Goal: Information Seeking & Learning: Learn about a topic

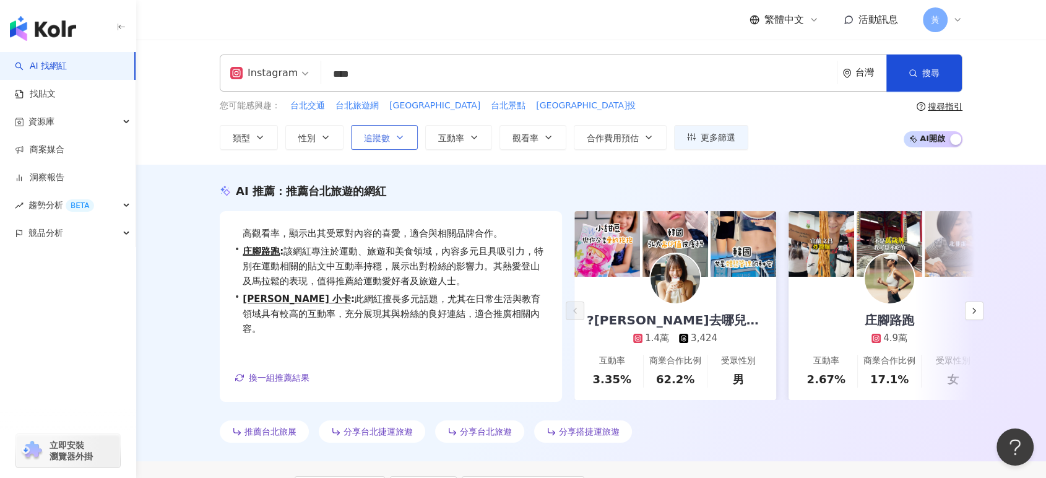
drag, startPoint x: 365, startPoint y: 137, endPoint x: 375, endPoint y: 142, distance: 11.4
click at [365, 137] on span "追蹤數" at bounding box center [377, 138] width 26 height 10
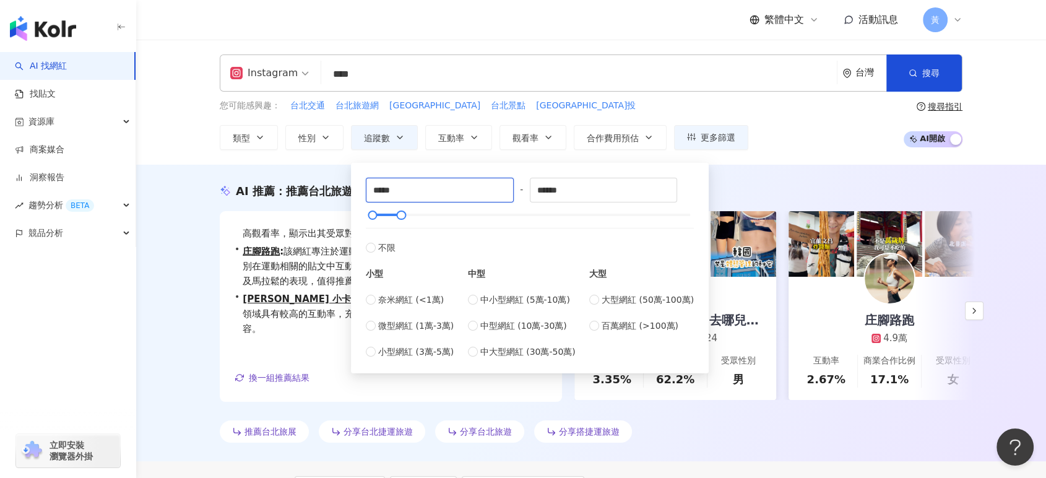
drag, startPoint x: 396, startPoint y: 196, endPoint x: 329, endPoint y: 194, distance: 66.9
click at [577, 185] on input "******" at bounding box center [604, 190] width 147 height 24
click at [391, 250] on span "不限" at bounding box center [386, 248] width 17 height 14
type input "*"
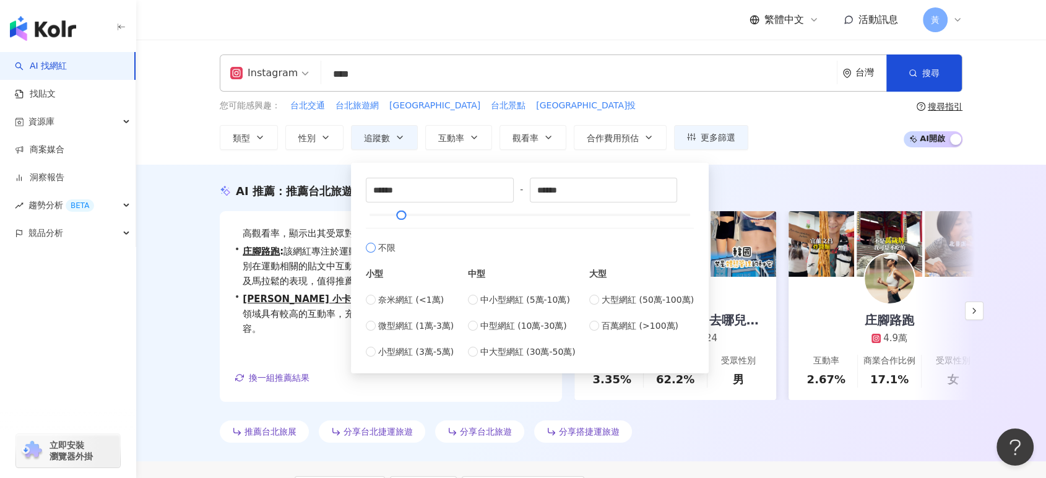
type input "*******"
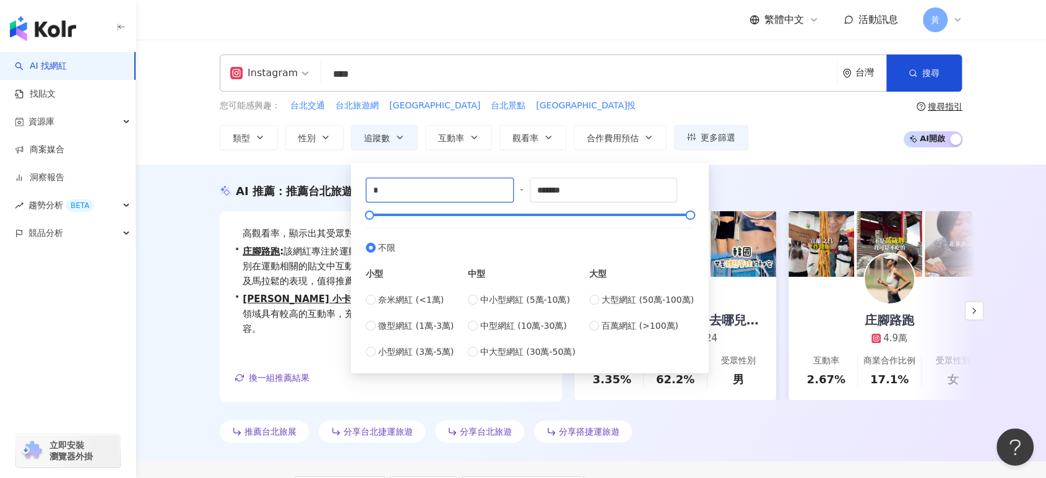
drag, startPoint x: 453, startPoint y: 185, endPoint x: 333, endPoint y: 185, distance: 120.1
type input "******"
click at [173, 103] on div "Instagram **** 台灣 搜尋 be1d706e-08d6-4ba7-85d4-02ff51b949b9 08f60fb2-41ac-43d0-92…" at bounding box center [591, 102] width 910 height 125
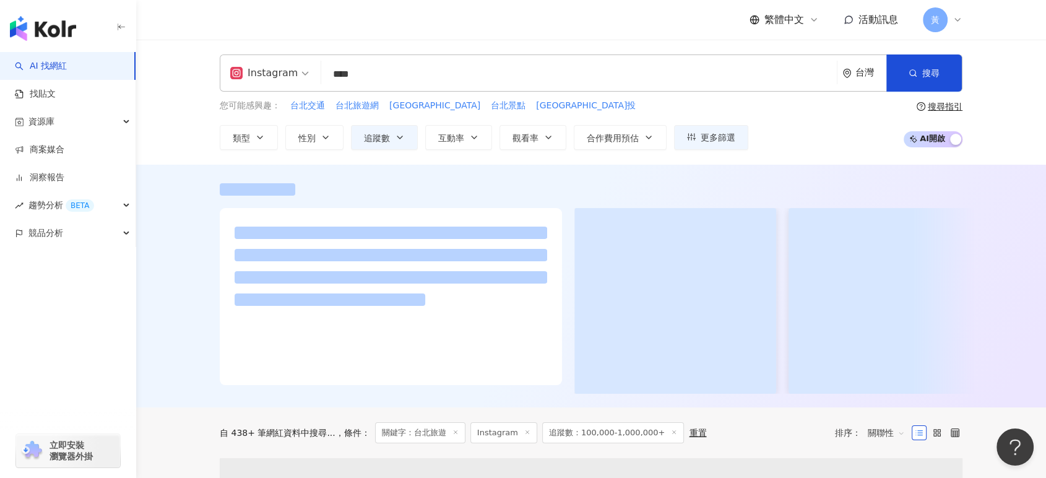
click at [393, 80] on input "****" at bounding box center [579, 75] width 506 height 24
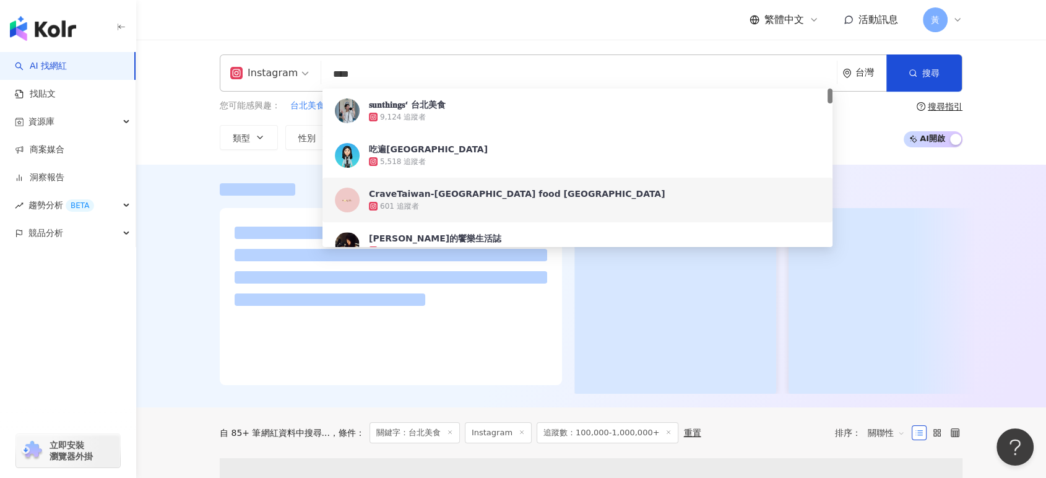
type input "****"
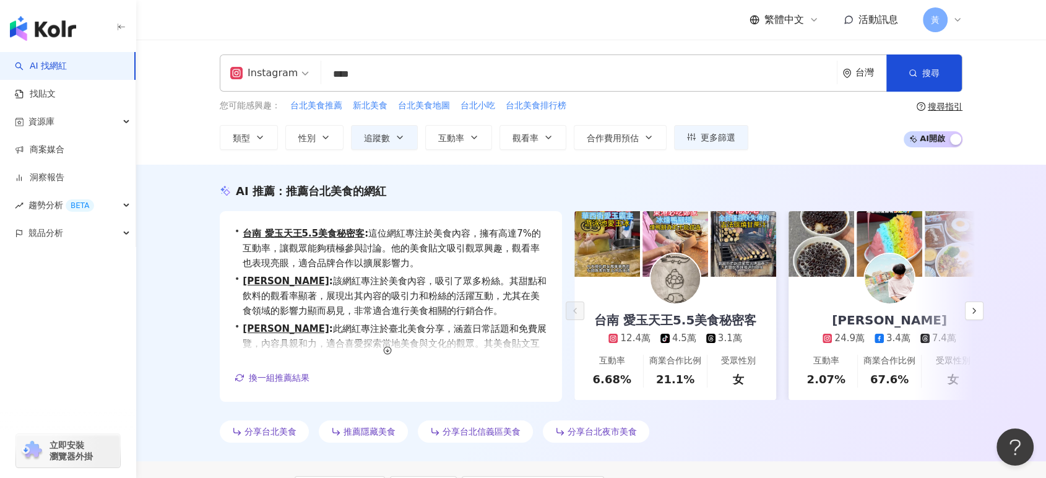
click at [188, 130] on div "Instagram **** 台灣 搜尋 1d6418c5-05a8-498f-91bb-af116e4763c8 e07fb383-6c29-4380-9a…" at bounding box center [591, 102] width 910 height 125
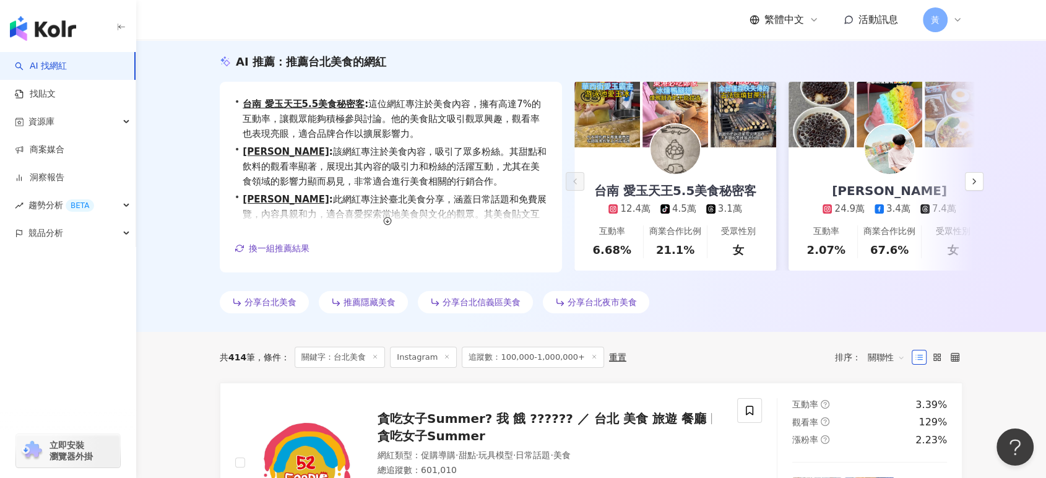
scroll to position [344, 0]
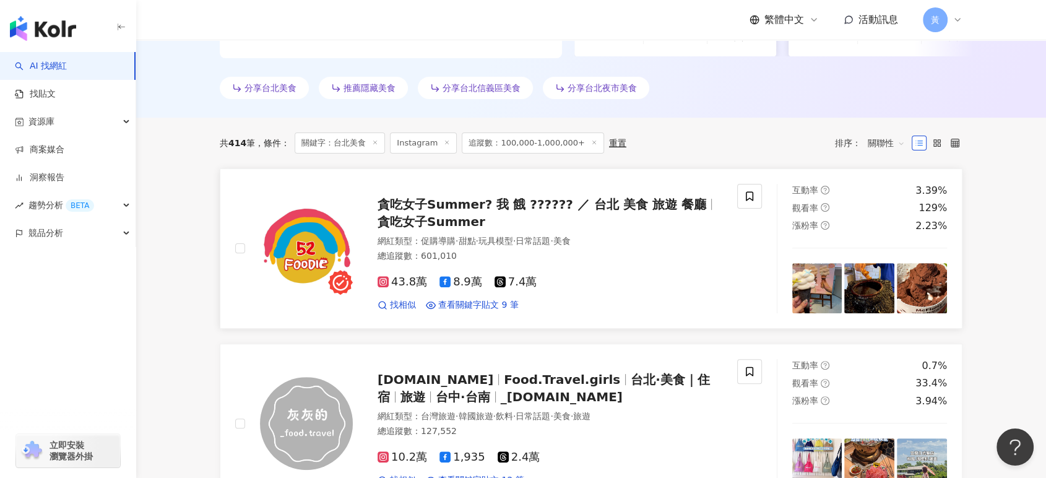
click at [508, 197] on span "貪吃女子Summer? 我 餓 ?????? ／ 台北 美食 旅遊 餐廳" at bounding box center [542, 204] width 329 height 15
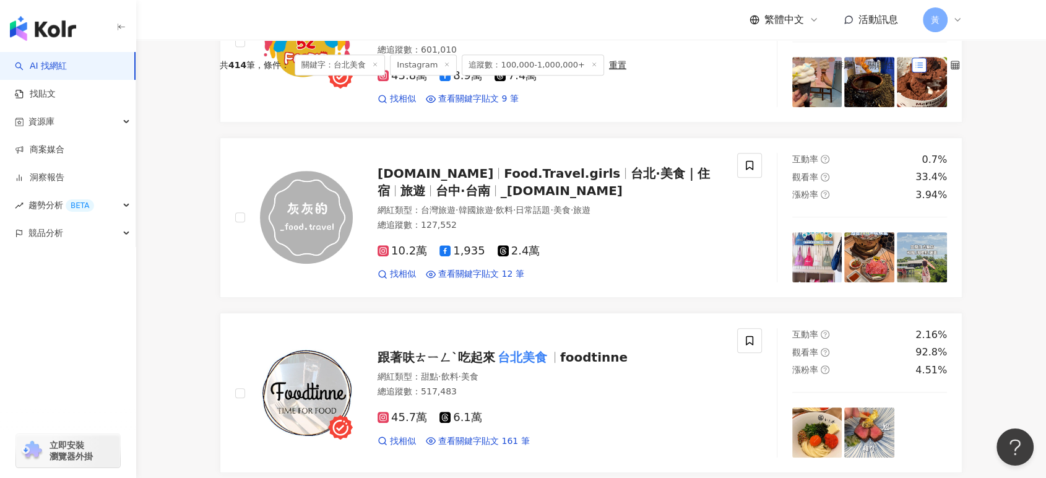
scroll to position [0, 0]
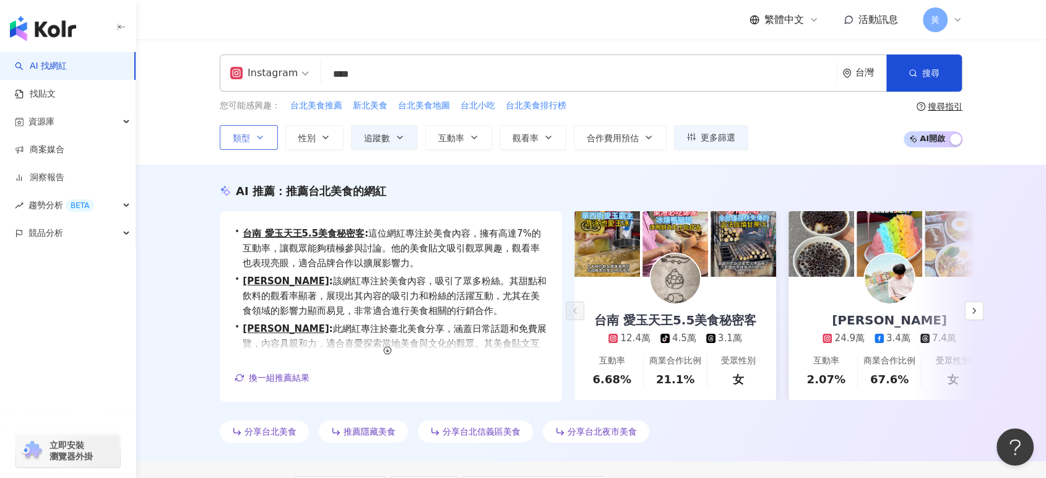
click at [250, 137] on button "類型" at bounding box center [249, 137] width 58 height 25
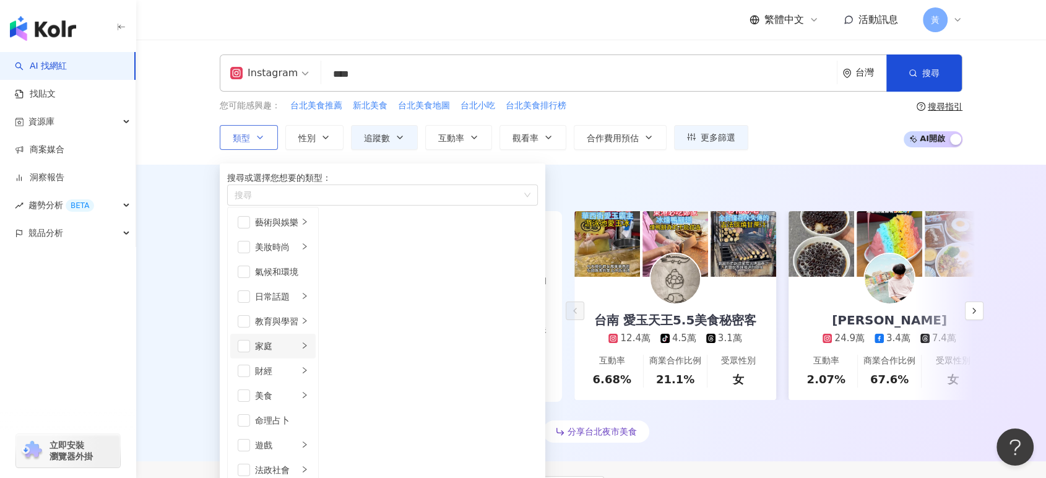
scroll to position [69, 0]
click at [248, 389] on span "button" at bounding box center [244, 395] width 12 height 12
click at [190, 139] on div "Instagram **** 台灣 搜尋 1d6418c5-05a8-498f-91bb-af116e4763c8 e07fb383-6c29-4380-9a…" at bounding box center [591, 102] width 910 height 125
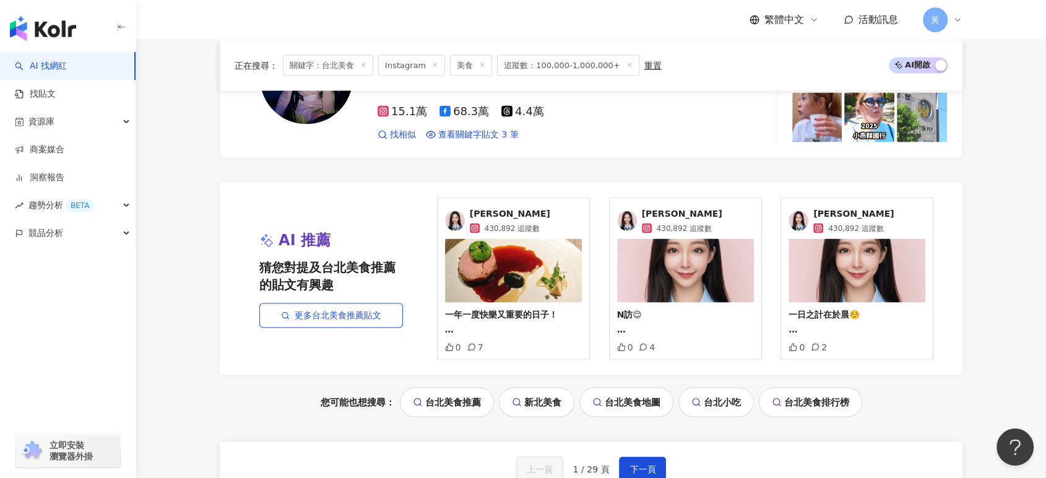
scroll to position [2589, 0]
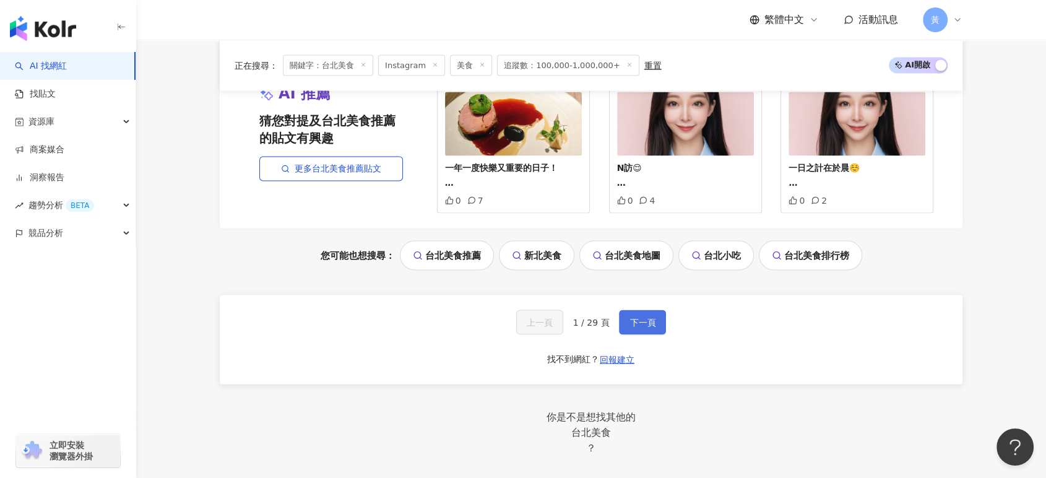
click at [663, 319] on button "下一頁" at bounding box center [642, 322] width 47 height 25
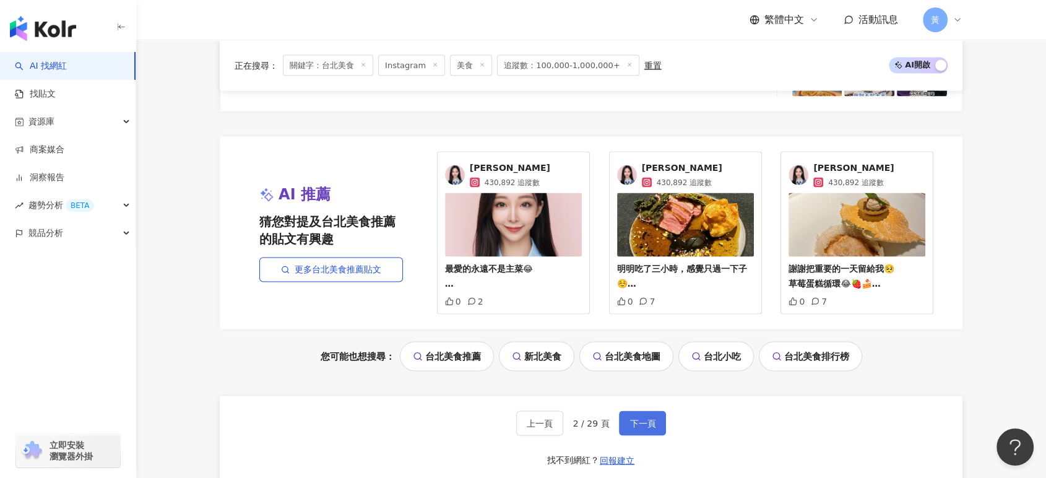
scroll to position [2683, 0]
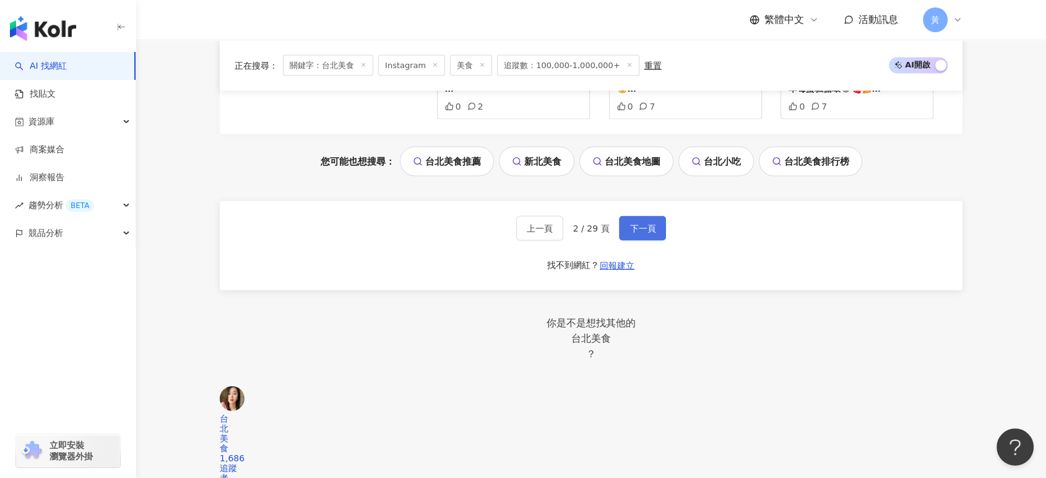
click at [637, 228] on span "下一頁" at bounding box center [643, 229] width 26 height 10
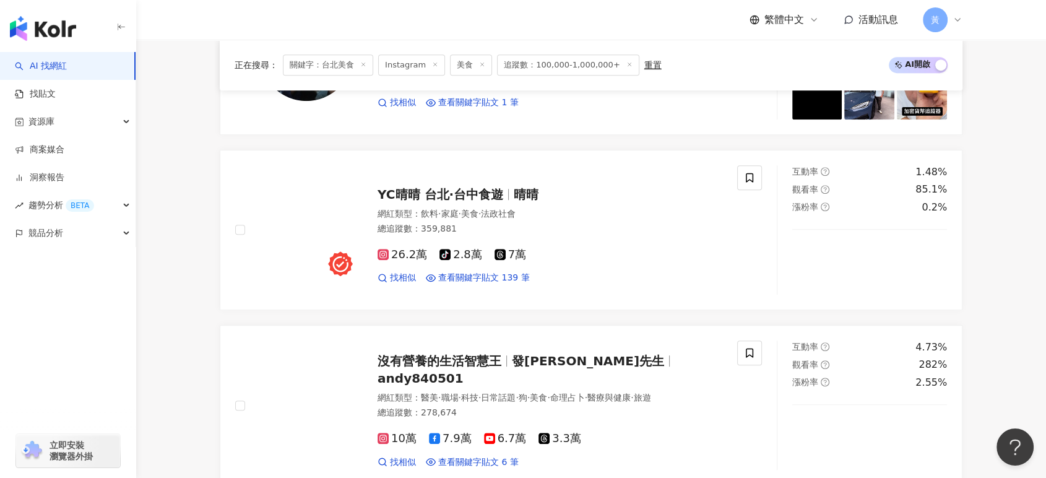
scroll to position [576, 0]
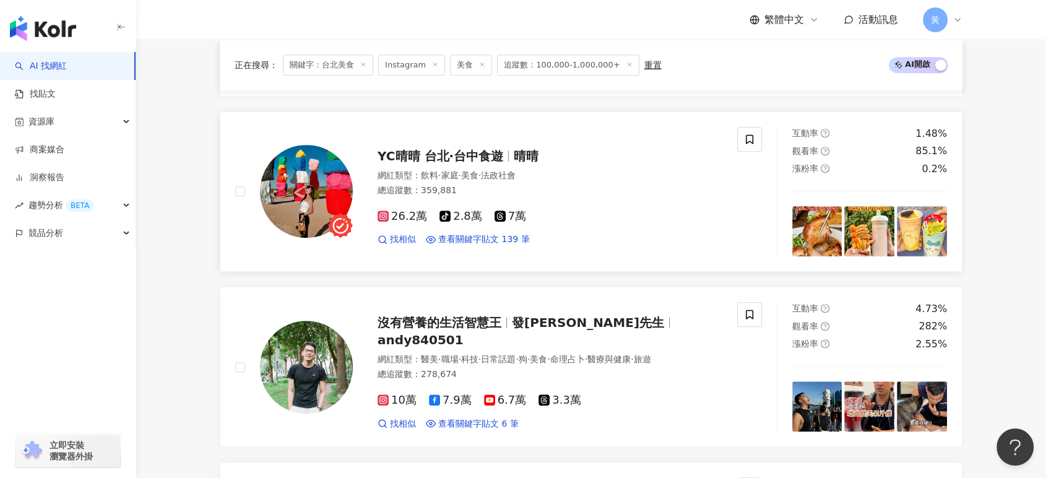
click at [517, 159] on span "晴晴" at bounding box center [526, 156] width 25 height 15
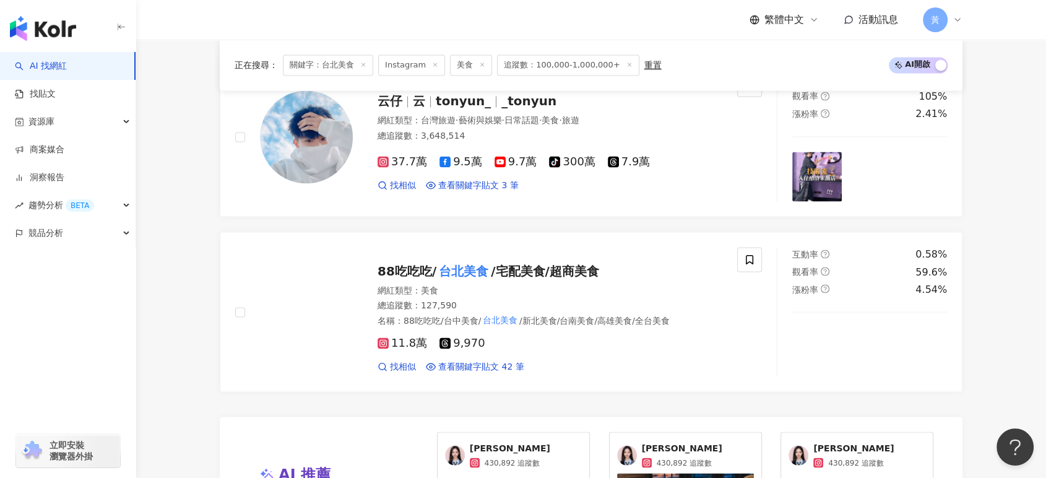
scroll to position [2227, 0]
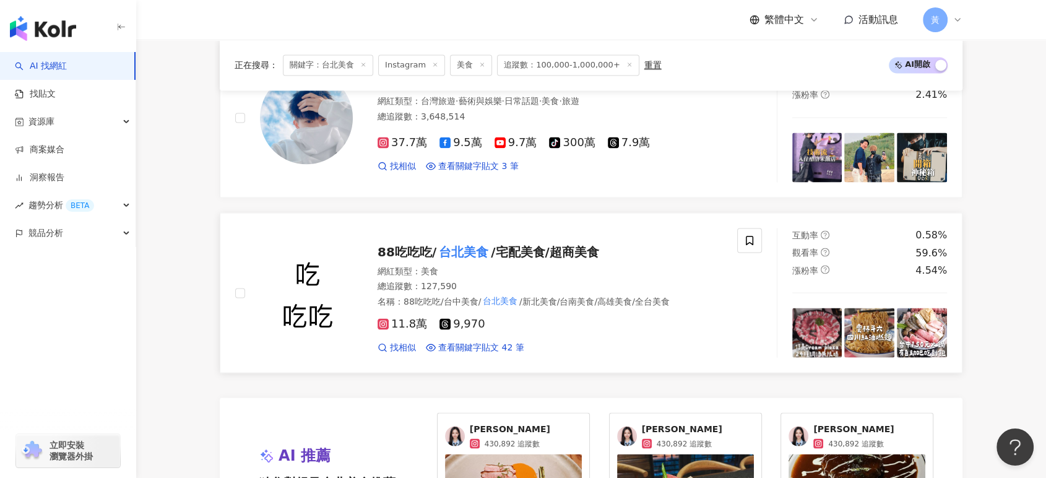
click at [604, 265] on div "網紅類型 ： 美食" at bounding box center [550, 271] width 345 height 12
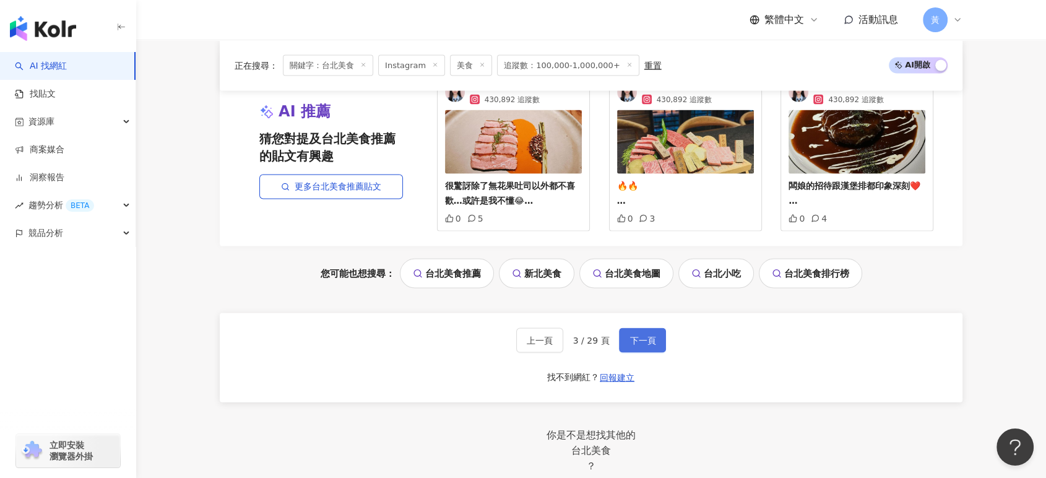
click at [646, 336] on span "下一頁" at bounding box center [643, 341] width 26 height 10
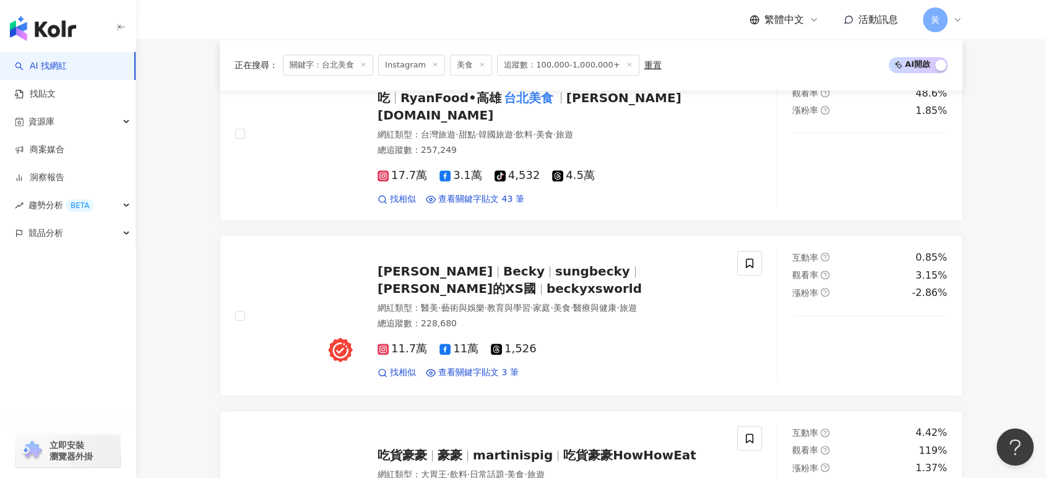
scroll to position [1169, 0]
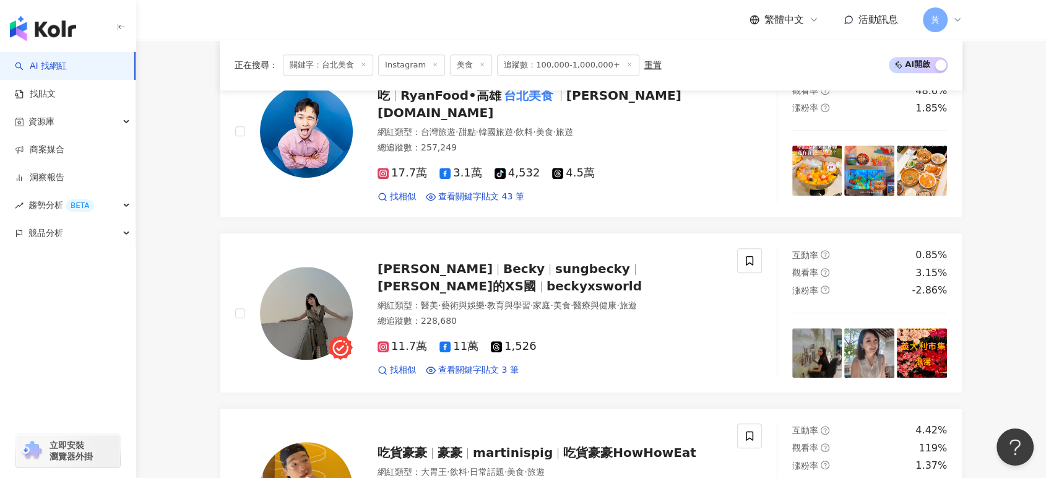
click at [1001, 254] on main "Instagram **** 台灣 搜尋 1d6418c5-05a8-498f-91bb-af116e4763c8 e07fb383-6c29-4380-9a…" at bounding box center [591, 456] width 910 height 3171
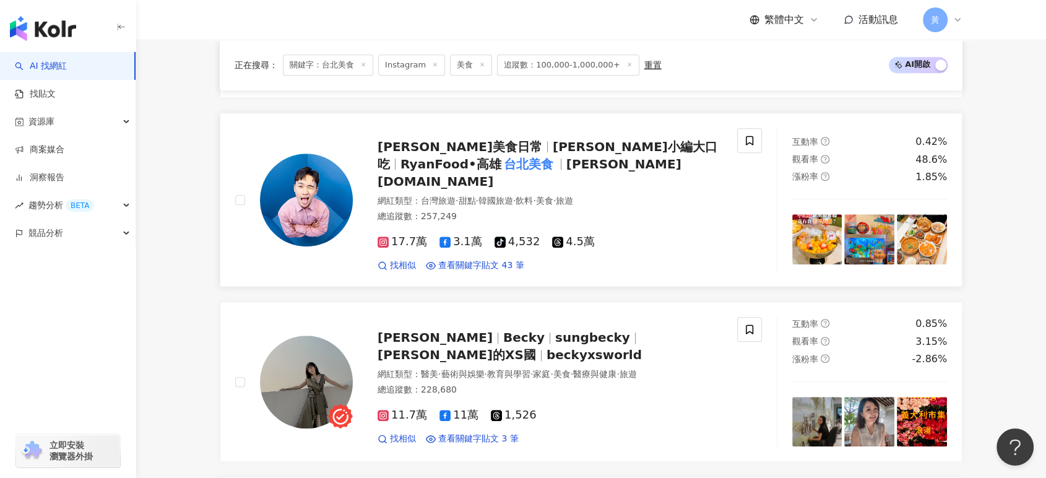
click at [596, 162] on div "萊恩美食日常 萊恩小編大口吃 RyanFood•高雄 台北美食 ryan.food" at bounding box center [550, 164] width 345 height 52
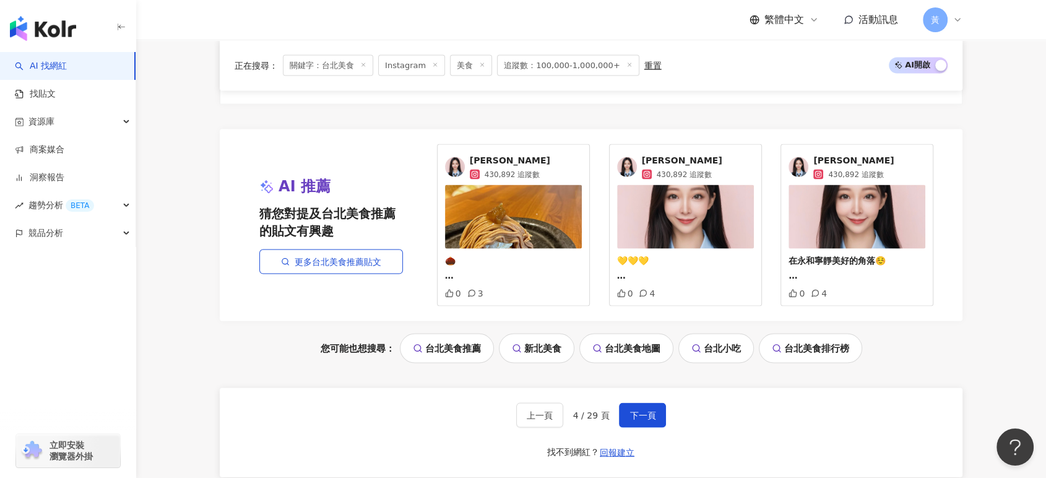
scroll to position [2683, 0]
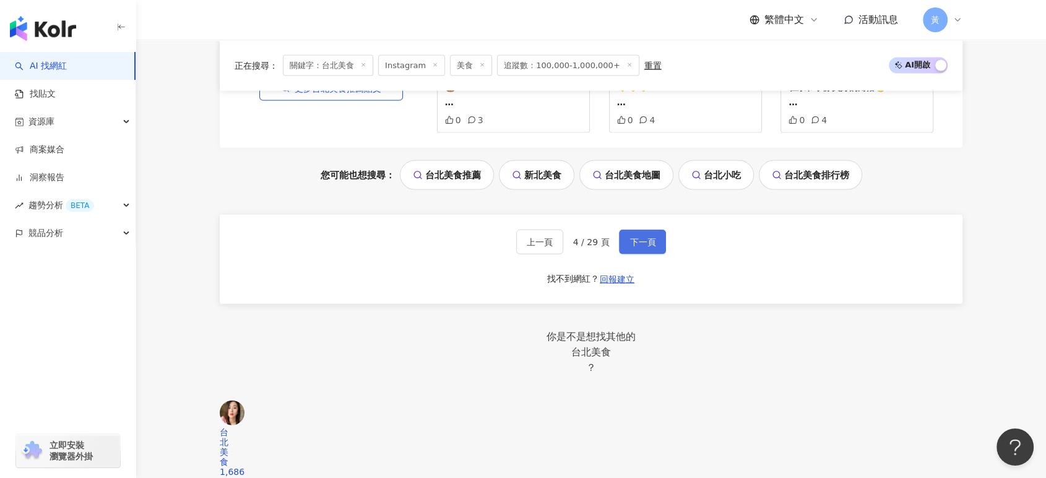
click at [637, 237] on span "下一頁" at bounding box center [643, 242] width 26 height 10
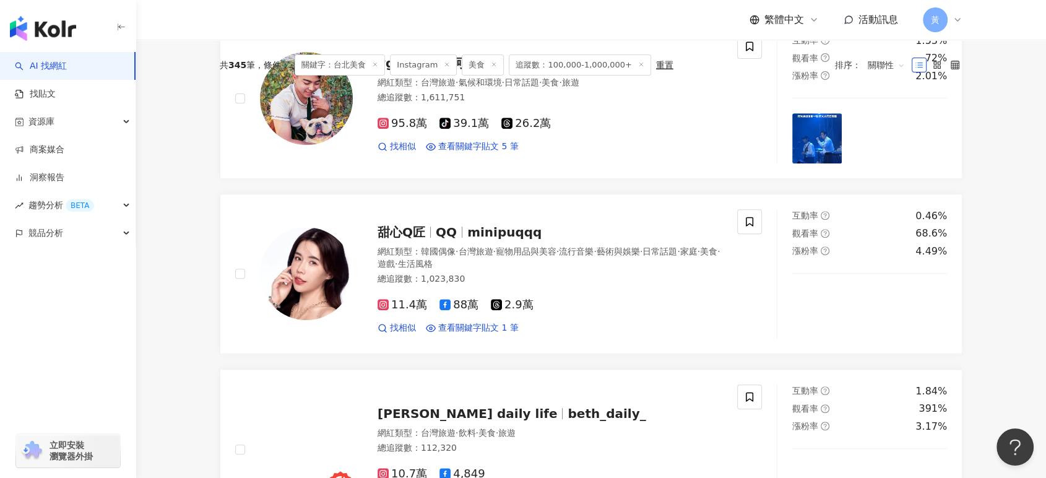
scroll to position [0, 0]
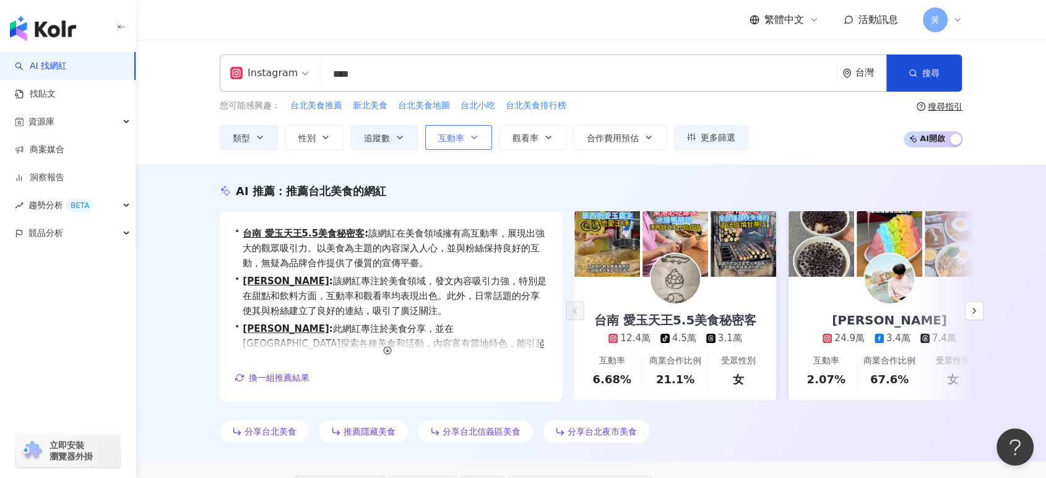
click at [473, 141] on icon "button" at bounding box center [474, 138] width 10 height 10
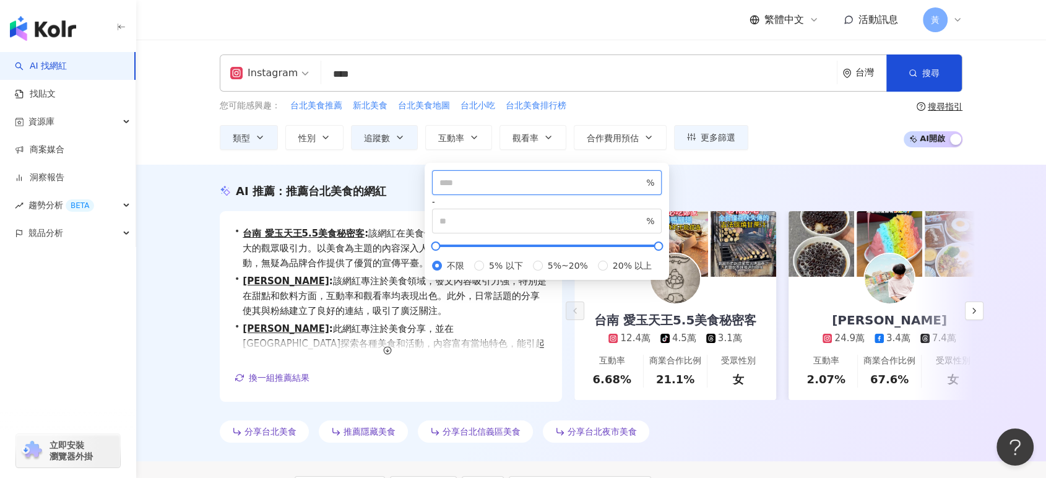
click at [496, 189] on input "number" at bounding box center [542, 183] width 204 height 14
type input "*"
click at [801, 119] on div "您可能感興趣： 台北美食推薦 新北美食 台北美食地圖 台北小吃 台北美食排行榜 類型 性別 追蹤數 互動率 觀看率 合作費用預估 更多篩選 ****** - …" at bounding box center [591, 124] width 743 height 51
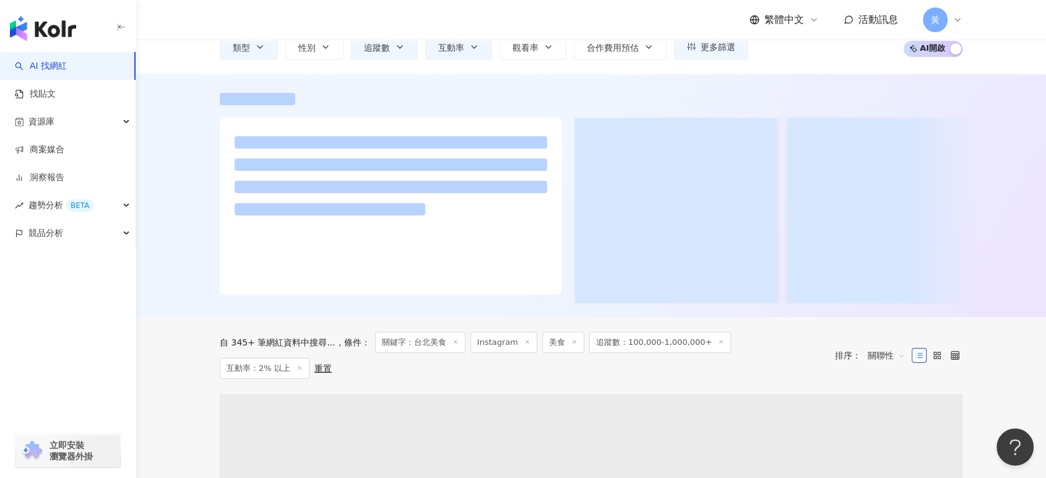
scroll to position [206, 0]
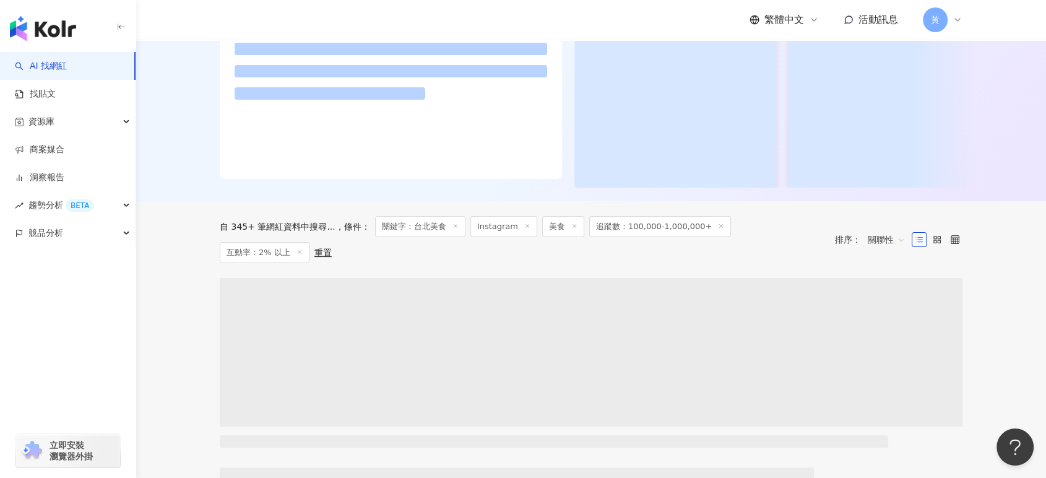
click at [887, 249] on span "關聯性" at bounding box center [886, 240] width 37 height 20
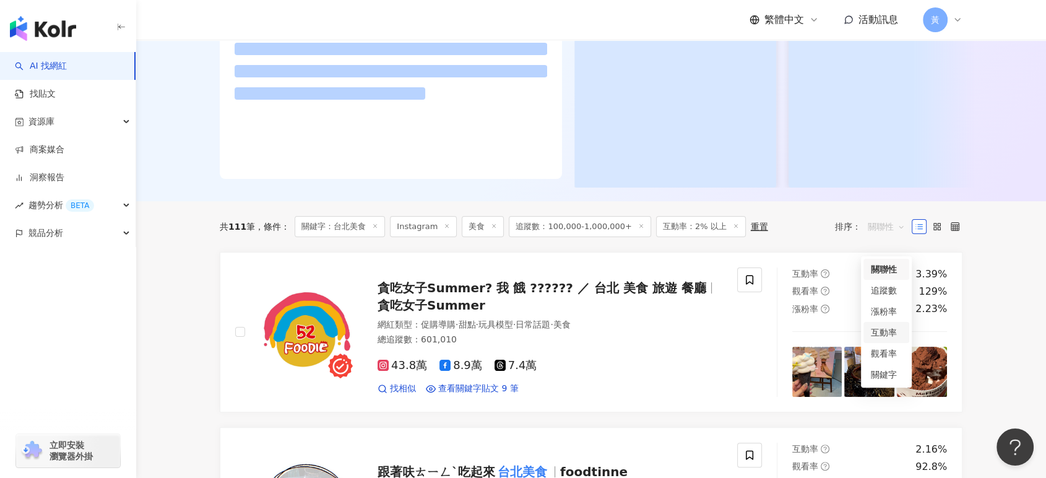
click at [887, 326] on div "互動率" at bounding box center [886, 333] width 31 height 14
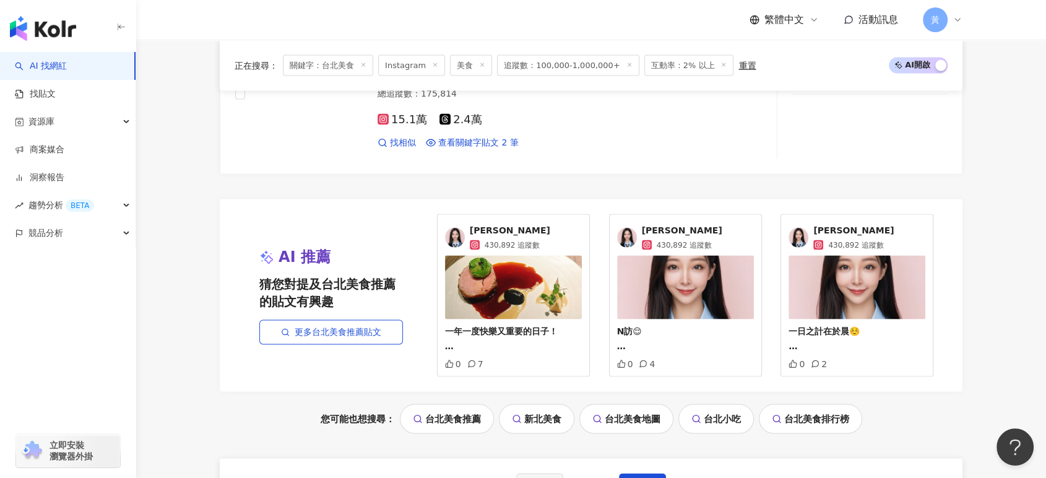
scroll to position [2477, 0]
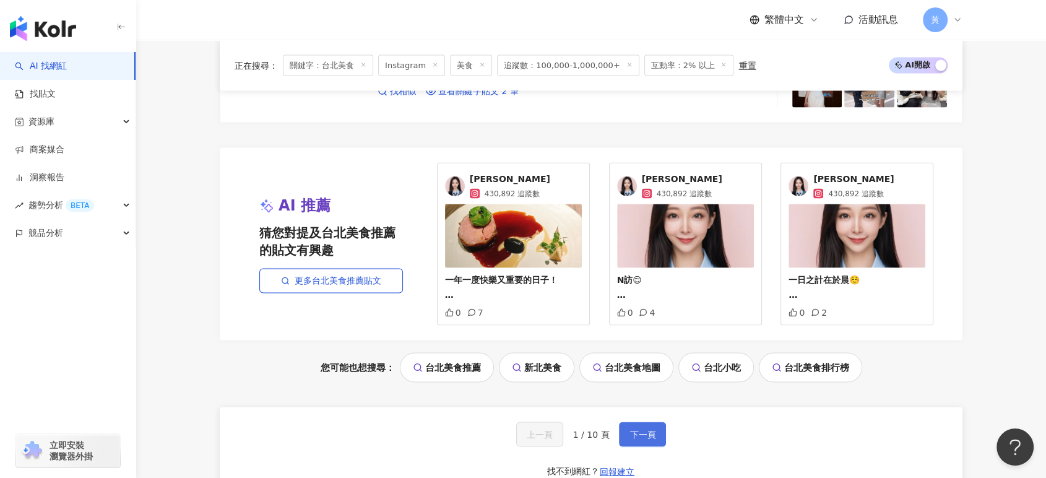
click at [640, 435] on span "下一頁" at bounding box center [643, 435] width 26 height 10
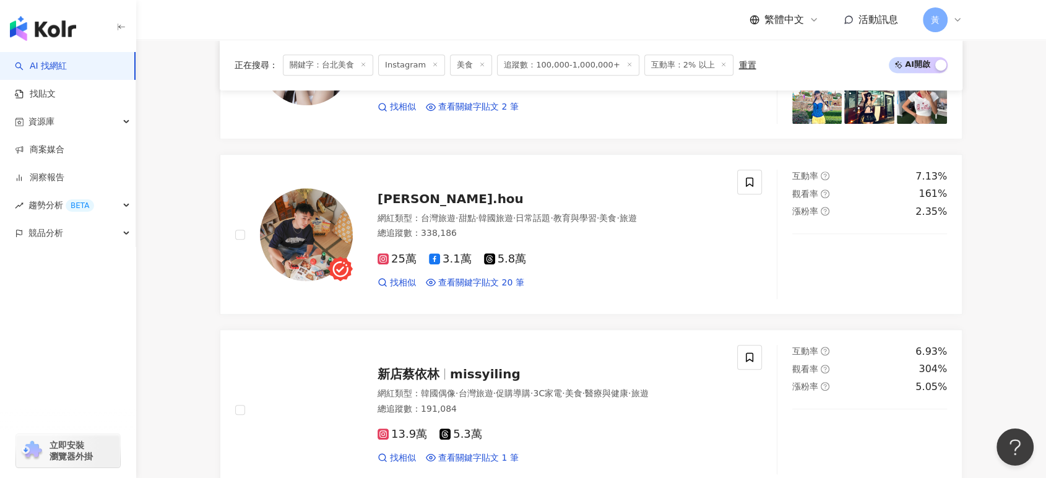
scroll to position [713, 0]
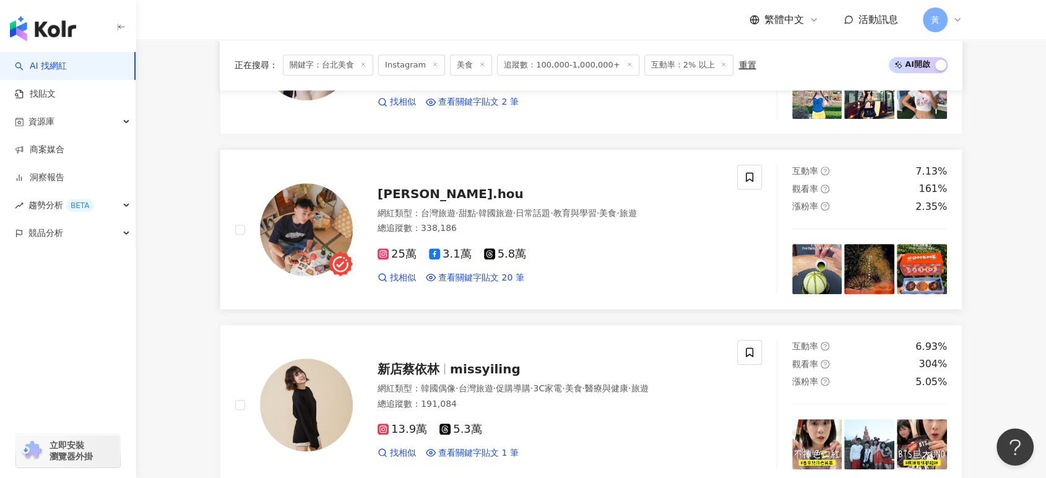
click at [443, 212] on span "台灣旅遊" at bounding box center [438, 213] width 35 height 10
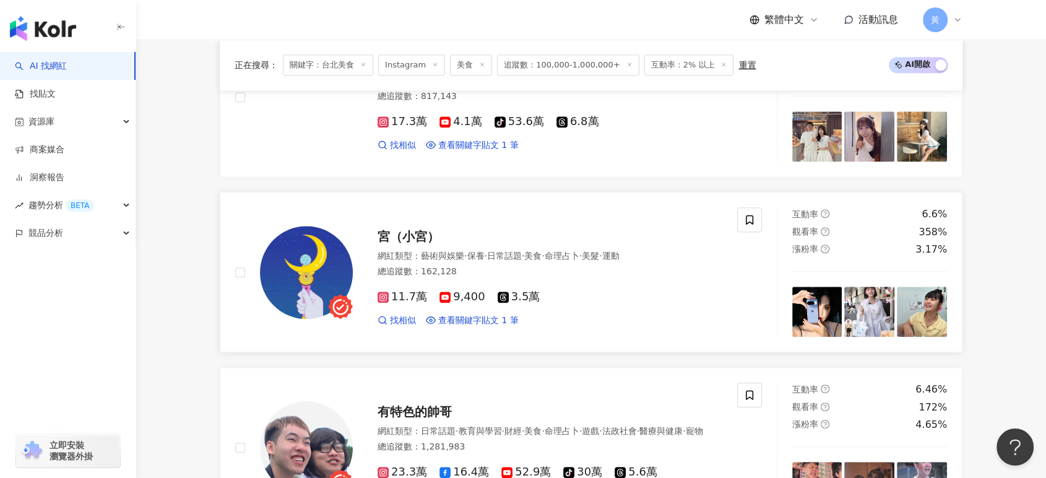
scroll to position [1539, 0]
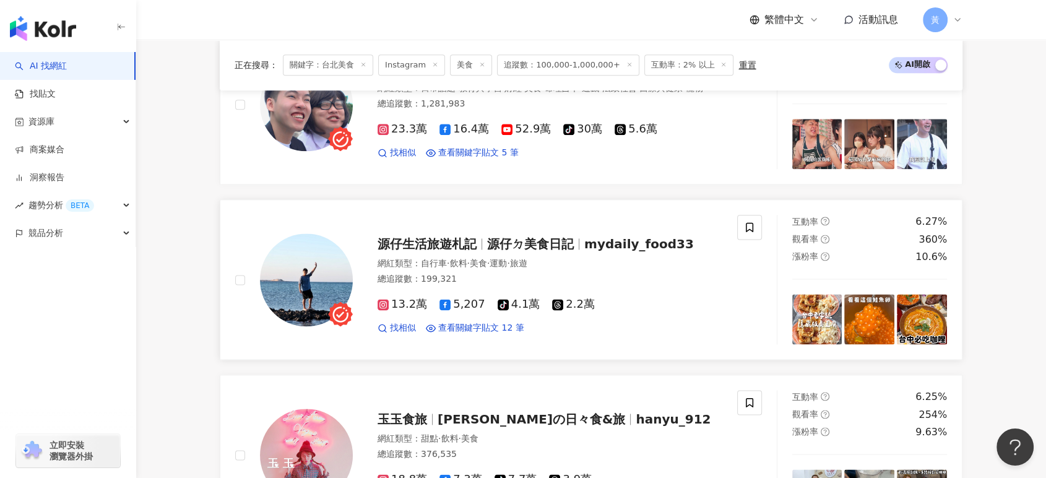
click at [626, 245] on span "mydaily_food33" at bounding box center [640, 244] width 110 height 15
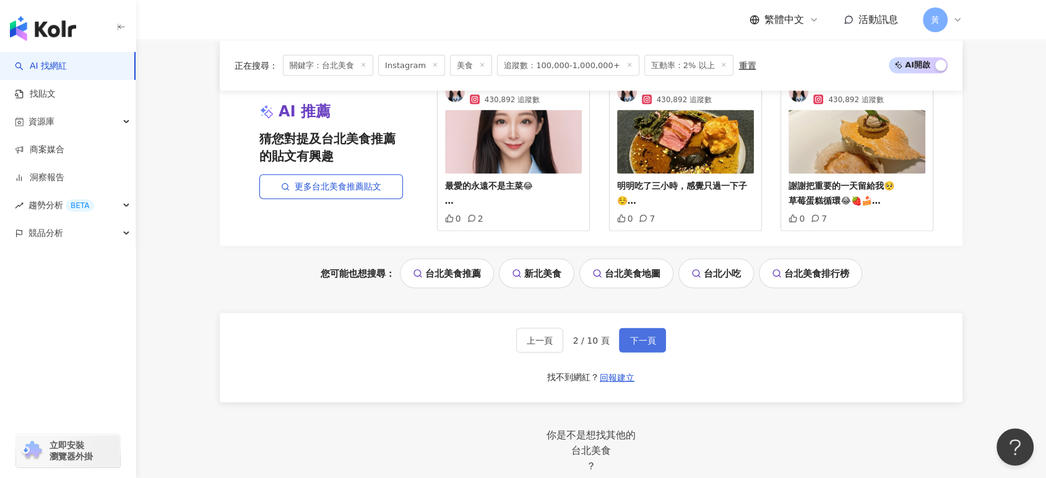
click at [639, 344] on button "下一頁" at bounding box center [642, 340] width 47 height 25
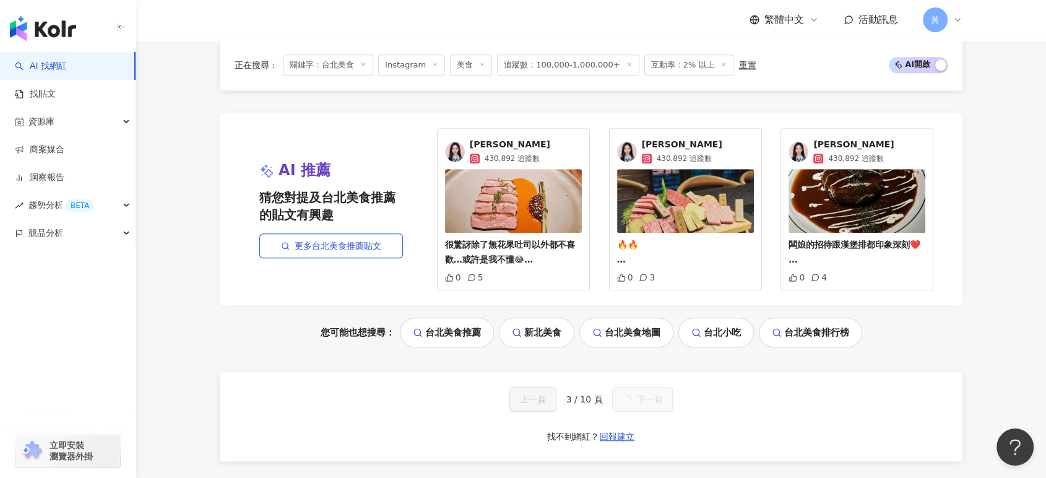
scroll to position [2571, 0]
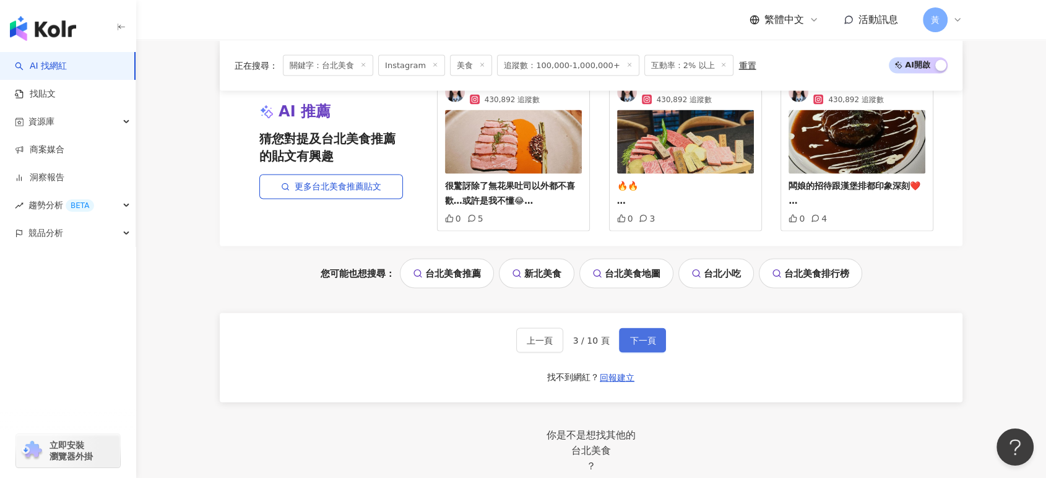
click at [640, 341] on span "下一頁" at bounding box center [643, 341] width 26 height 10
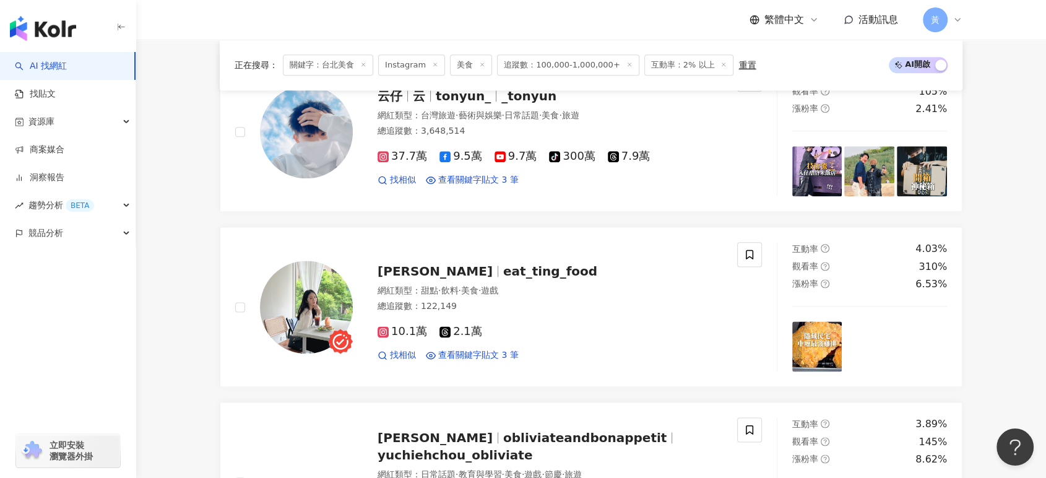
scroll to position [1513, 0]
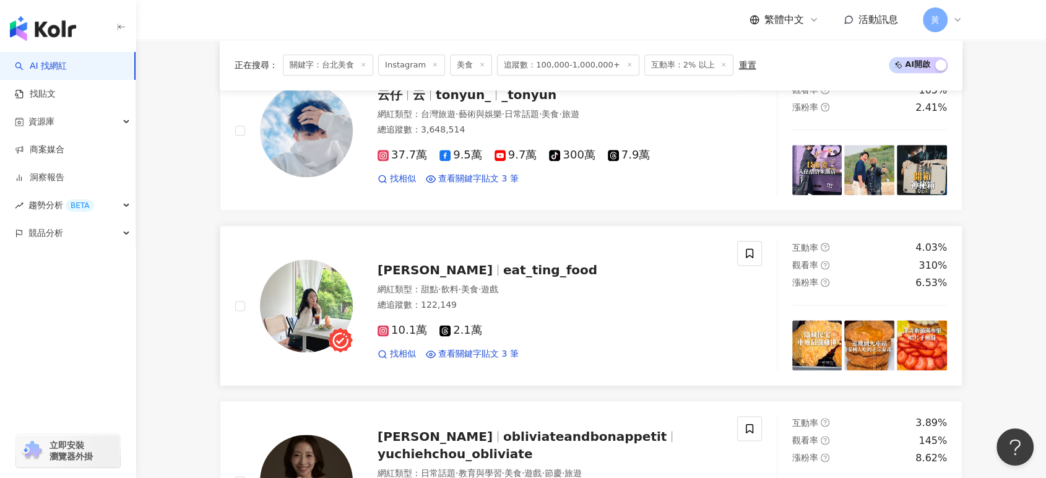
click at [503, 272] on span "eat_ting_food" at bounding box center [550, 270] width 94 height 15
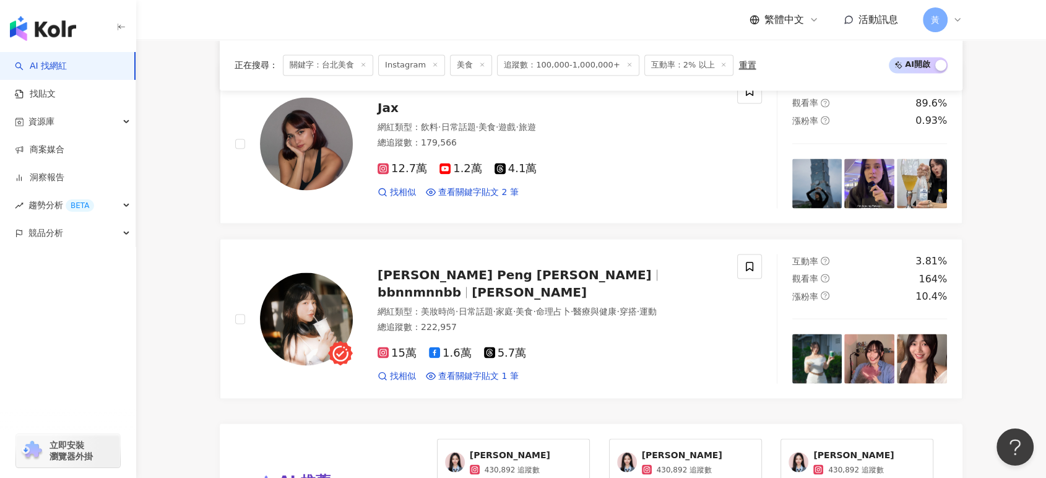
scroll to position [2683, 0]
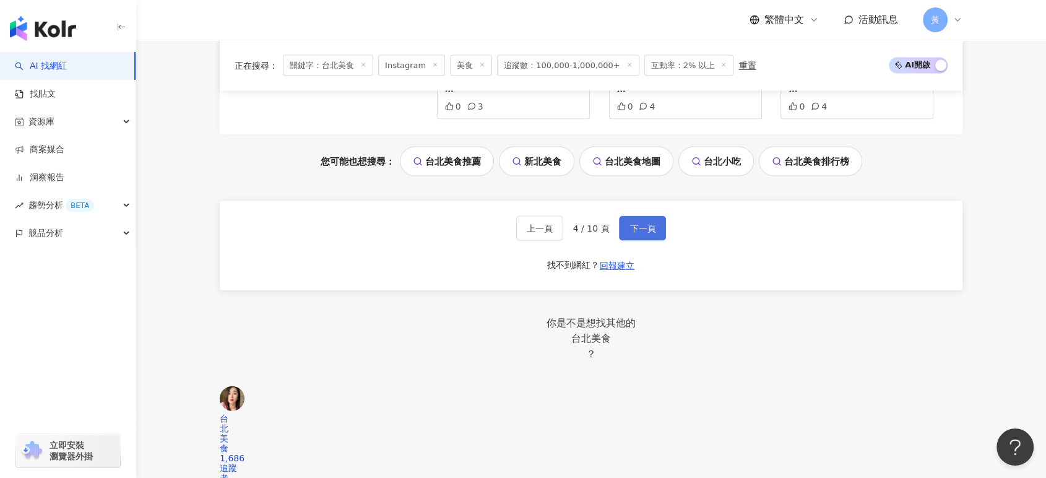
click at [640, 227] on span "下一頁" at bounding box center [643, 229] width 26 height 10
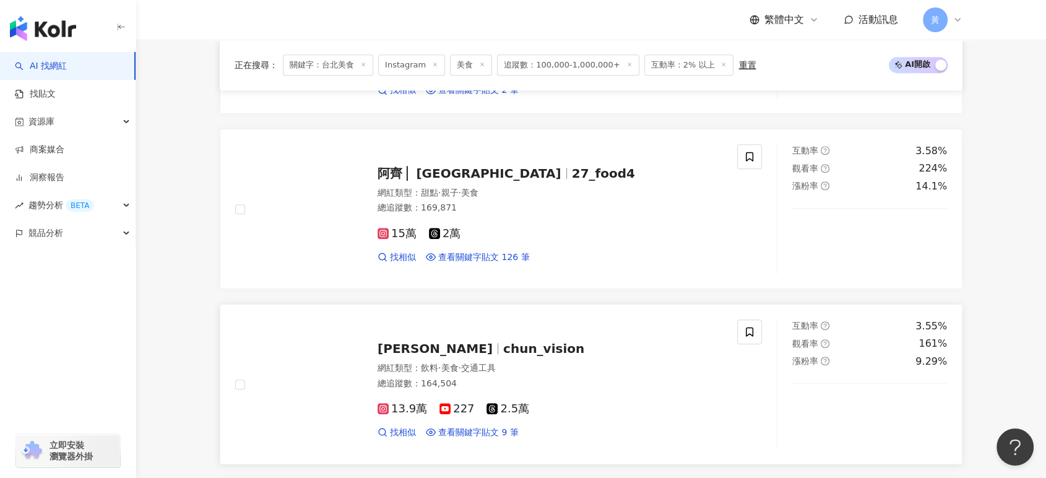
scroll to position [757, 0]
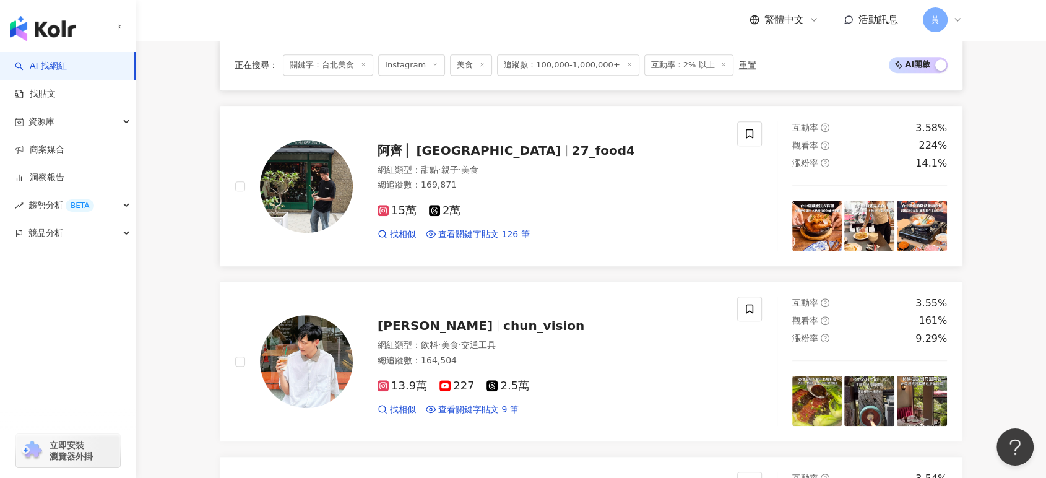
click at [505, 149] on span "阿齊 ▏台北台中台南美食" at bounding box center [470, 150] width 184 height 15
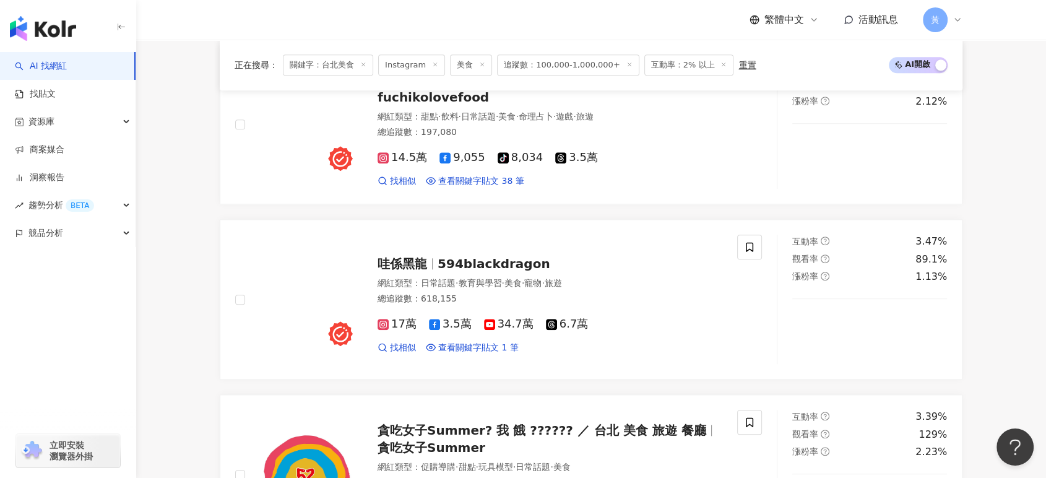
scroll to position [1788, 0]
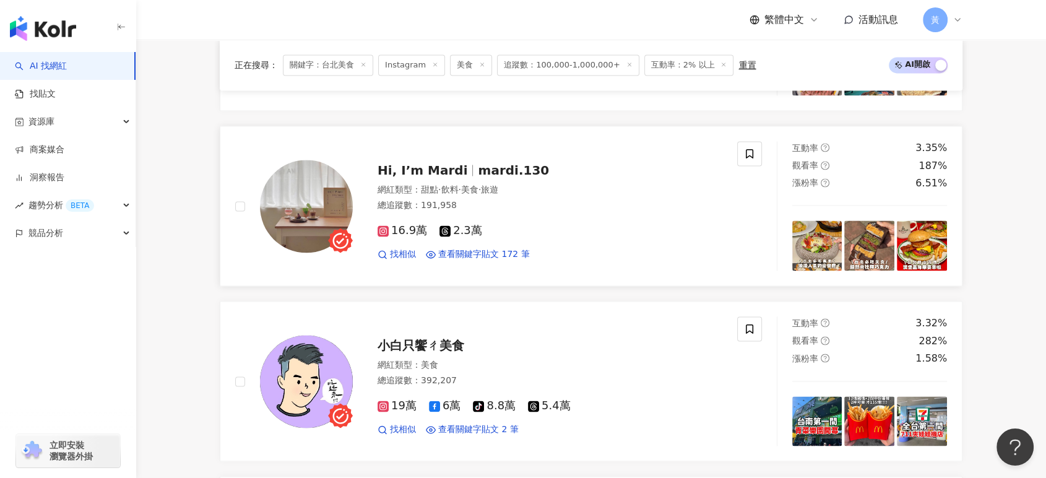
click at [529, 184] on div "網紅類型 ： 甜點 · 飲料 · 美食 · 旅遊" at bounding box center [550, 190] width 345 height 12
click at [464, 350] on div "小白只饗ㄔ美食" at bounding box center [550, 345] width 345 height 17
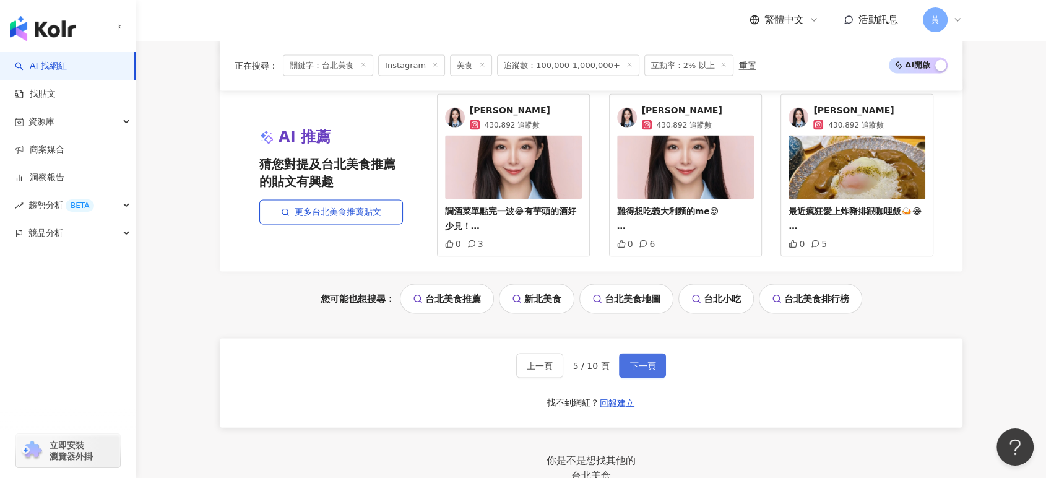
click at [636, 368] on span "下一頁" at bounding box center [643, 366] width 26 height 10
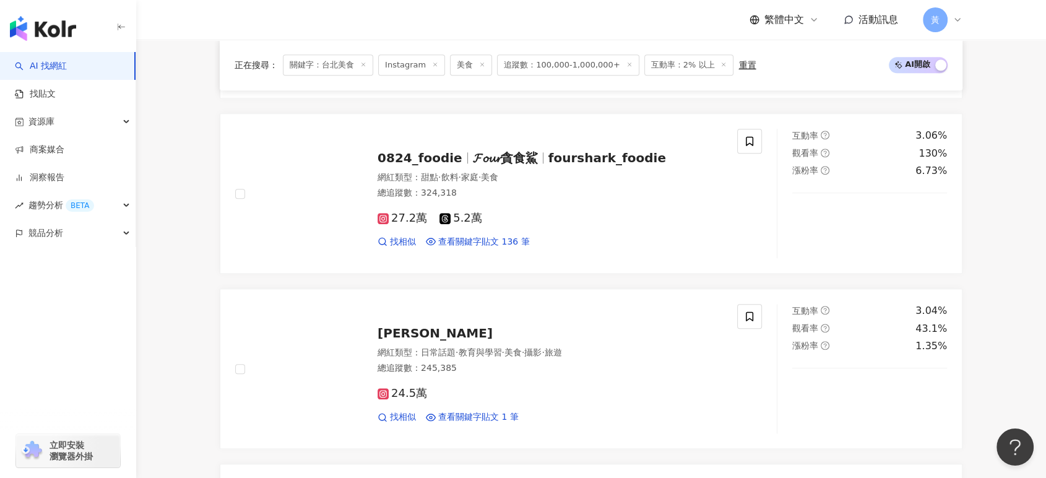
scroll to position [1271, 0]
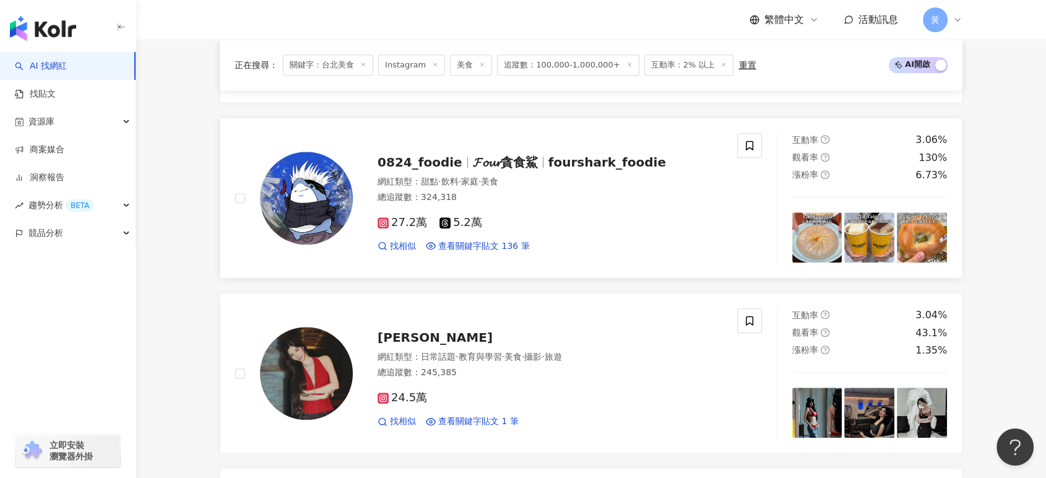
click at [585, 188] on div "網紅類型 ： 甜點 · 飲料 · 家庭 · 美食" at bounding box center [550, 182] width 345 height 12
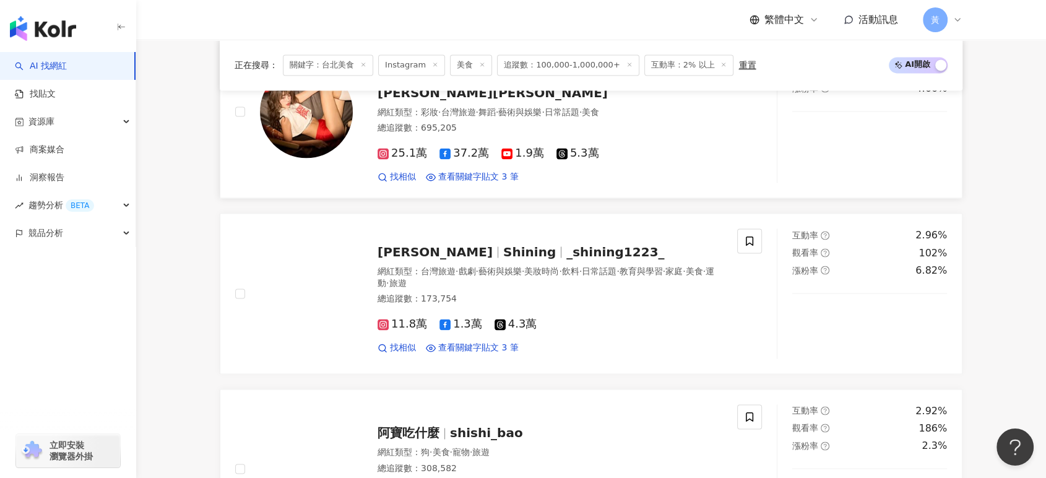
scroll to position [2096, 0]
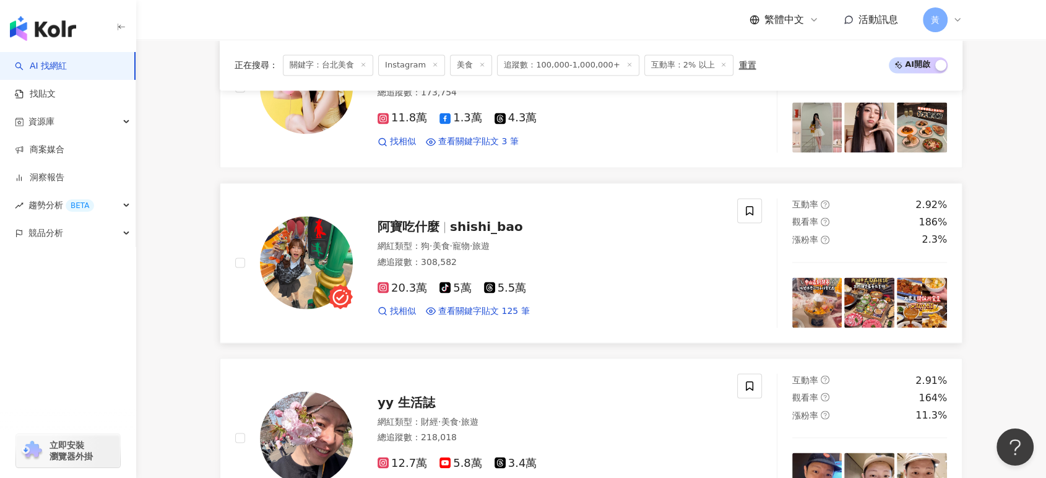
click at [492, 228] on div "阿寶吃什麼 shishi_bao 網紅類型 ： 狗 · 美食 · 寵物 · 旅遊 總追蹤數 ： 308,582 20.3萬 tiktok-icon 5萬 5.…" at bounding box center [538, 262] width 370 height 108
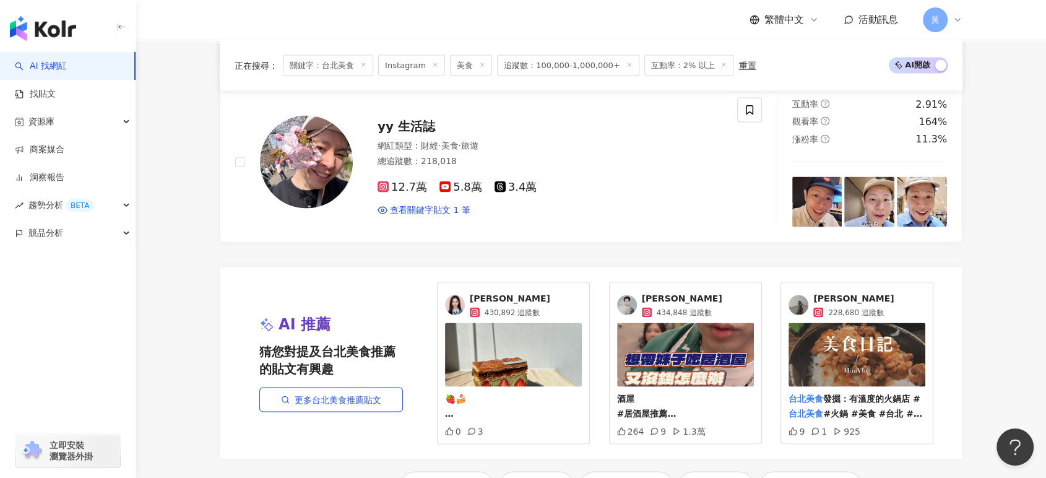
scroll to position [2646, 0]
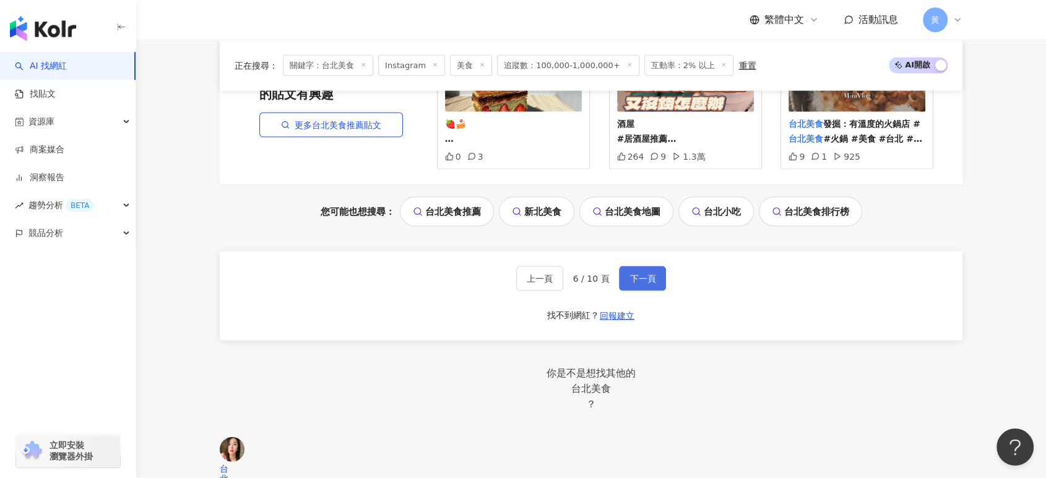
click at [659, 269] on button "下一頁" at bounding box center [642, 278] width 47 height 25
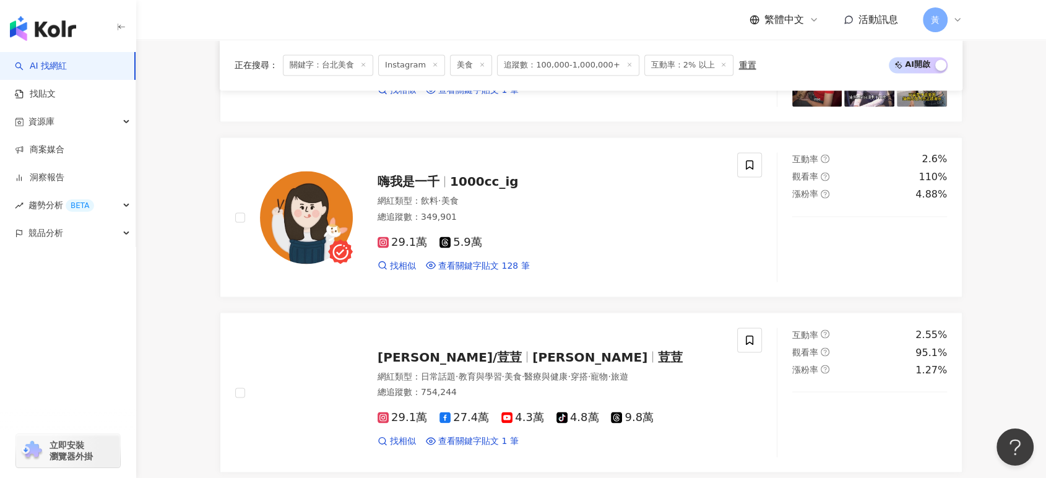
scroll to position [1995, 0]
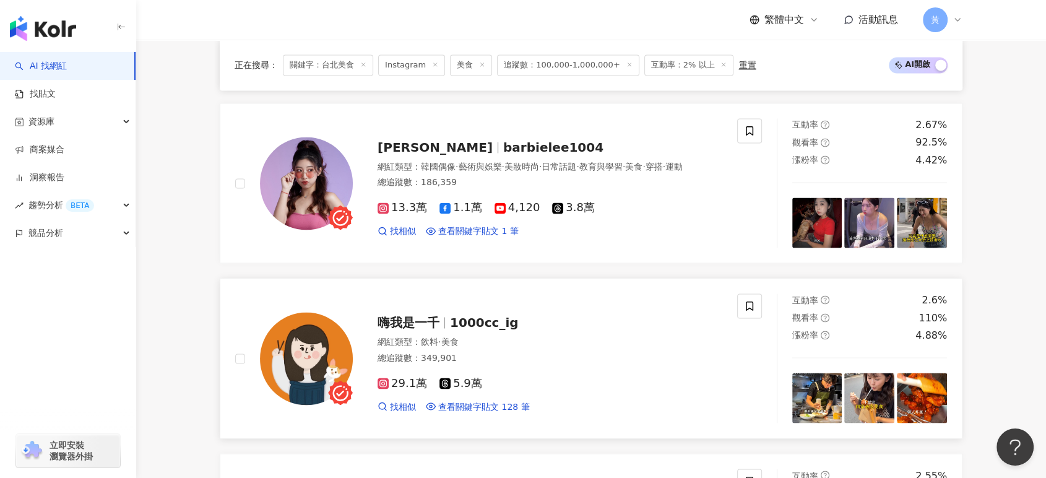
click at [491, 315] on span "1000cc_ig" at bounding box center [484, 322] width 69 height 15
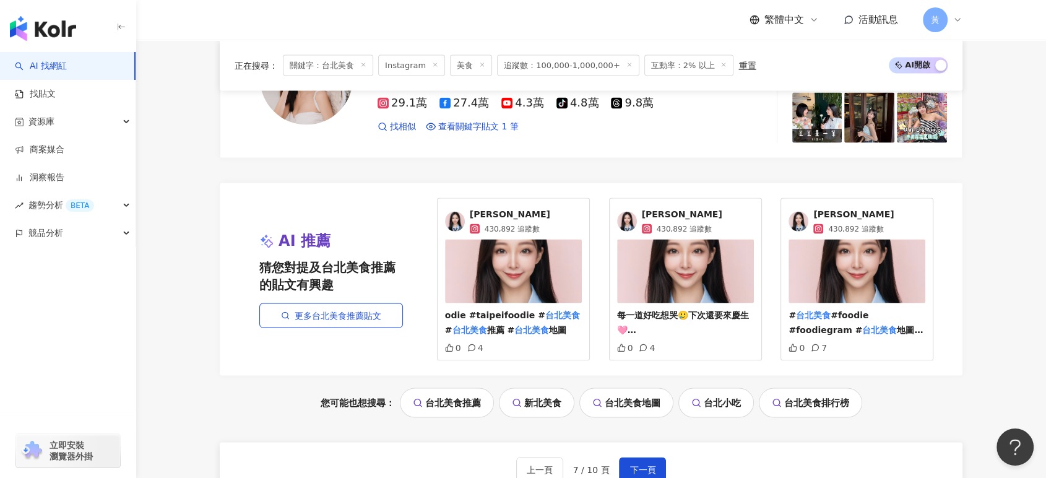
scroll to position [2477, 0]
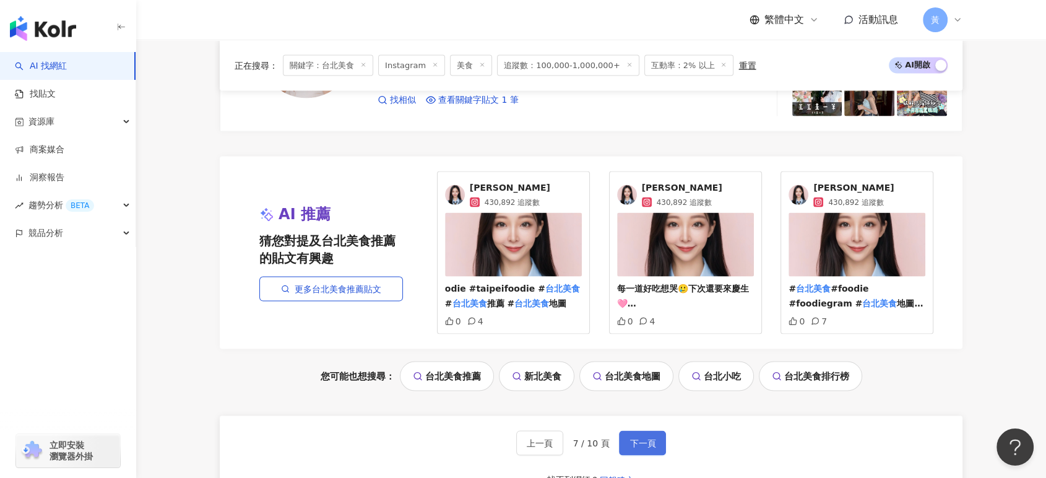
click at [648, 438] on span "下一頁" at bounding box center [643, 443] width 26 height 10
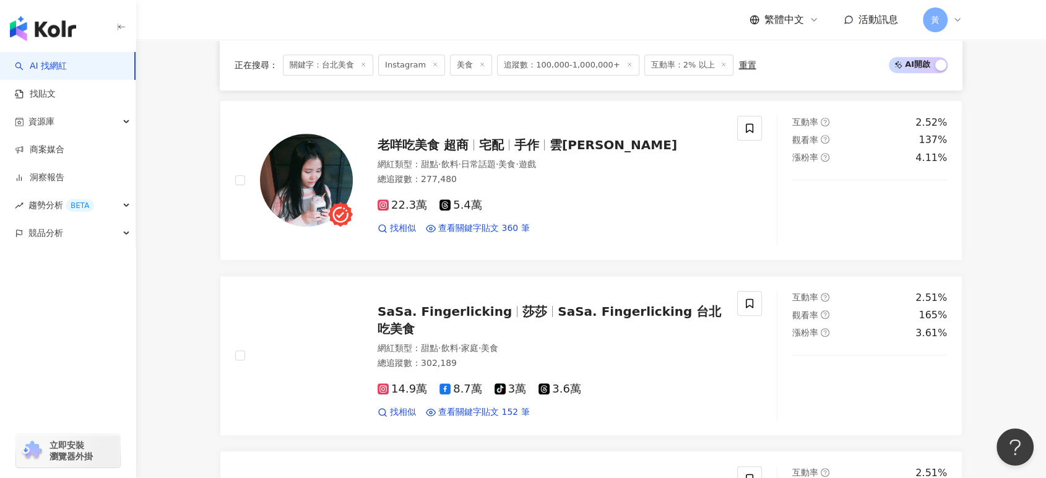
scroll to position [619, 0]
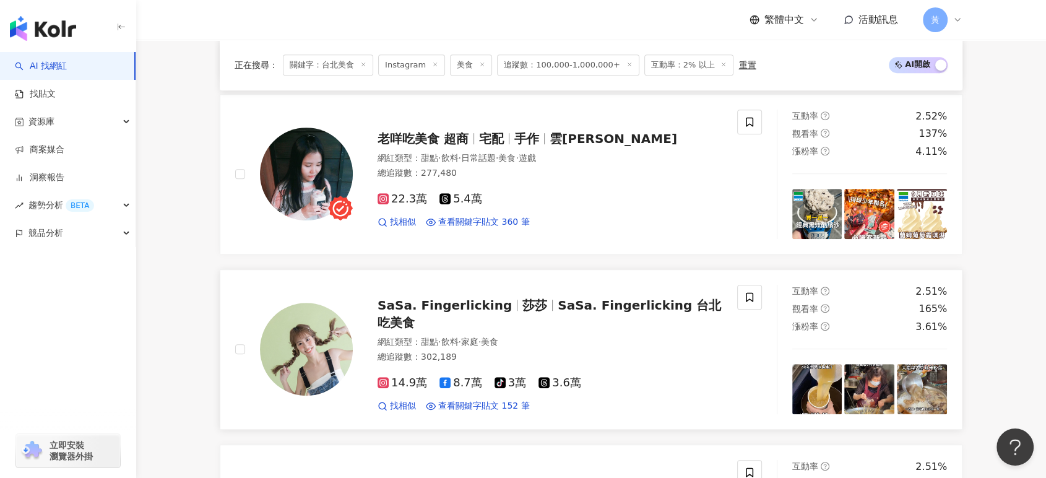
click at [589, 298] on span "SaSa. Fingerlicking 台北吃美食" at bounding box center [550, 314] width 344 height 32
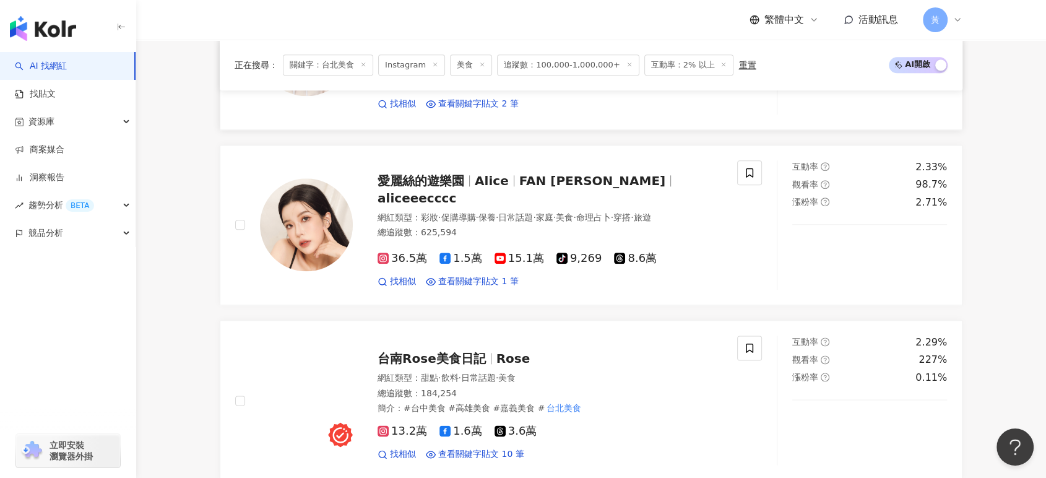
scroll to position [1788, 0]
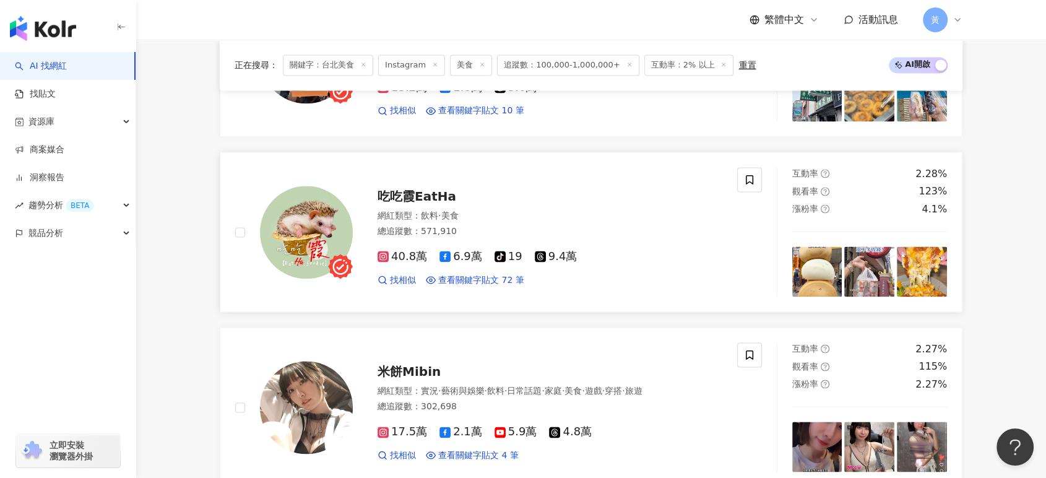
click at [420, 188] on div "吃吃霞EatHa 網紅類型 ： 飲料 · 美食 總追蹤數 ： 571,910 40.8萬 6.9萬 tiktok-icon 19 9.4萬 找相似 查看關鍵字…" at bounding box center [538, 232] width 370 height 108
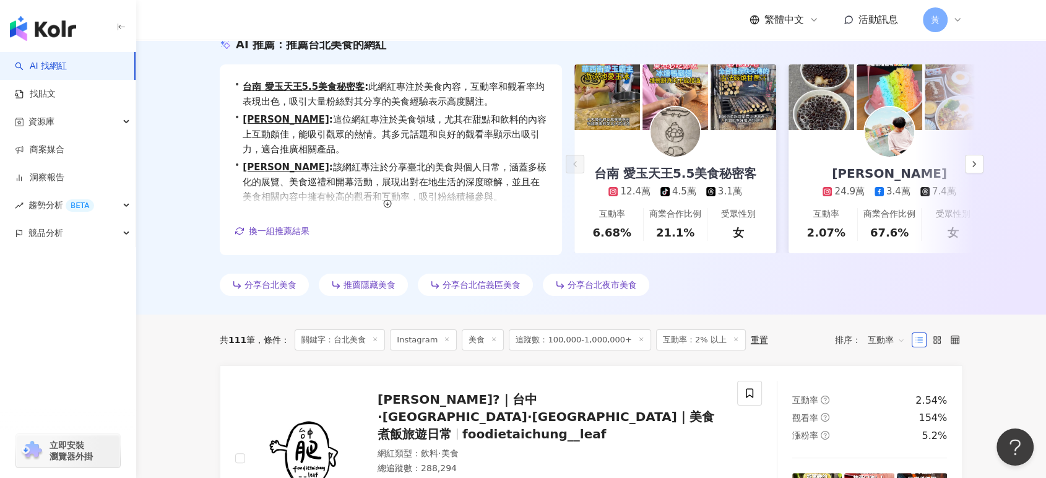
scroll to position [206, 0]
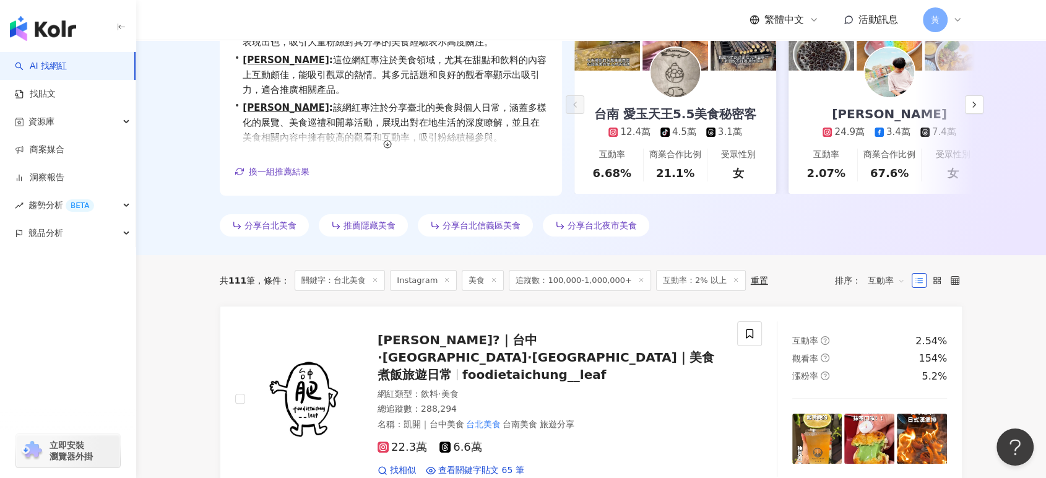
click at [751, 279] on div "重置" at bounding box center [759, 281] width 17 height 10
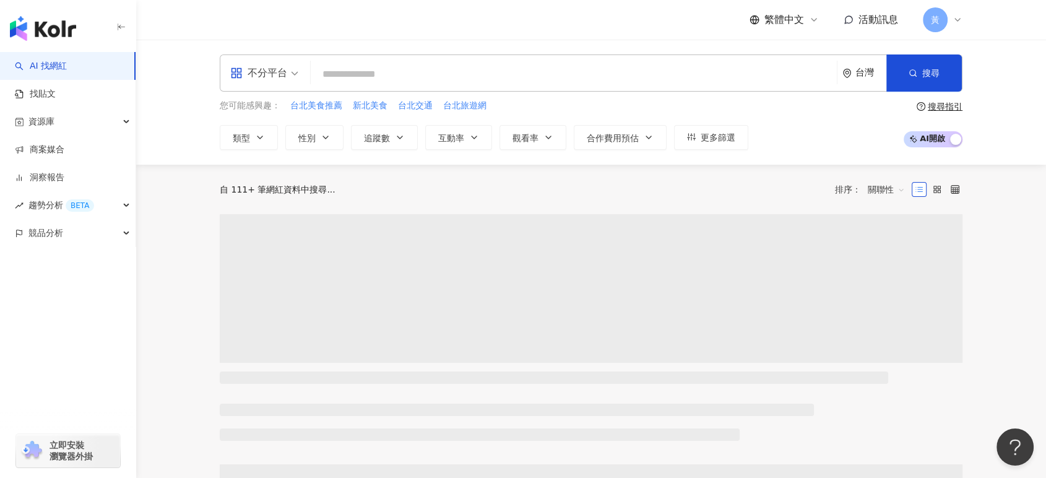
click at [451, 76] on input "search" at bounding box center [574, 75] width 516 height 24
paste input "**********"
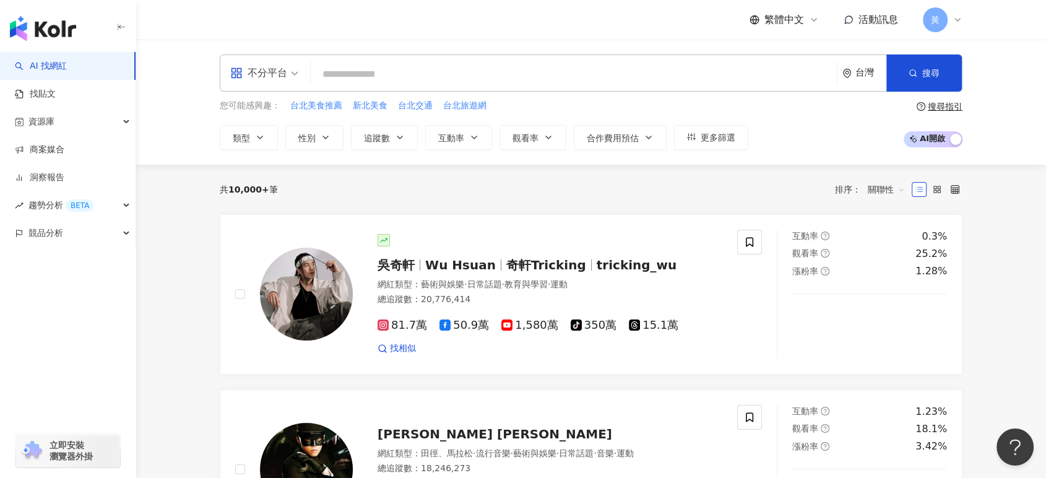
type input "**********"
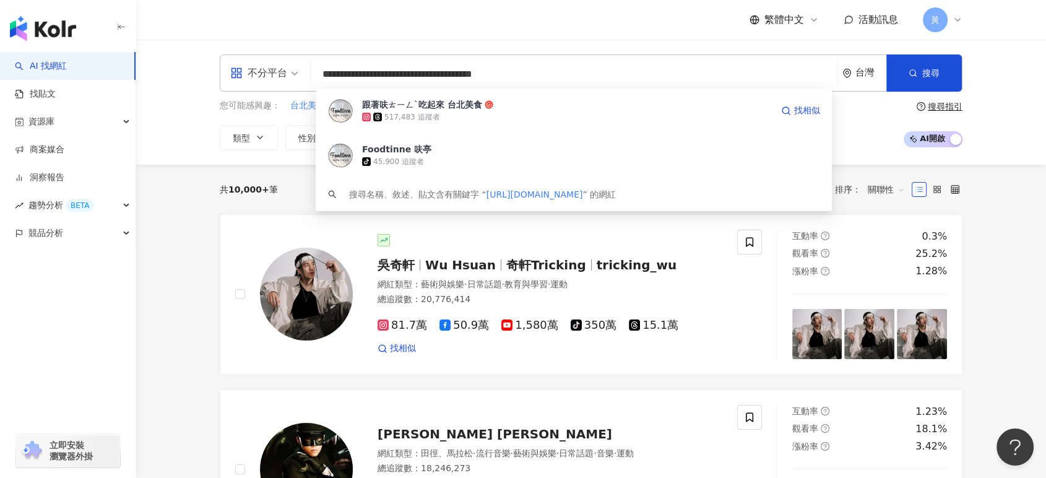
click at [463, 114] on div "517,483 追蹤者" at bounding box center [567, 117] width 410 height 12
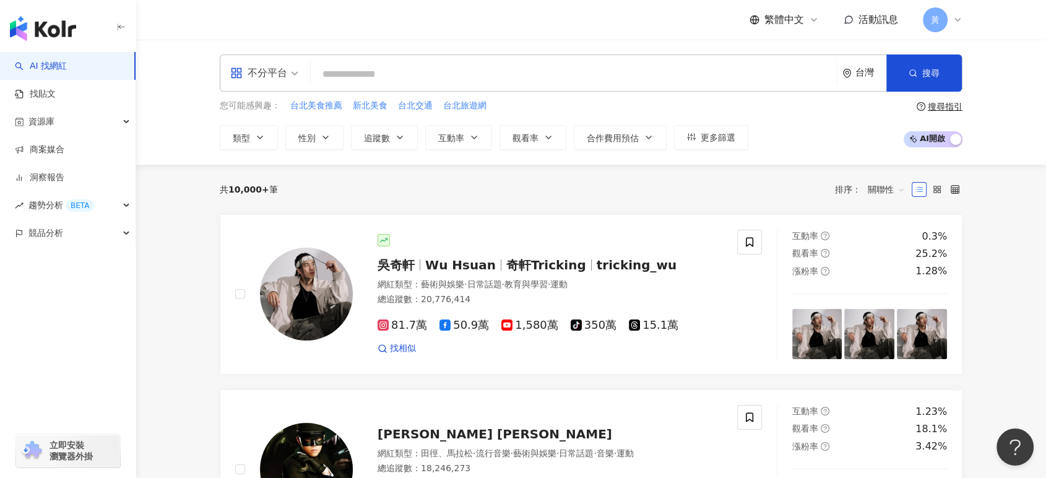
click at [427, 76] on input "search" at bounding box center [574, 75] width 516 height 24
paste input "**********"
type input "**********"
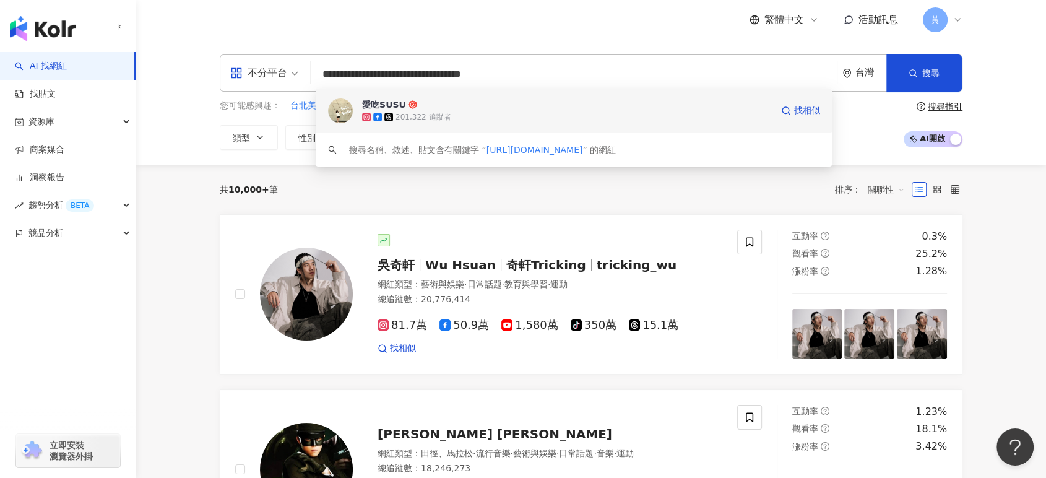
click at [477, 112] on div "201,322 追蹤者" at bounding box center [567, 117] width 410 height 12
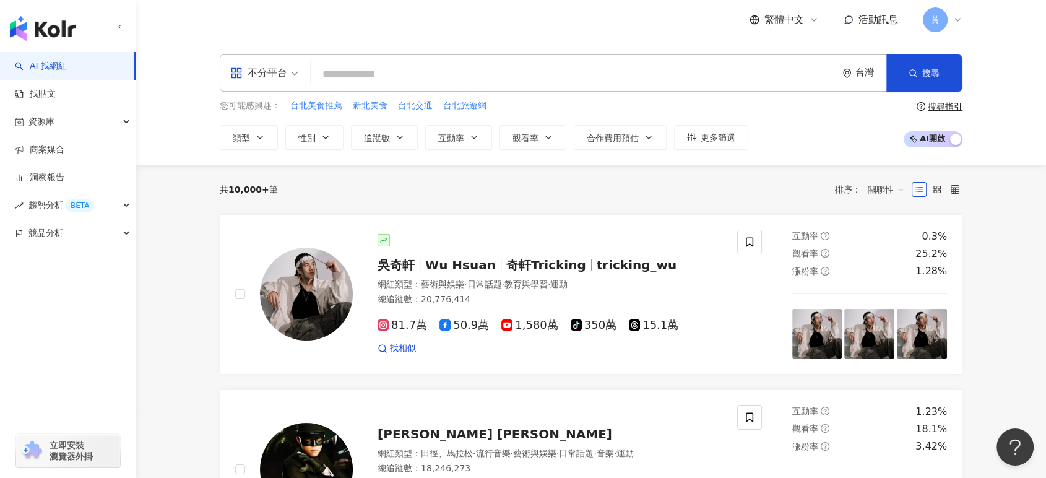
click at [415, 64] on input "search" at bounding box center [574, 75] width 516 height 24
paste input "**********"
type input "**********"
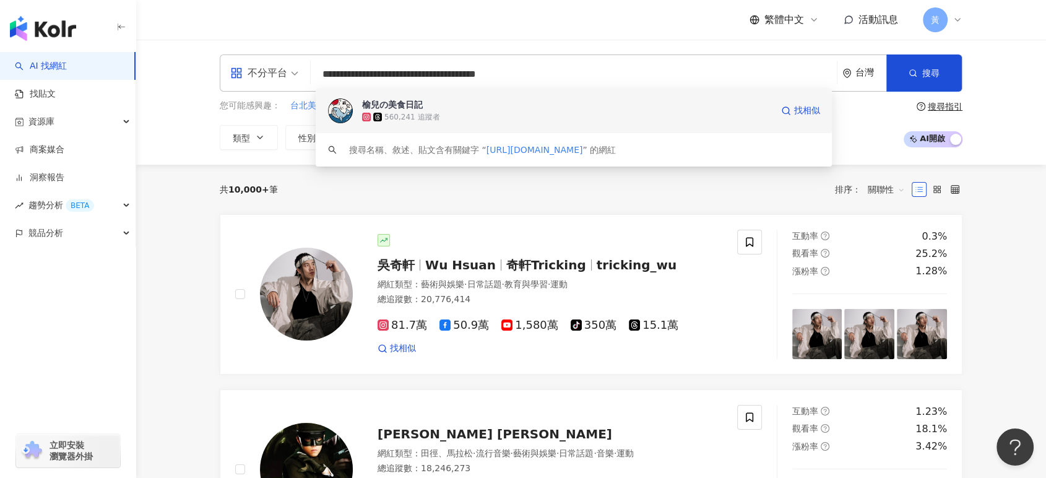
click at [446, 108] on span "榆兒の美食日記" at bounding box center [567, 104] width 410 height 12
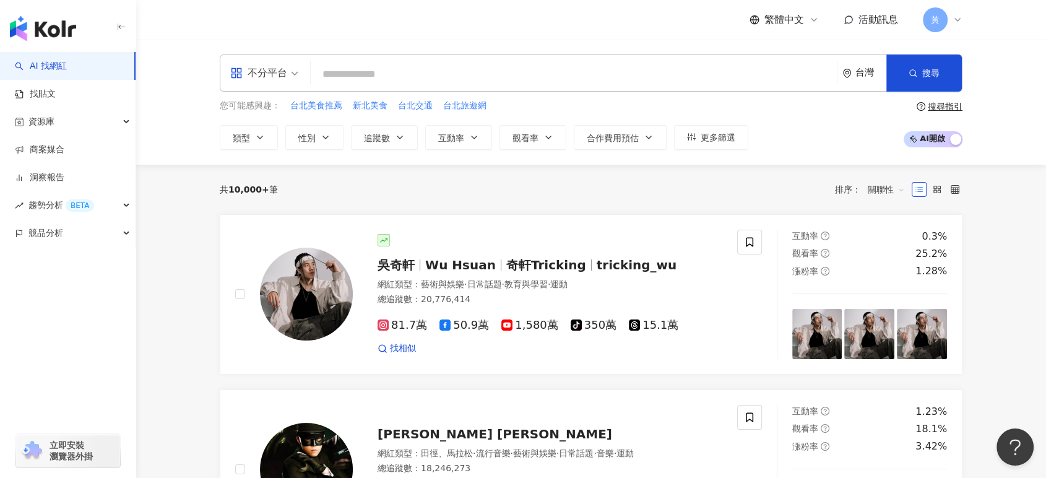
click at [532, 68] on input "search" at bounding box center [574, 75] width 516 height 24
paste input "**********"
type input "**********"
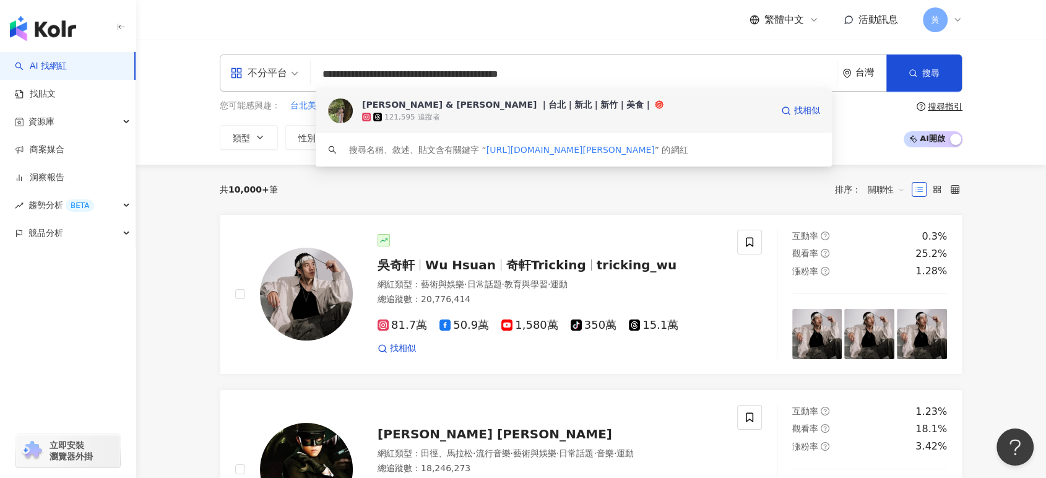
click at [655, 100] on icon at bounding box center [659, 104] width 9 height 9
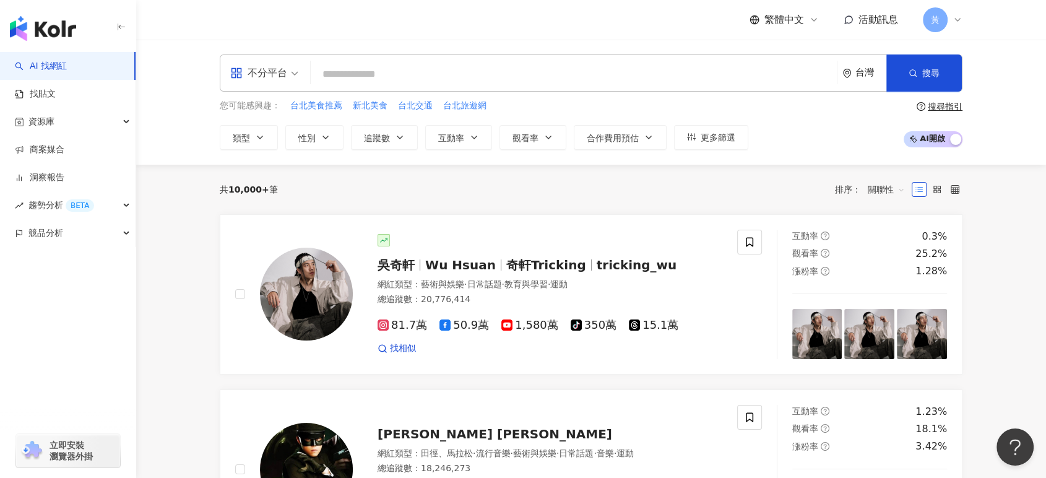
paste input "**********"
type input "**********"
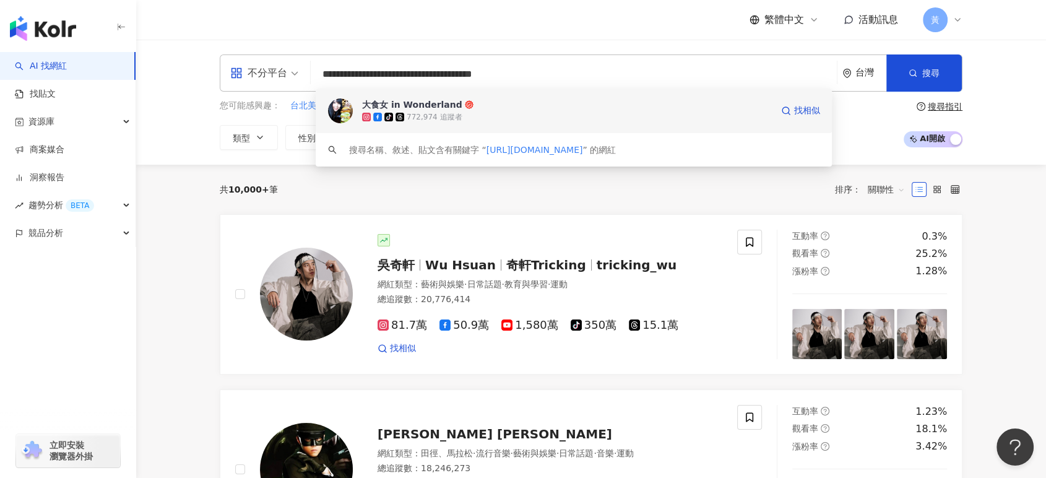
click at [513, 111] on div "tiktok-icon 772,974 追蹤者" at bounding box center [567, 117] width 410 height 12
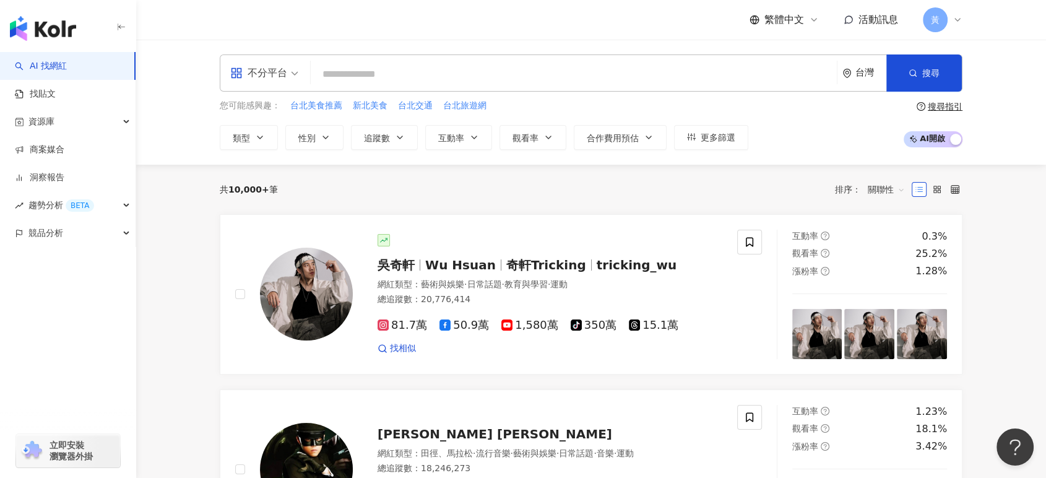
click at [517, 93] on div "不分平台 台灣 搜尋 ea9e0a2b-050d-4195-806e-818b729f924b 大食女 in Wonderland tiktok-icon 7…" at bounding box center [591, 101] width 793 height 95
click at [518, 82] on input "search" at bounding box center [574, 75] width 516 height 24
paste input "**********"
type input "**********"
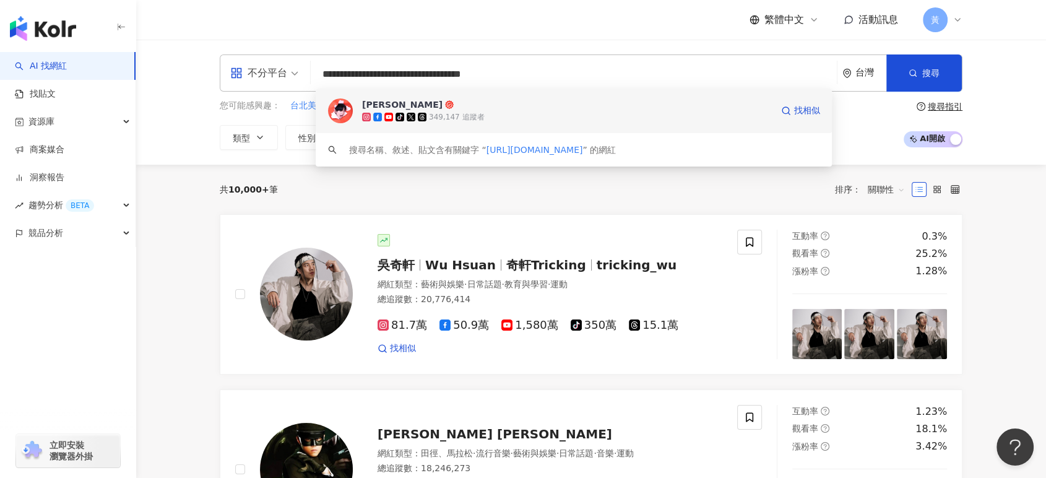
click at [536, 103] on span "梅森" at bounding box center [567, 104] width 410 height 12
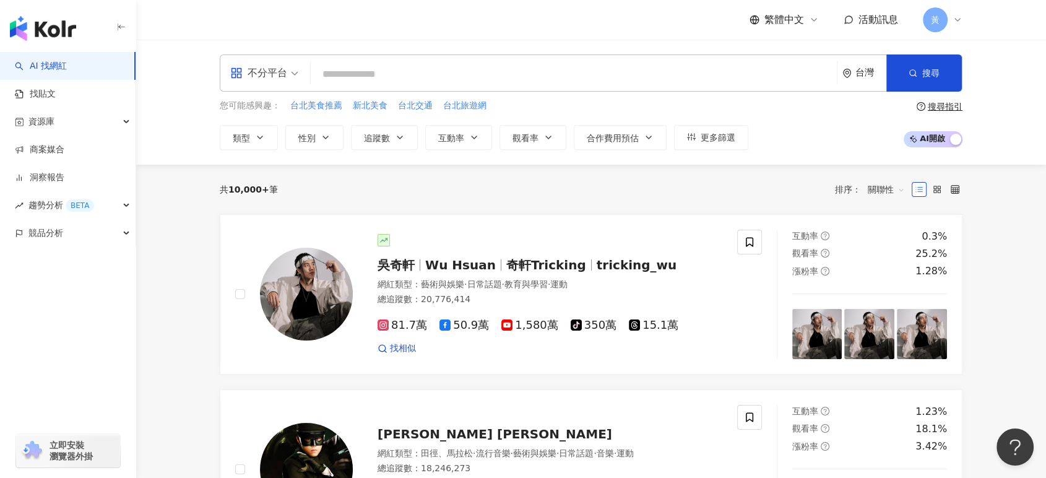
click at [537, 75] on input "search" at bounding box center [574, 75] width 516 height 24
paste input "**********"
type input "**********"
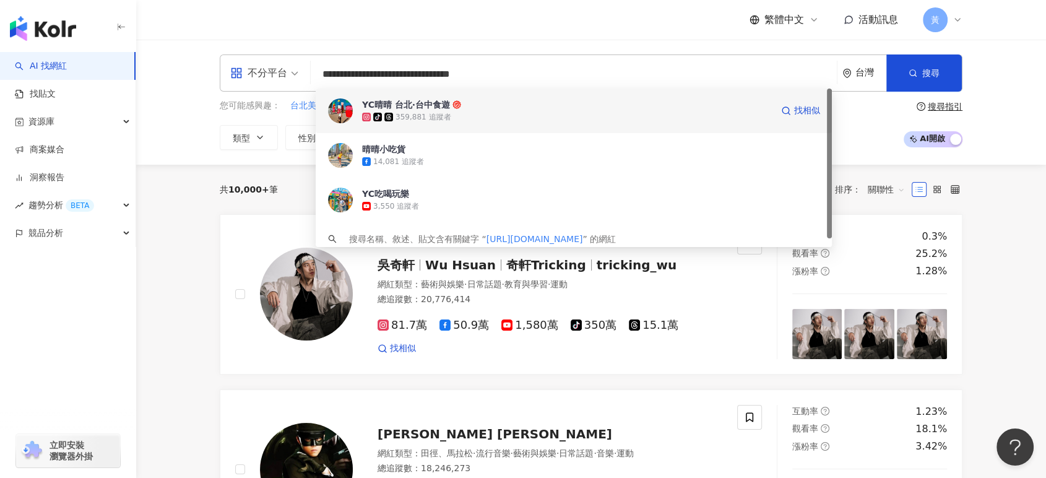
click at [533, 104] on span "YC晴晴 台北∙台中食遊" at bounding box center [567, 104] width 410 height 12
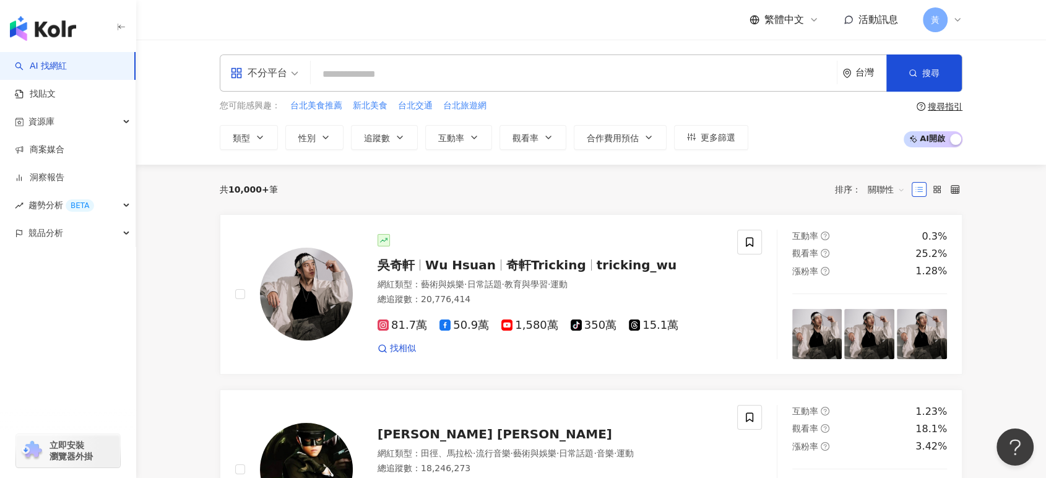
click at [550, 56] on div "不分平台 台灣 搜尋 74900e4e-d4ae-4fe4-8cec-deaada08f992 YC晴晴 台北∙台中食遊 tiktok-icon 359,88…" at bounding box center [591, 72] width 743 height 37
click at [549, 65] on input "search" at bounding box center [574, 75] width 516 height 24
paste input "**********"
type input "**********"
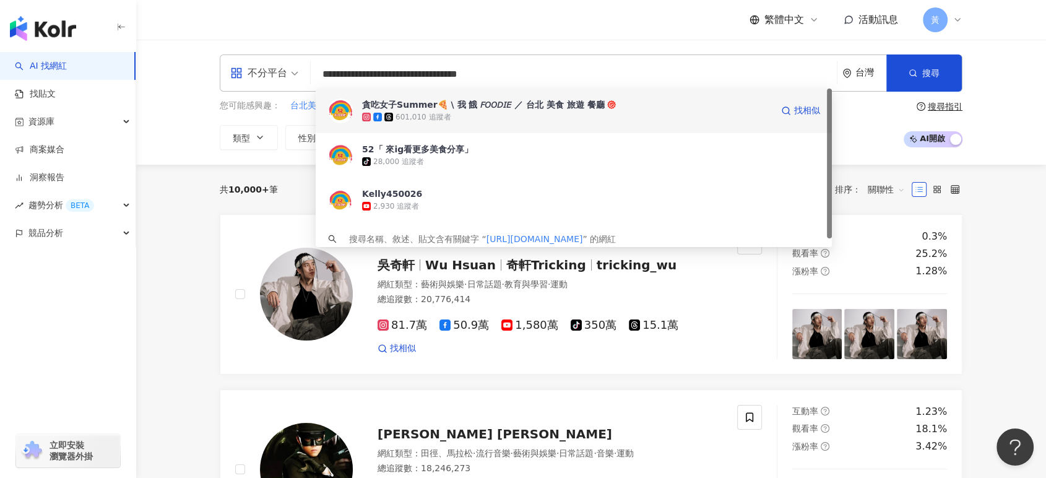
click at [558, 102] on div "貪吃女子Summer🍕 \ 我 餓 𝘍𝘖𝘖𝘋𝘐𝘌 ／ 台北 美食 旅遊 餐廳" at bounding box center [483, 104] width 243 height 12
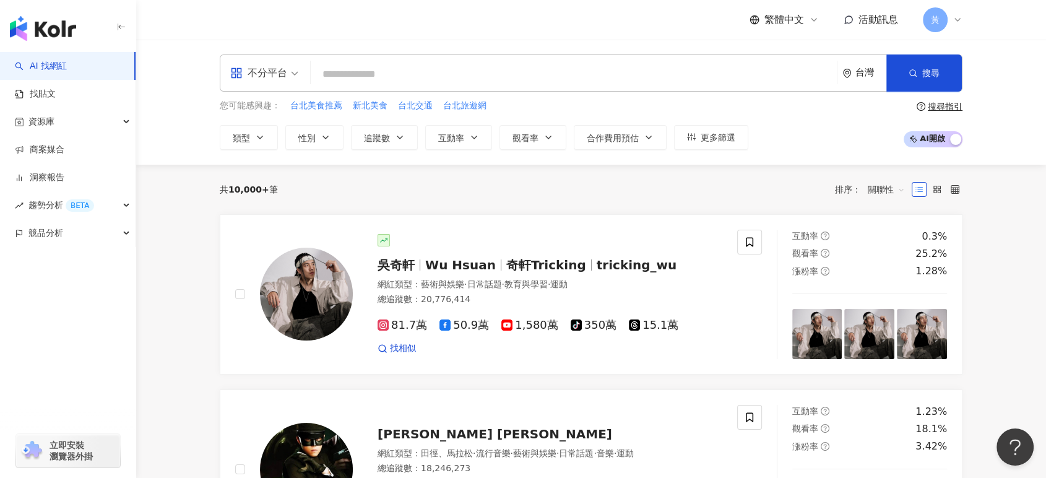
click at [573, 67] on input "search" at bounding box center [574, 75] width 516 height 24
paste input "**********"
type input "**********"
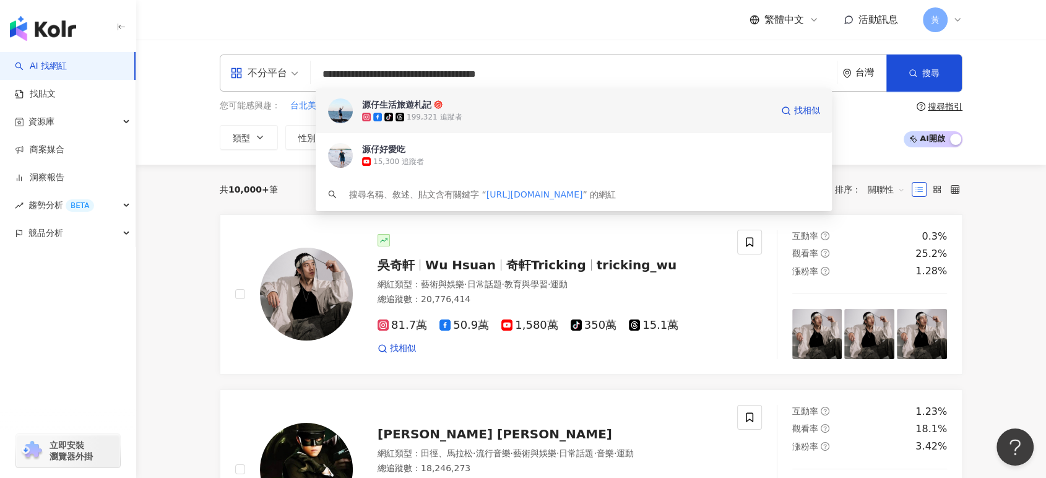
click at [547, 111] on div "tiktok-icon 199,321 追蹤者" at bounding box center [567, 117] width 410 height 12
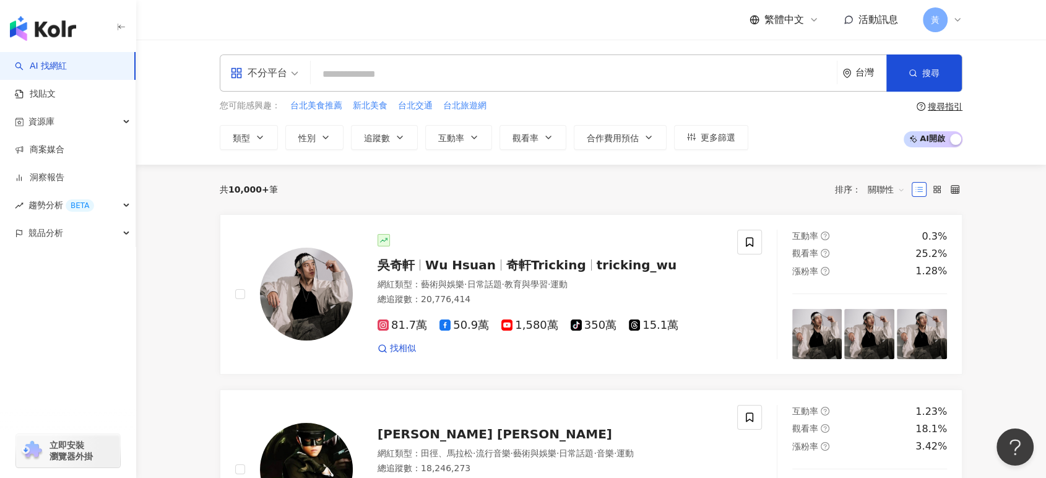
paste input "**********"
type input "**********"
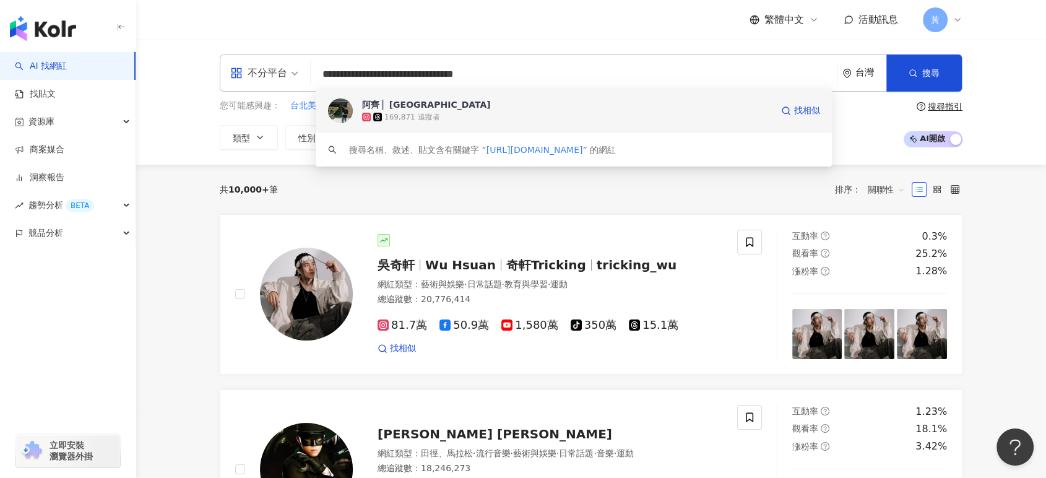
click at [550, 113] on div "169,871 追蹤者" at bounding box center [567, 117] width 410 height 12
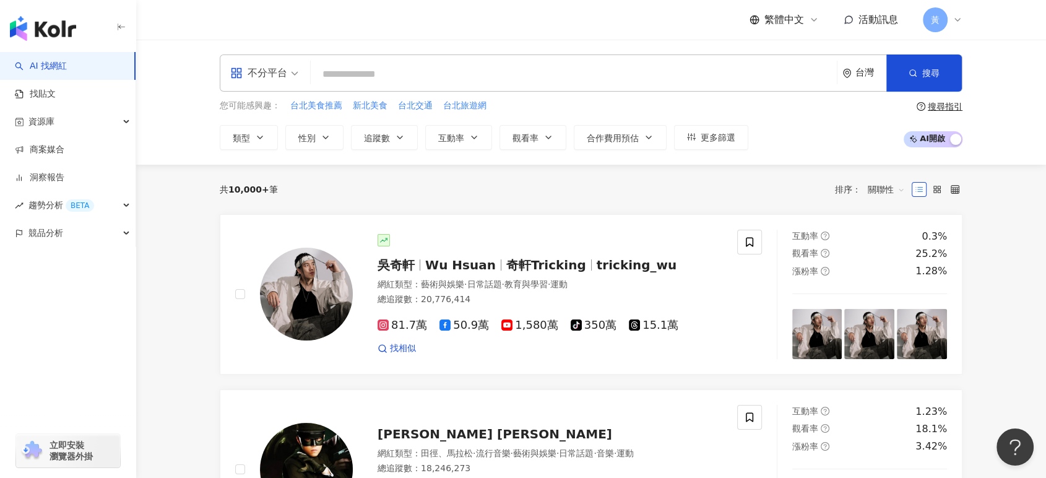
click at [498, 76] on input "search" at bounding box center [574, 75] width 516 height 24
paste input "**********"
type input "**********"
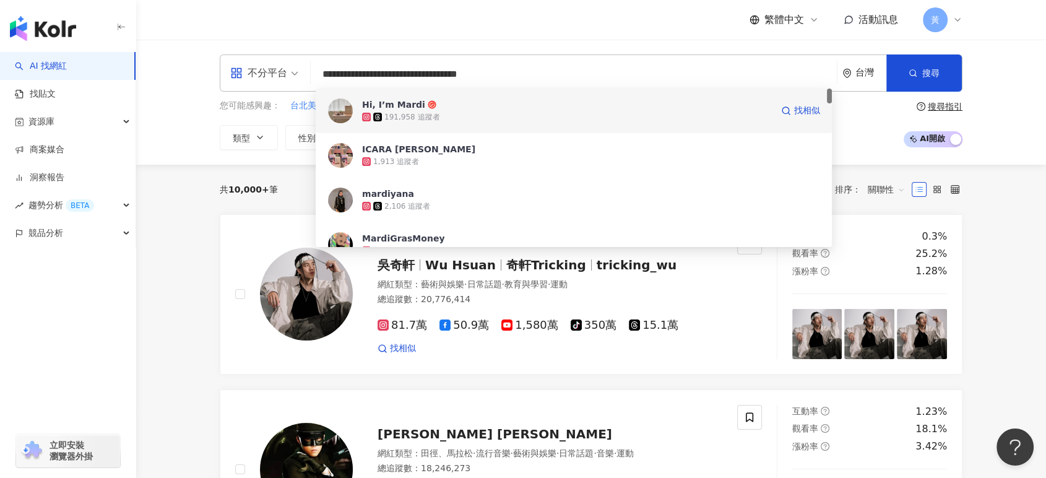
click at [540, 97] on div "Hi, I’m Mardi 191,958 追蹤者 找相似" at bounding box center [574, 111] width 516 height 45
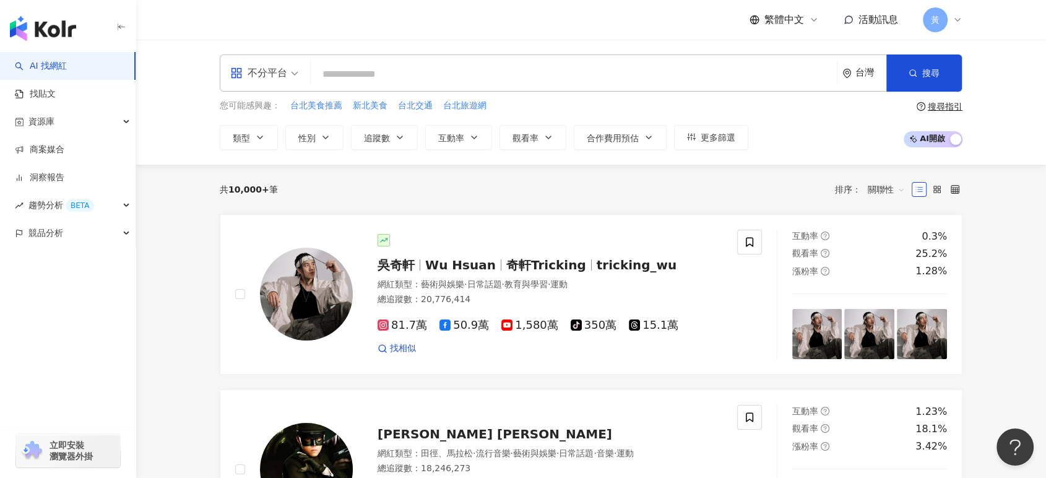
click at [475, 70] on input "search" at bounding box center [574, 75] width 516 height 24
paste input "**********"
type input "**********"
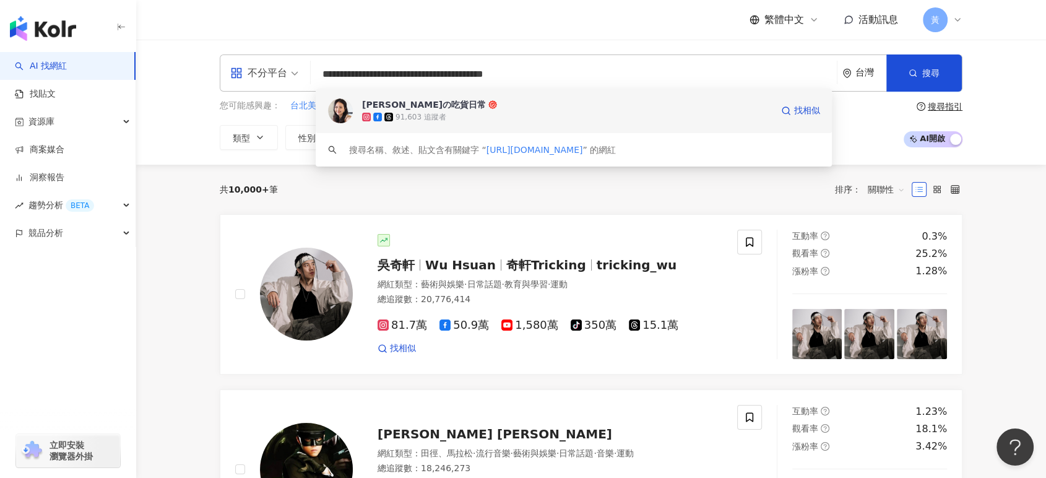
click at [490, 103] on span "艾瑞絲の吃貨日常" at bounding box center [567, 104] width 410 height 12
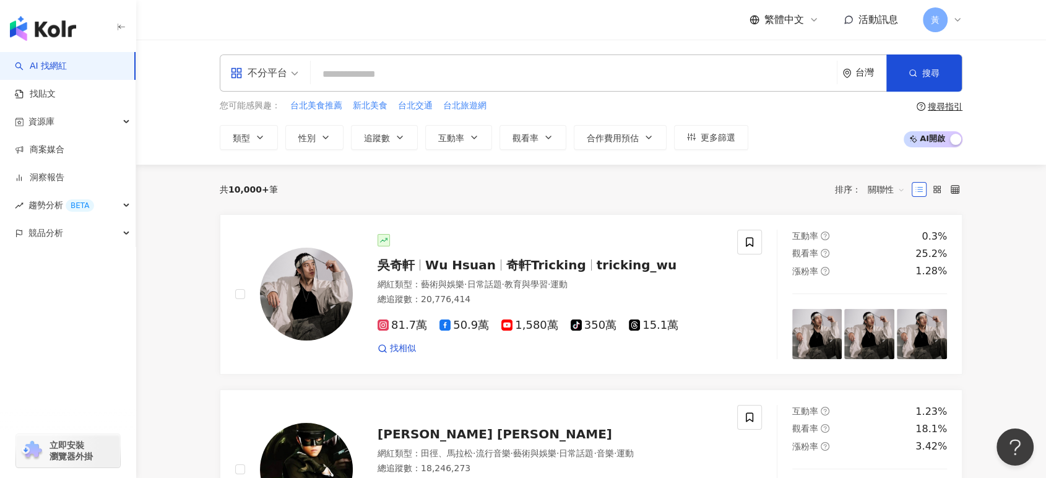
click at [463, 77] on input "search" at bounding box center [574, 75] width 516 height 24
paste input "**********"
type input "**********"
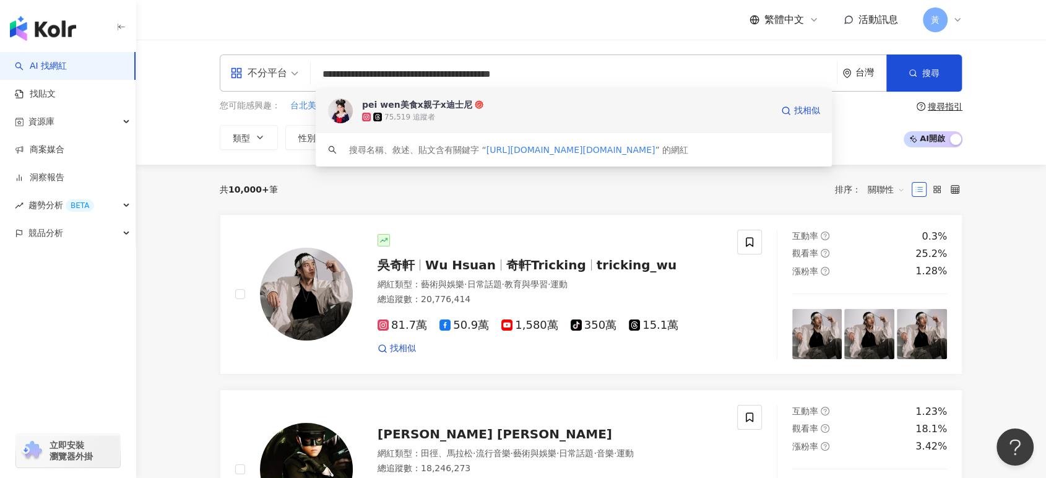
click at [471, 97] on div "pei wen美食x親子x迪士尼 75,519 追蹤者 找相似" at bounding box center [574, 111] width 516 height 45
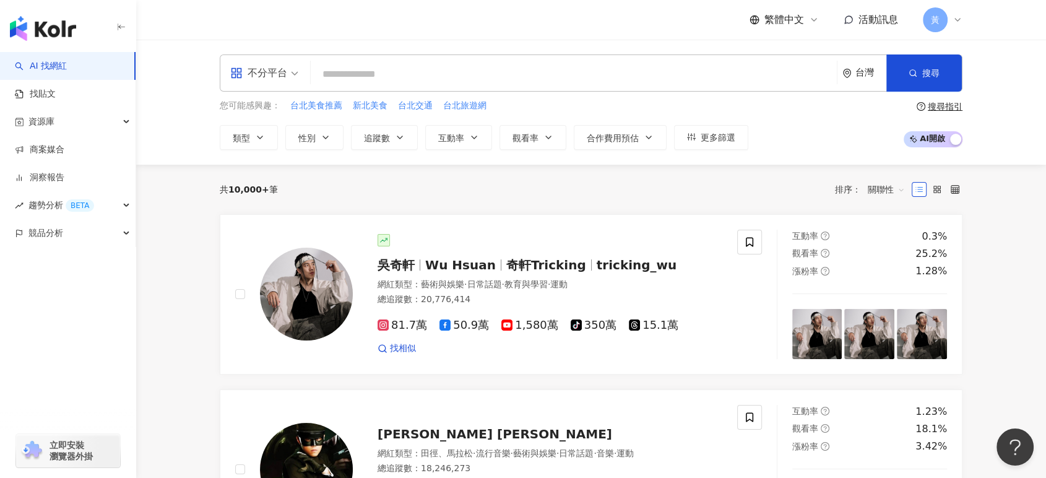
click at [512, 72] on input "search" at bounding box center [574, 75] width 516 height 24
paste input "**********"
type input "**********"
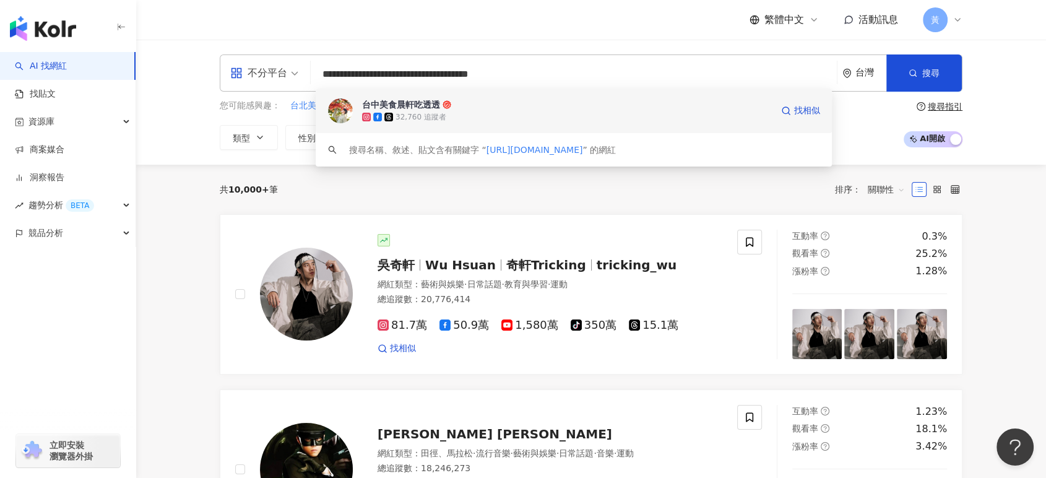
click at [498, 103] on span "台中美食晨軒吃透透" at bounding box center [567, 104] width 410 height 12
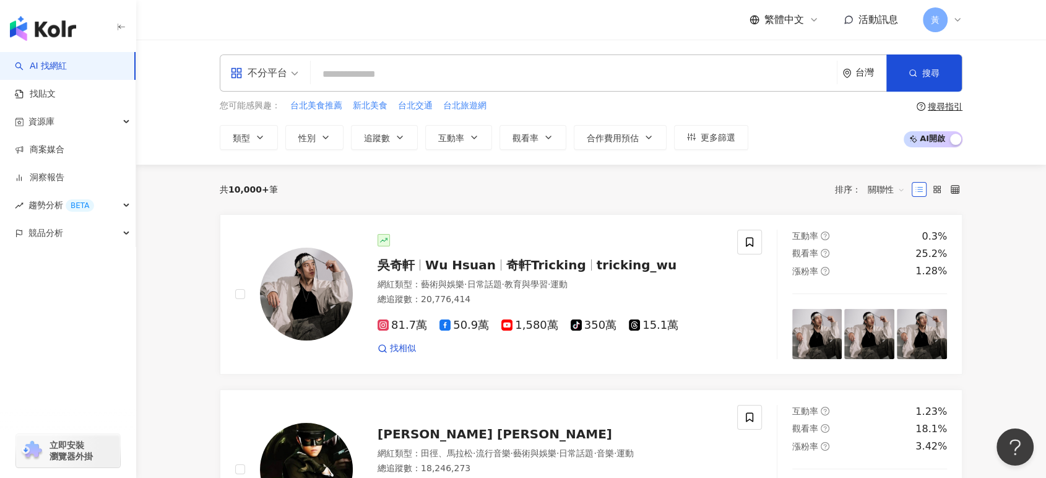
click at [541, 76] on input "search" at bounding box center [574, 75] width 516 height 24
paste input "**********"
type input "**********"
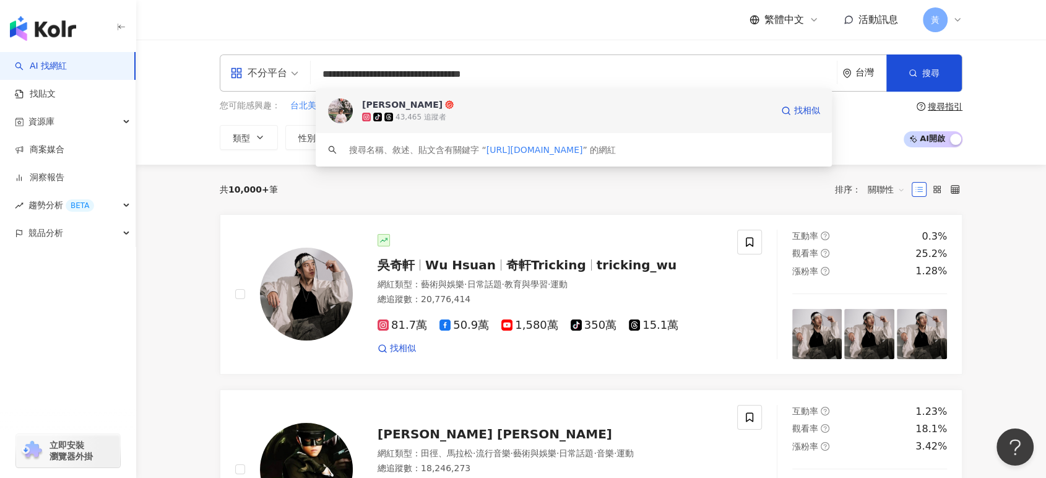
click at [541, 108] on span "Eva娃兒" at bounding box center [567, 104] width 410 height 12
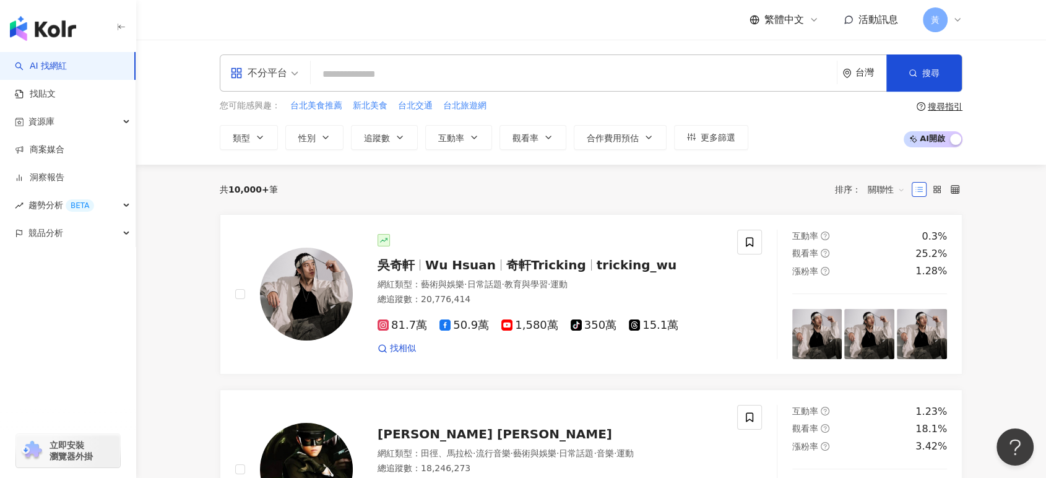
click at [550, 67] on input "search" at bounding box center [574, 75] width 516 height 24
paste input "**********"
type input "**********"
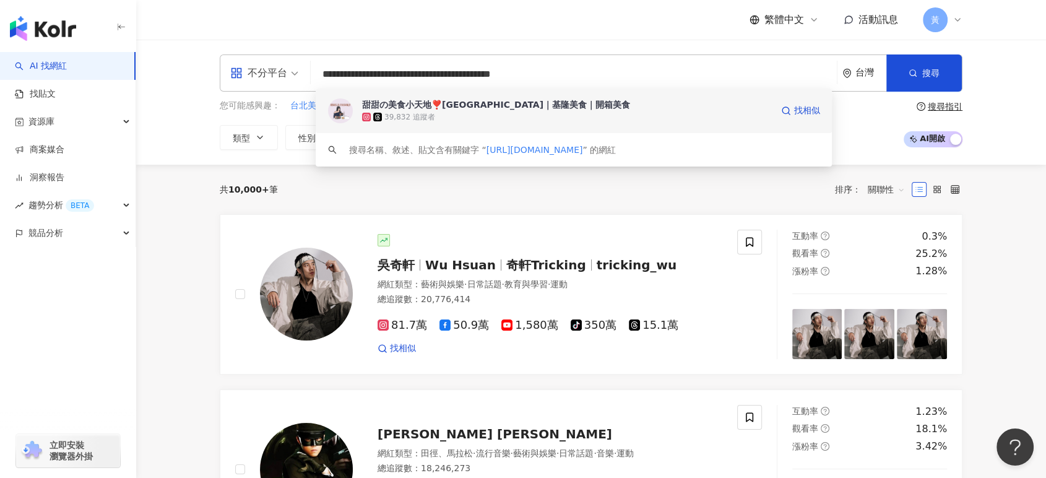
click at [565, 102] on span "甜甜の美食小天地❣️台北美食｜基隆美食｜開箱美食" at bounding box center [567, 104] width 410 height 12
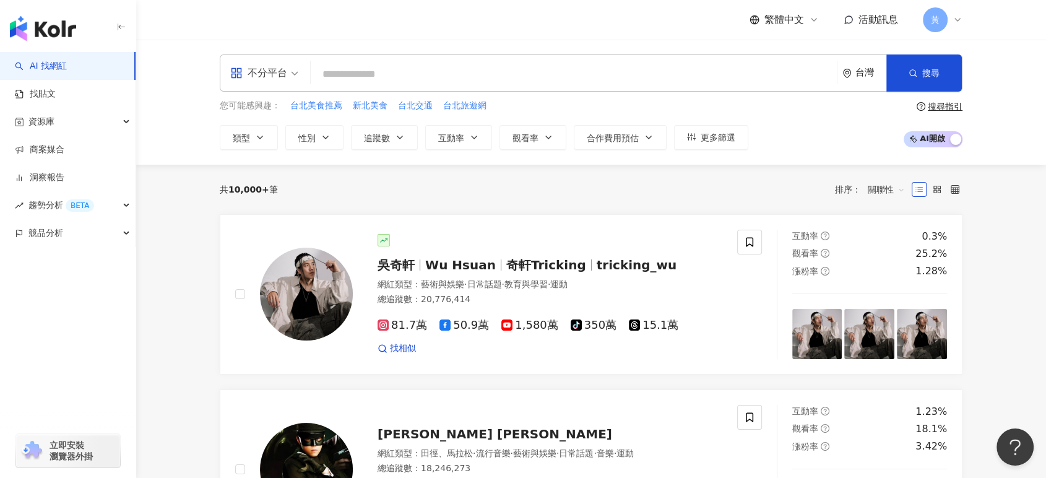
click at [515, 84] on input "search" at bounding box center [574, 75] width 516 height 24
paste input "**********"
type input "**********"
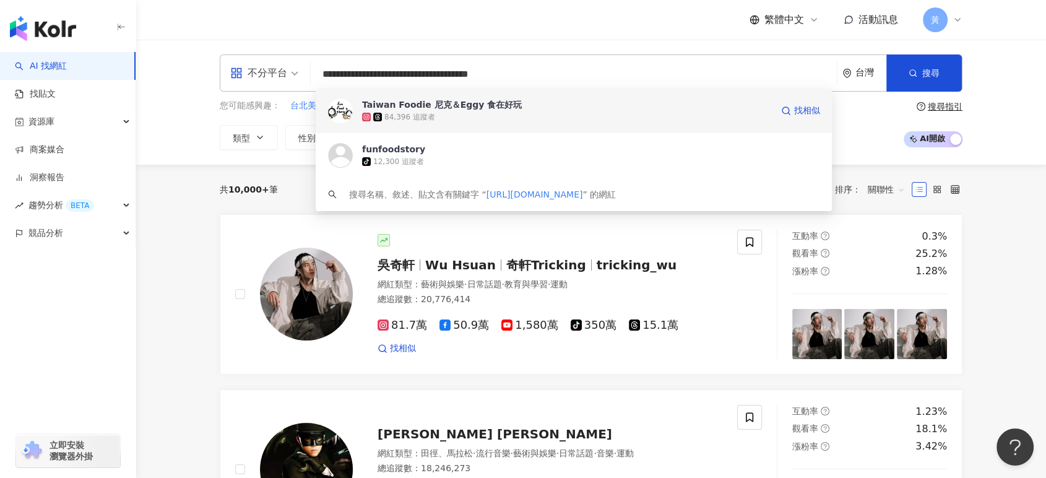
click at [520, 103] on span "Taiwan Foodie 尼克＆Eggy 食在好玩" at bounding box center [567, 104] width 410 height 12
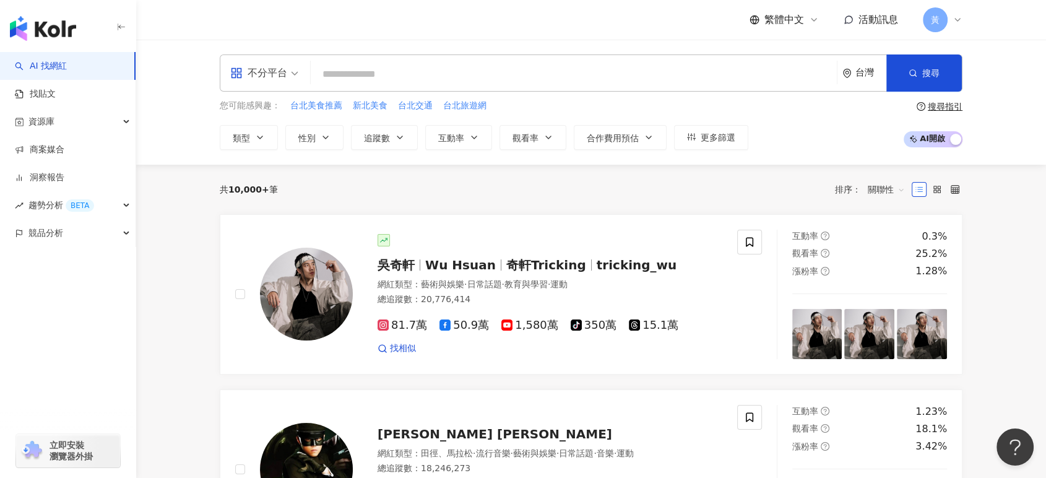
click at [498, 67] on input "search" at bounding box center [574, 75] width 516 height 24
paste input "**********"
type input "**********"
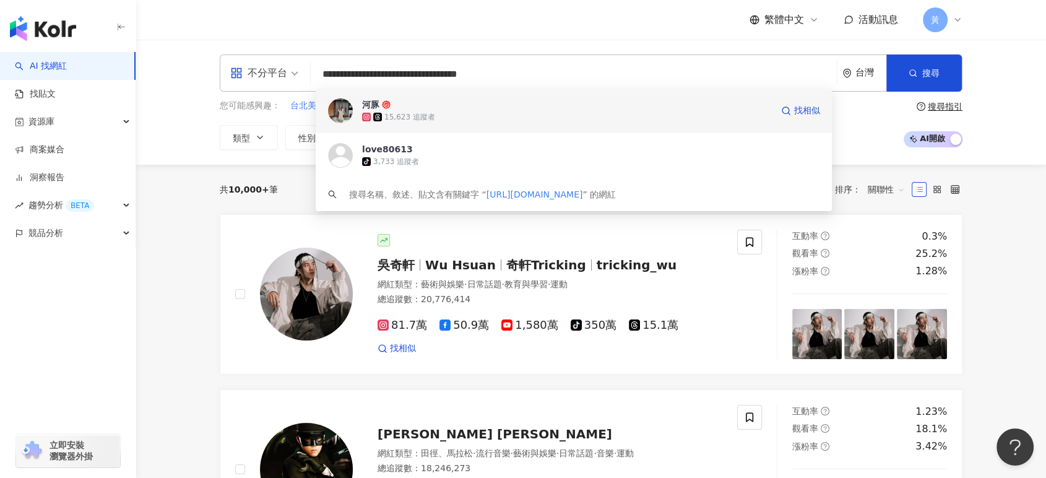
click at [506, 106] on span "河豚" at bounding box center [567, 104] width 410 height 12
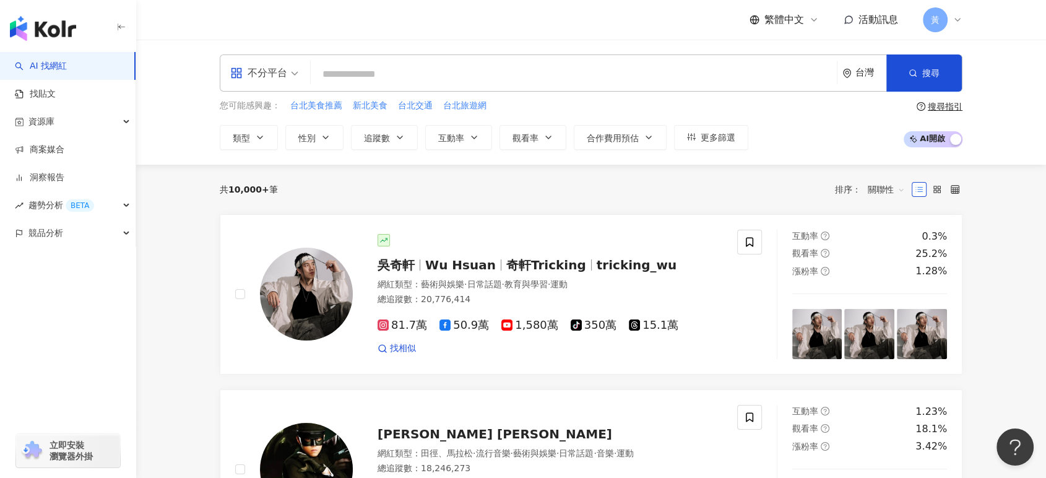
paste input "**********"
type input "**********"
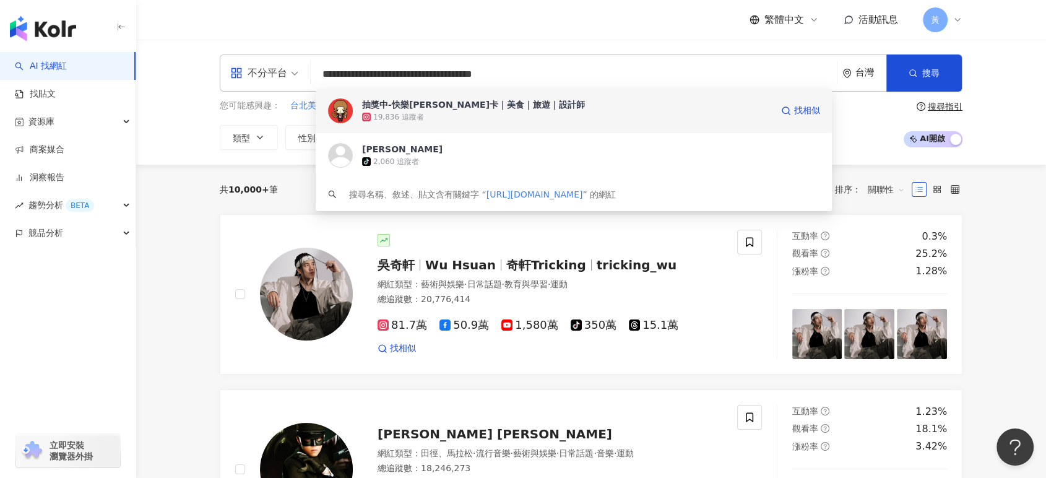
click at [547, 118] on div "19,836 追蹤者" at bounding box center [567, 117] width 410 height 12
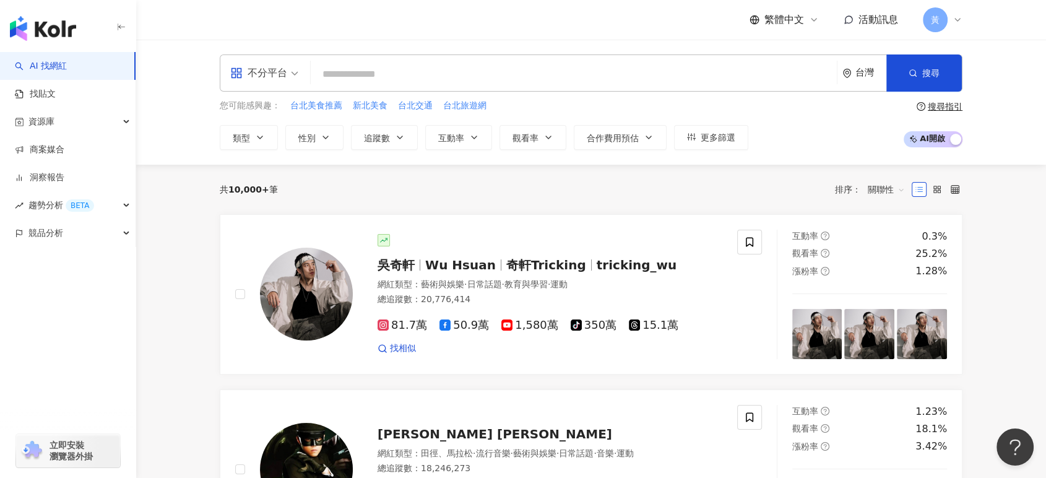
click at [557, 85] on input "search" at bounding box center [574, 75] width 516 height 24
paste input "**********"
type input "**********"
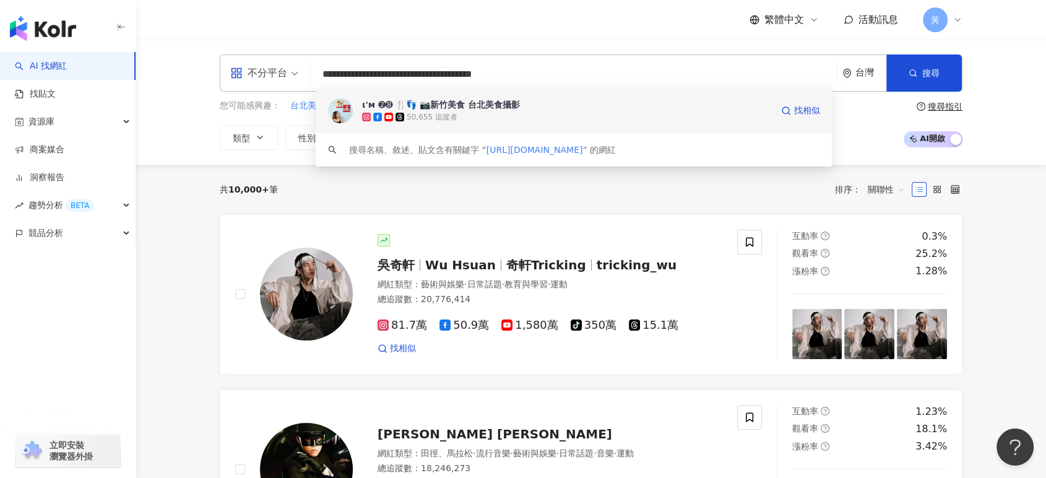
click at [562, 109] on span "ι'м ➋➑ 🍴👣 📷新竹美食 台北美食攝影" at bounding box center [567, 104] width 410 height 12
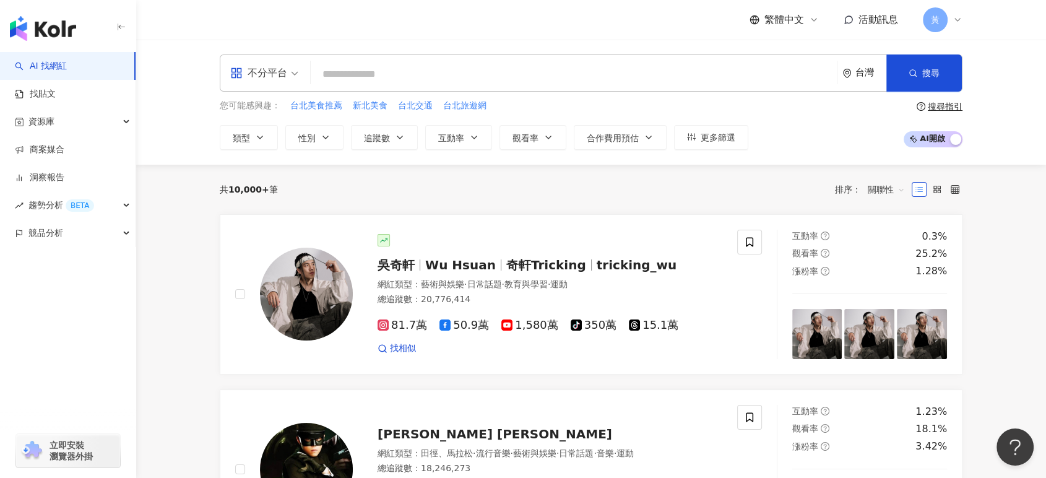
click at [594, 69] on input "search" at bounding box center [574, 75] width 516 height 24
paste input "**********"
type input "**********"
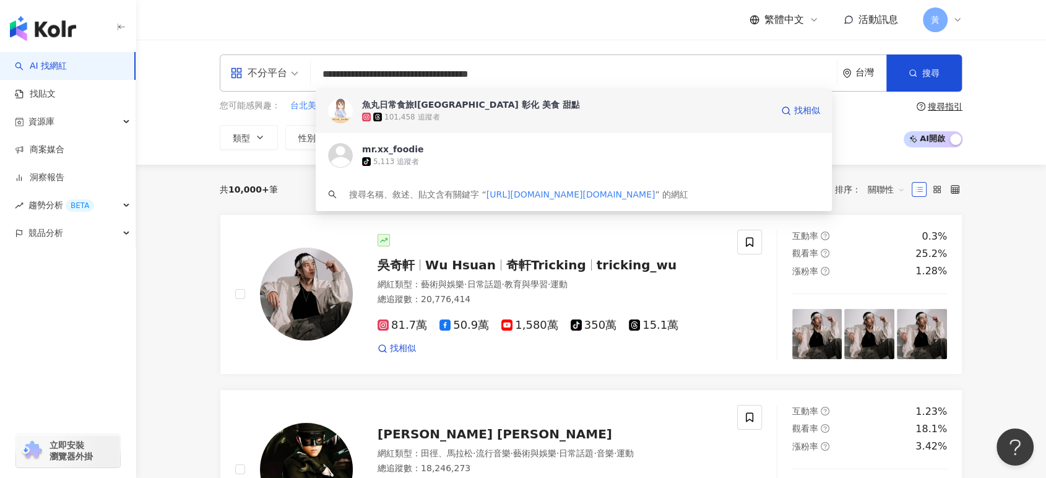
click at [583, 109] on span "魚丸日常食旅l台中 台北 彰化 美食 甜點" at bounding box center [567, 104] width 410 height 12
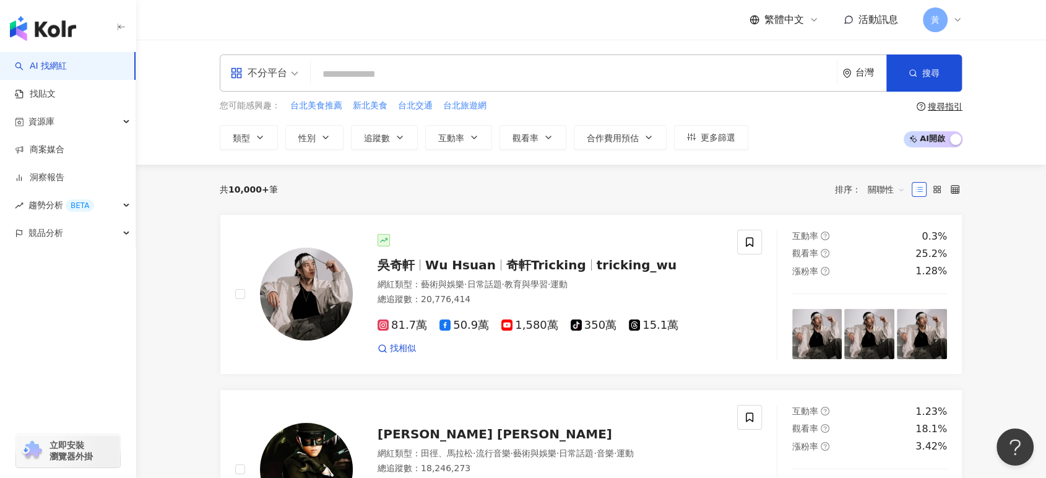
click at [554, 85] on input "search" at bounding box center [574, 75] width 516 height 24
paste input "**********"
type input "**********"
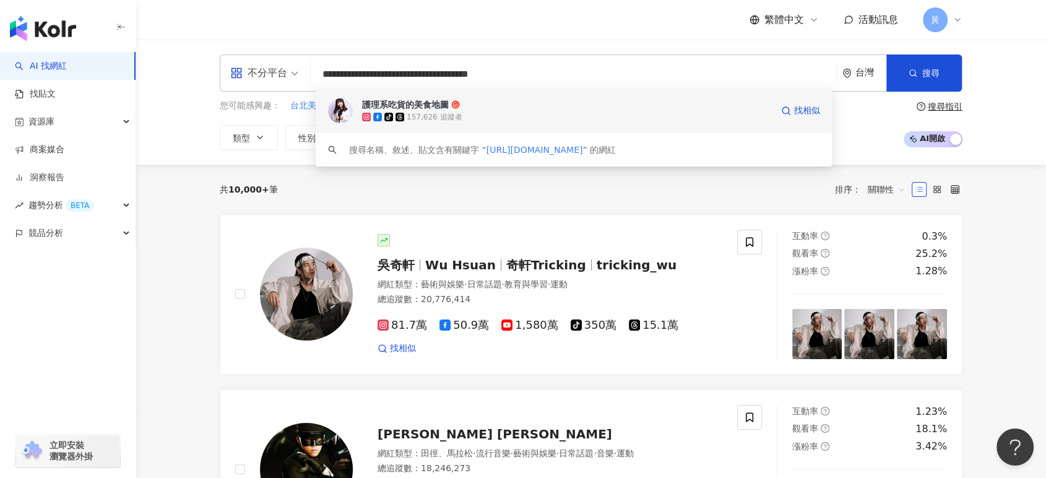
click at [535, 113] on div "tiktok-icon 157,626 追蹤者" at bounding box center [567, 117] width 410 height 12
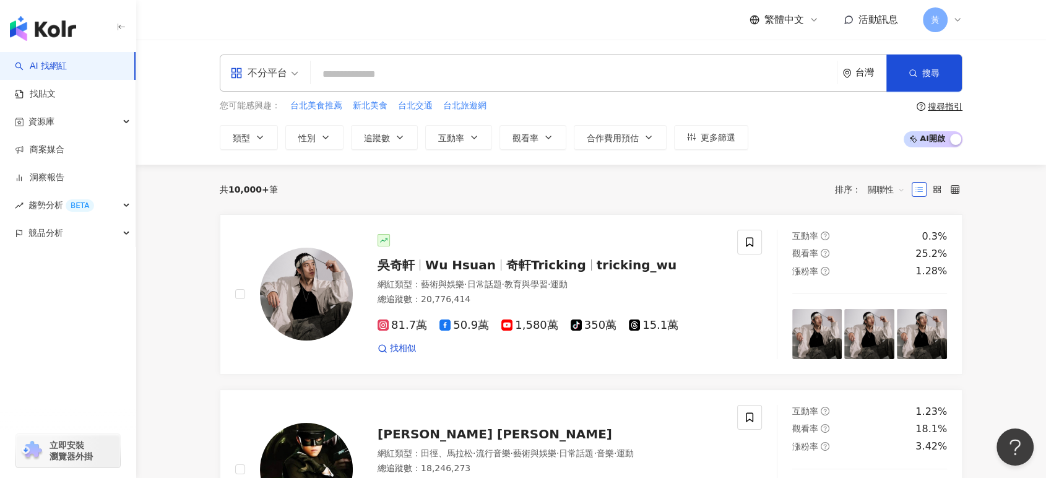
click at [443, 73] on input "search" at bounding box center [574, 75] width 516 height 24
paste input "**********"
type input "**********"
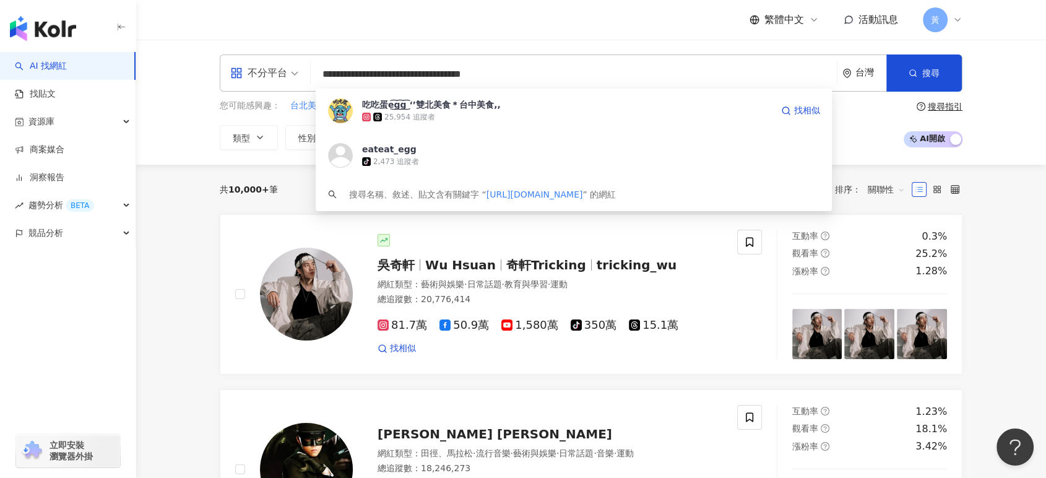
click at [458, 113] on div "25,954 追蹤者" at bounding box center [567, 117] width 410 height 12
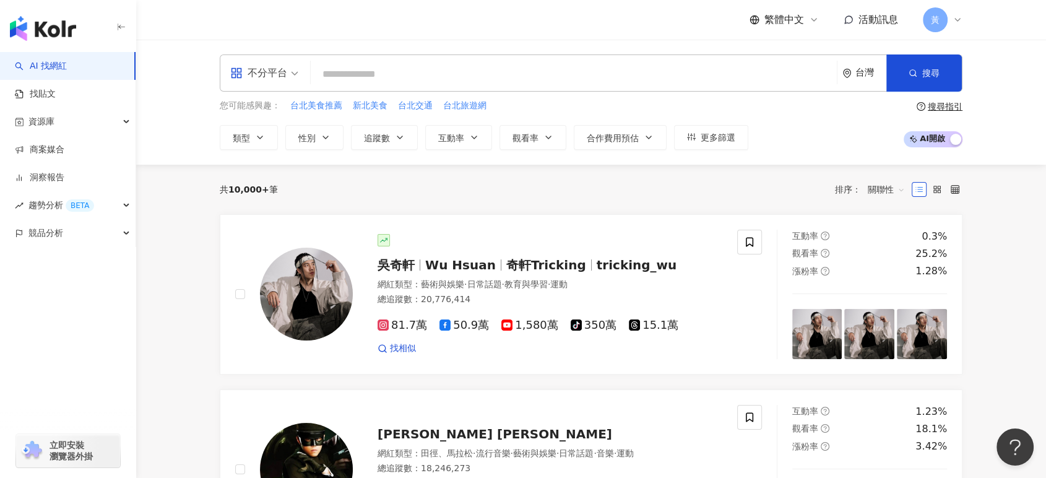
click at [499, 70] on input "search" at bounding box center [574, 75] width 516 height 24
paste input "**********"
type input "**********"
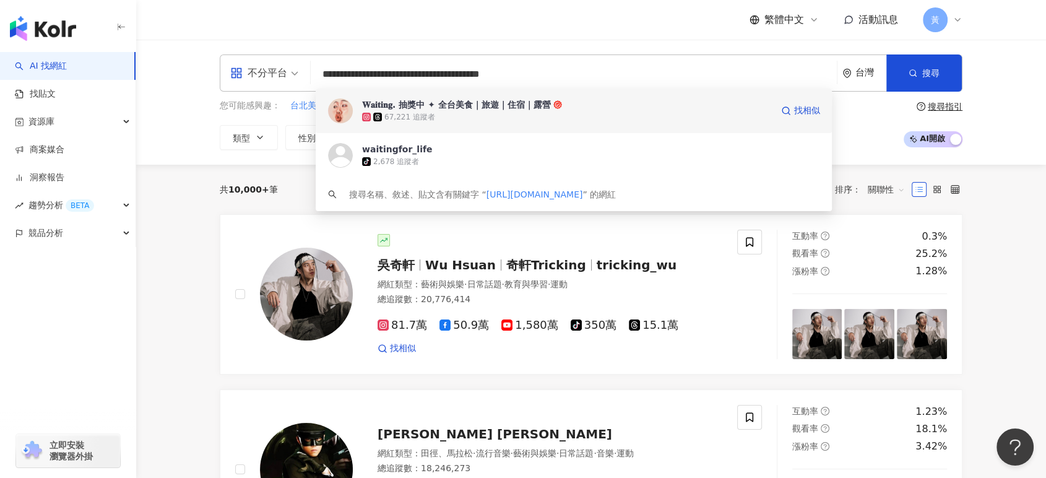
click at [501, 104] on div "𝐖𝐚𝐢𝐭𝐢𝐧𝐠. 抽獎中 ✦ 全台美食｜旅遊｜住宿｜露營" at bounding box center [456, 104] width 189 height 12
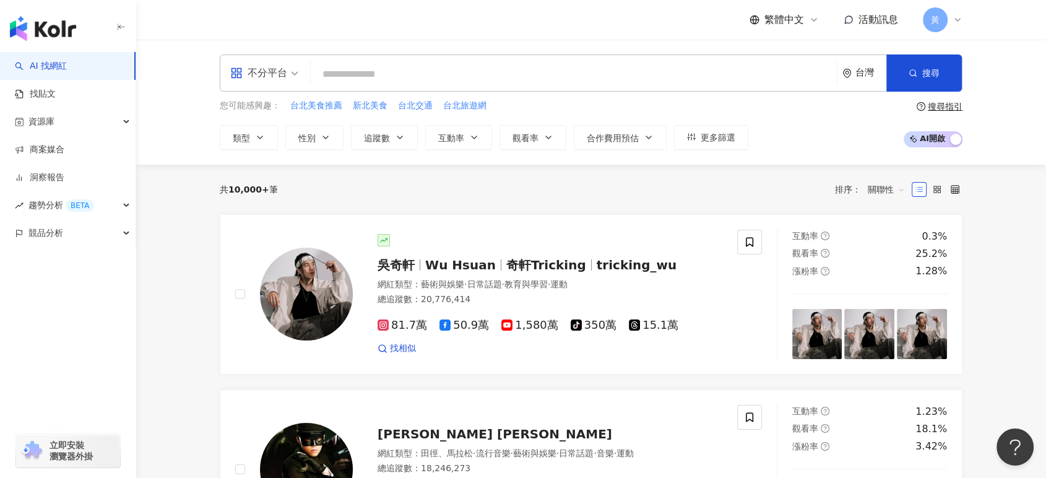
click at [536, 72] on input "search" at bounding box center [574, 75] width 516 height 24
paste input "**********"
type input "**********"
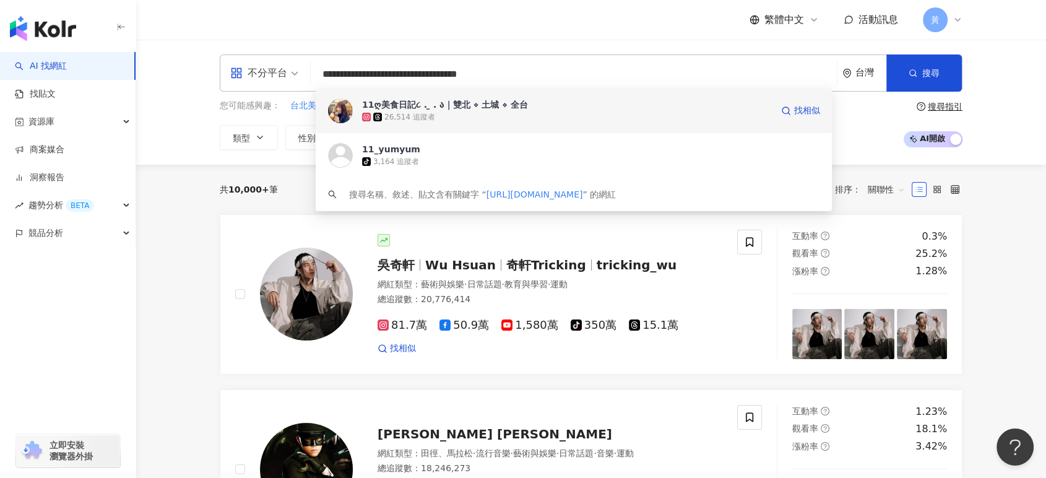
click at [526, 95] on div "𝟭𝟭ღ美食日記૮ . ̫ . ა｜雙北 ⋄ 土城 ⋄ 全台 26,514 追蹤者 找相似" at bounding box center [574, 111] width 516 height 45
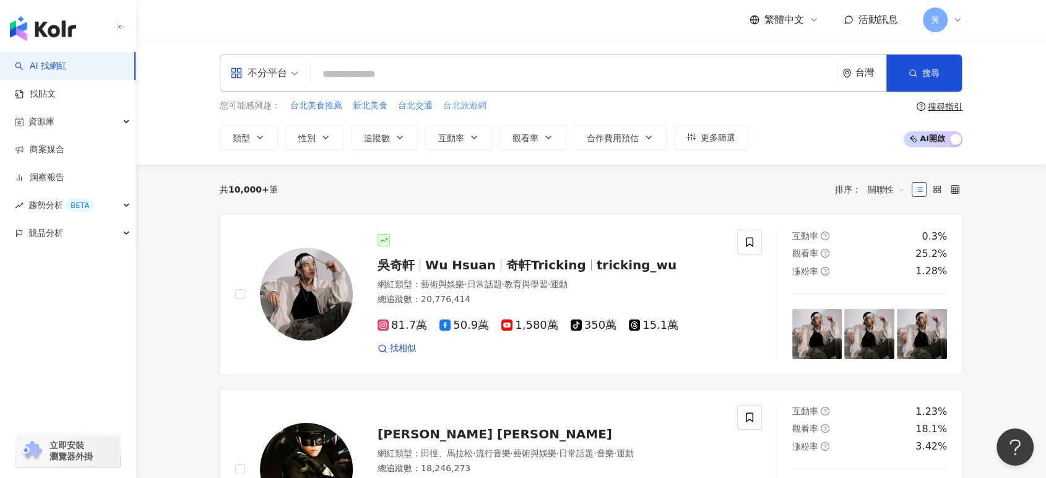
paste input "**********"
type input "**********"
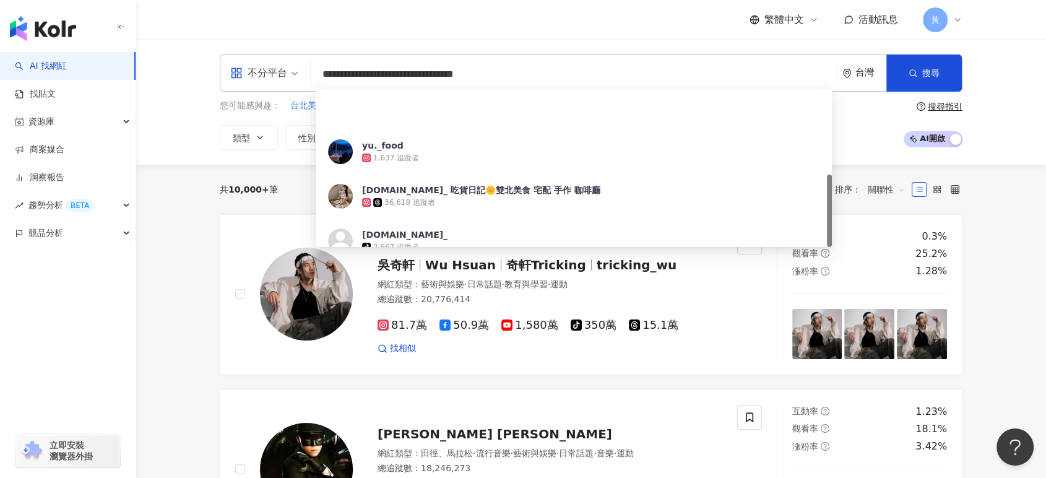
scroll to position [187, 0]
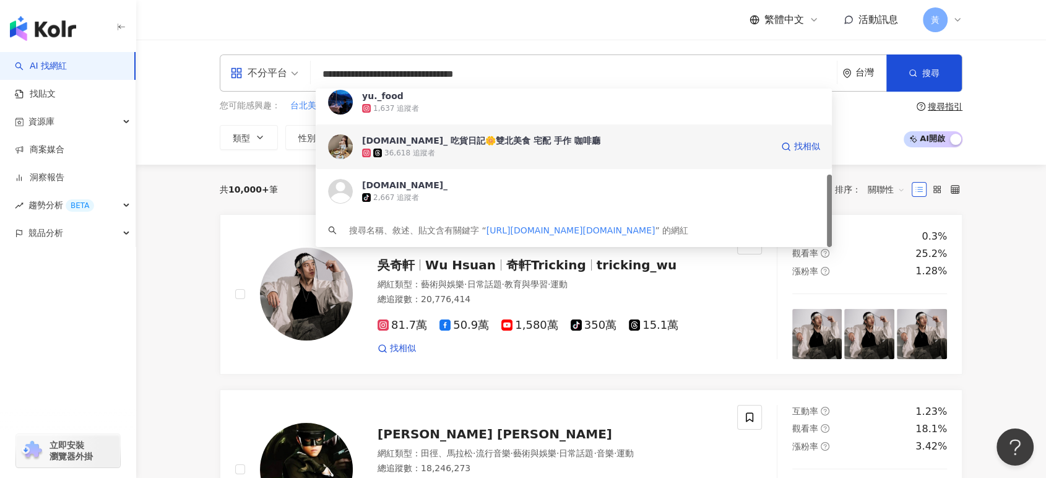
click at [513, 156] on div "36,618 追蹤者" at bounding box center [567, 153] width 410 height 12
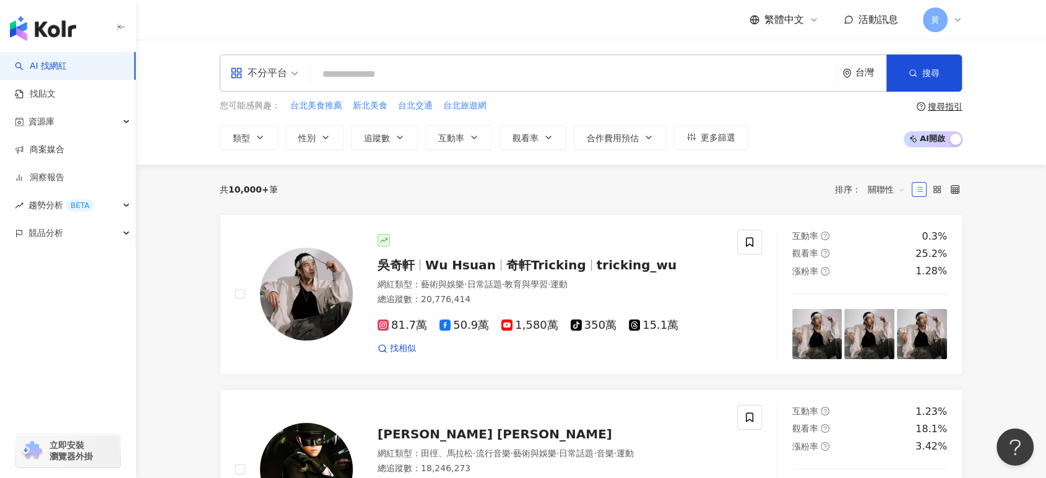
paste input "**********"
type input "**********"
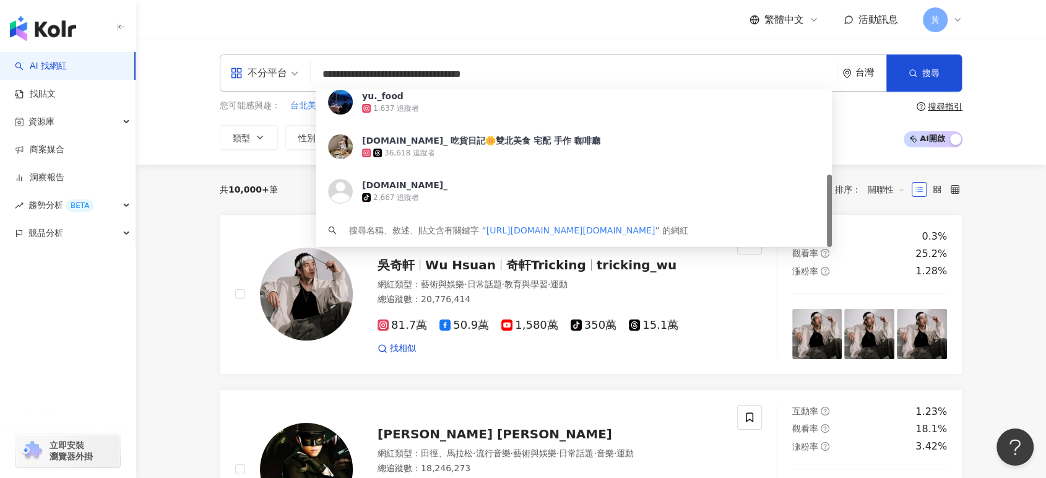
scroll to position [0, 0]
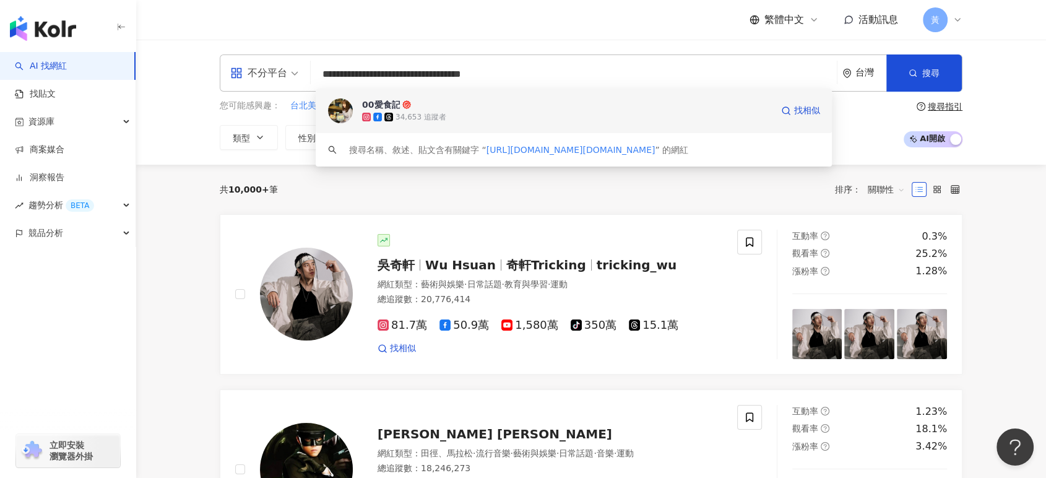
click at [515, 113] on div "34,653 追蹤者" at bounding box center [567, 117] width 410 height 12
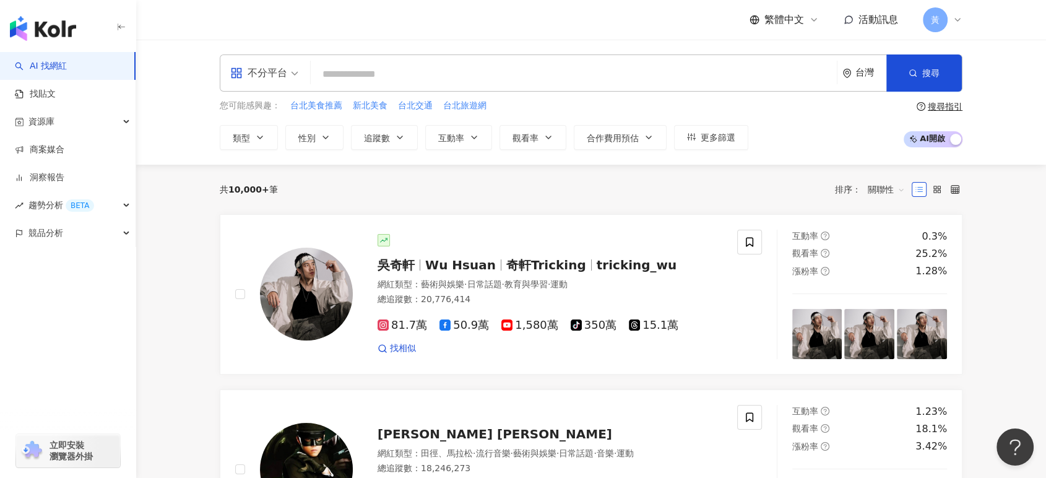
click at [549, 61] on div "不分平台 台灣 搜尋 490e8710-5ba9-4c6e-9097-9a68210e28e3 00愛食記 34,653 追蹤者 搜尋名稱、敘述、貼文含有關鍵…" at bounding box center [591, 72] width 743 height 37
click at [547, 69] on input "search" at bounding box center [574, 75] width 516 height 24
paste input "**********"
type input "**********"
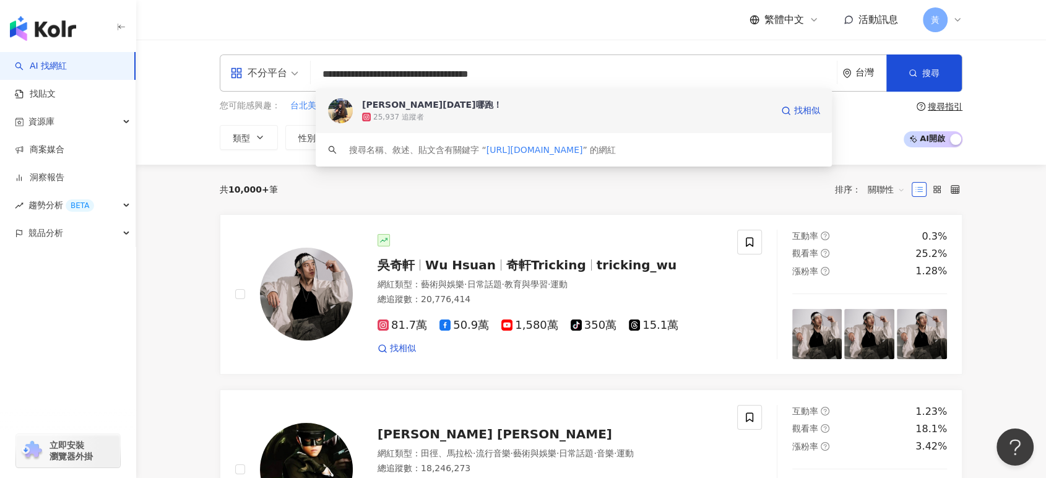
click at [551, 117] on div "25,937 追蹤者" at bounding box center [567, 117] width 410 height 12
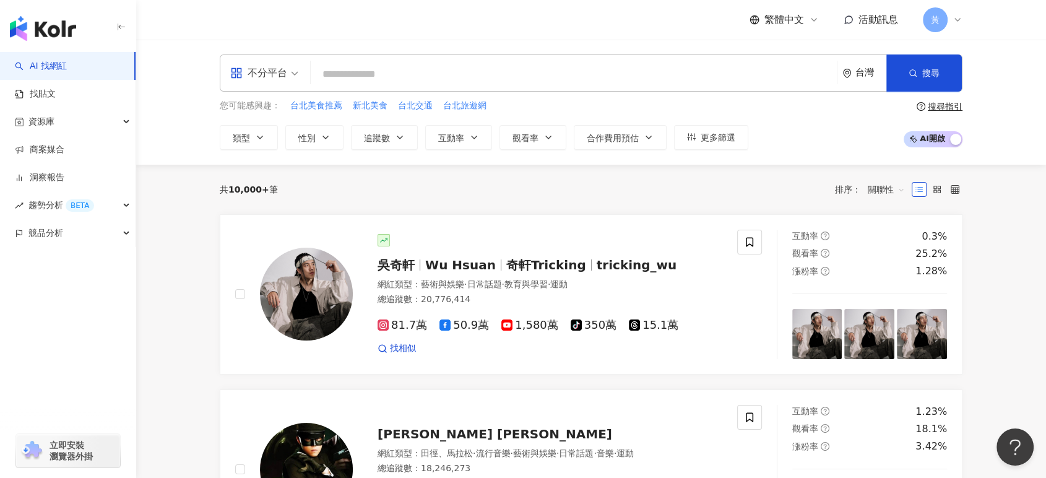
click at [541, 111] on div "您可能感興趣： 台北美食推薦 新北美食 台北交通 台北旅遊網" at bounding box center [484, 106] width 529 height 14
click at [535, 86] on input "search" at bounding box center [574, 75] width 516 height 24
paste input "**********"
type input "**********"
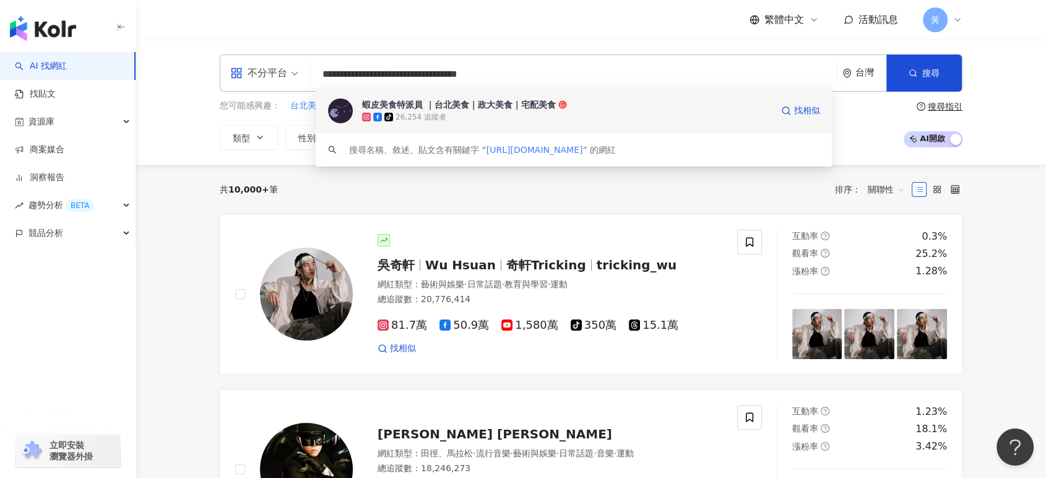
click at [506, 111] on div "tiktok-icon 26,254 追蹤者" at bounding box center [567, 117] width 410 height 12
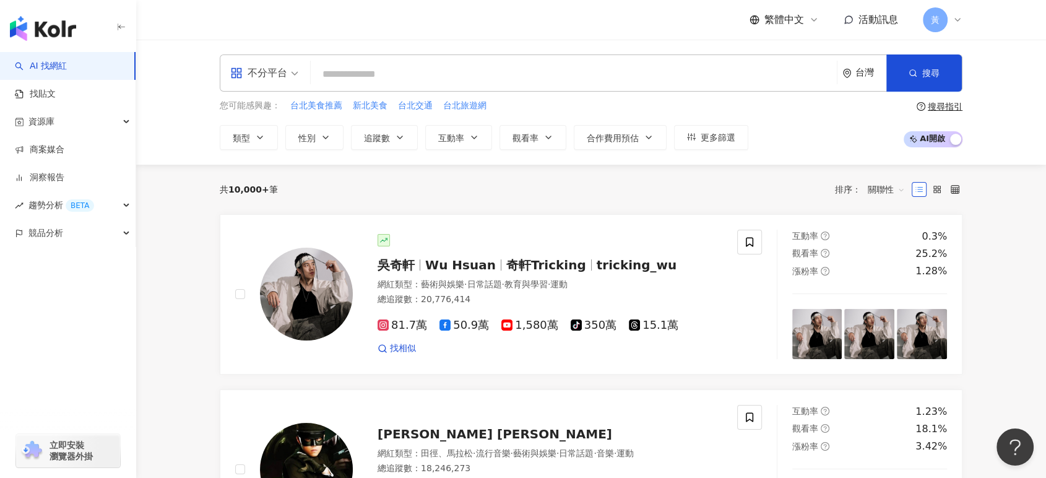
click at [519, 63] on input "search" at bounding box center [574, 75] width 516 height 24
paste input "**********"
type input "**********"
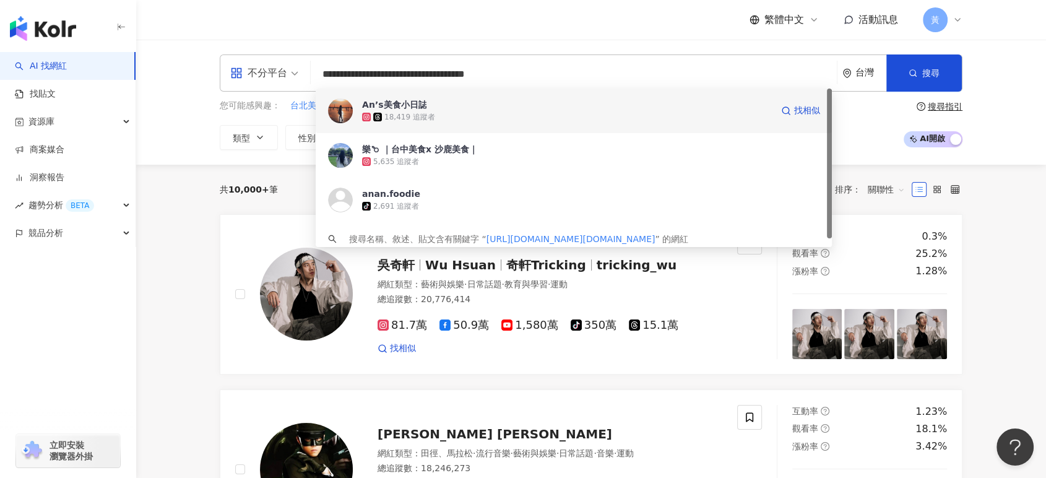
click at [536, 108] on span "𝗔𝗻’𝘀美食小日誌" at bounding box center [567, 104] width 410 height 12
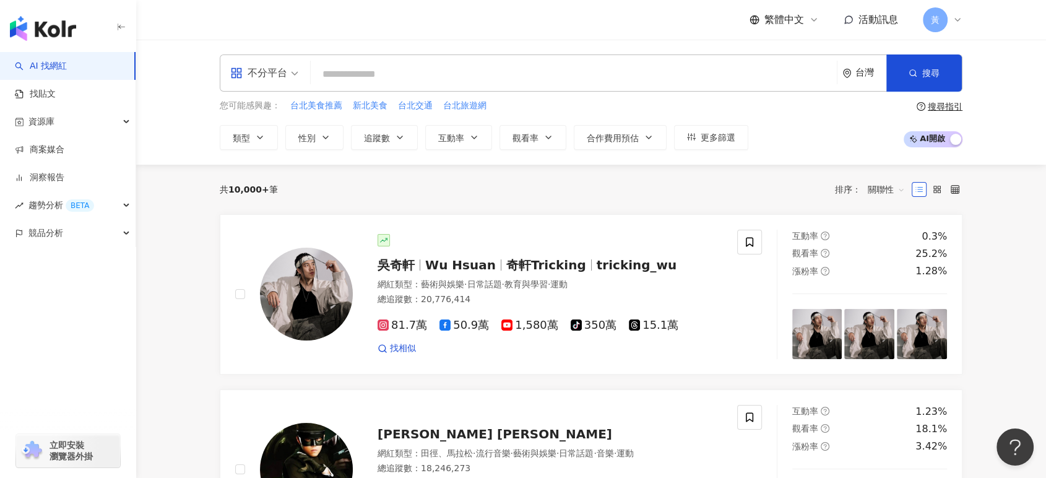
click at [446, 50] on div "不分平台 台灣 搜尋 a85c4fdf-c33b-4771-bbfc-c3aa1cb1bbb0 𝗔𝗻’𝘀美食小日誌 18,419 追蹤者 樂𐂴 ｜台中美食x …" at bounding box center [591, 102] width 910 height 125
click at [435, 66] on input "search" at bounding box center [574, 75] width 516 height 24
paste input "**********"
type input "**********"
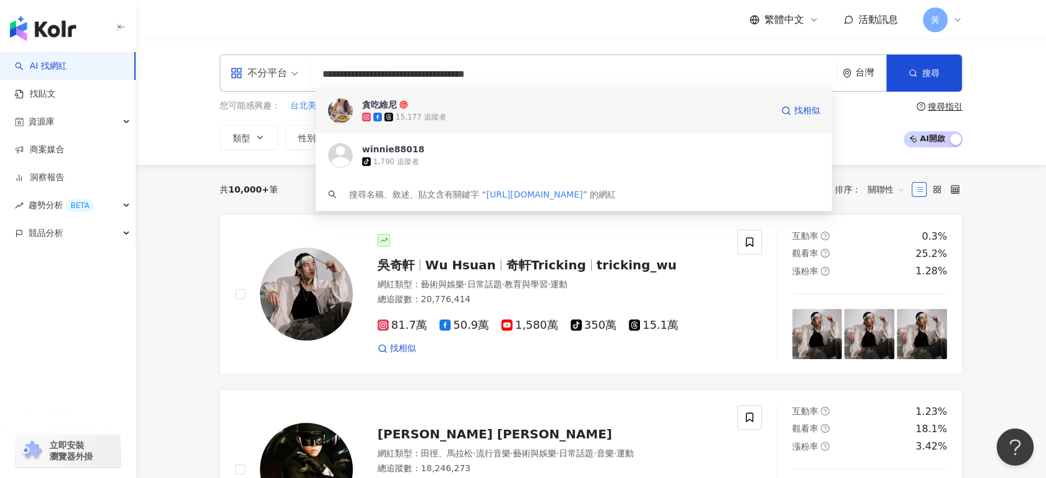
click at [438, 106] on span "貪吃維尼" at bounding box center [567, 104] width 410 height 12
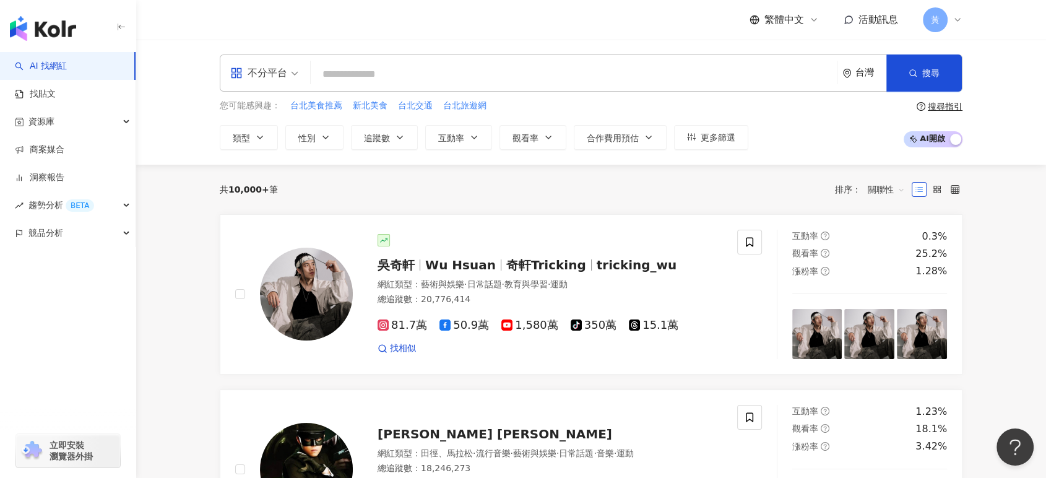
click at [523, 82] on input "search" at bounding box center [574, 75] width 516 height 24
paste input "**********"
type input "**********"
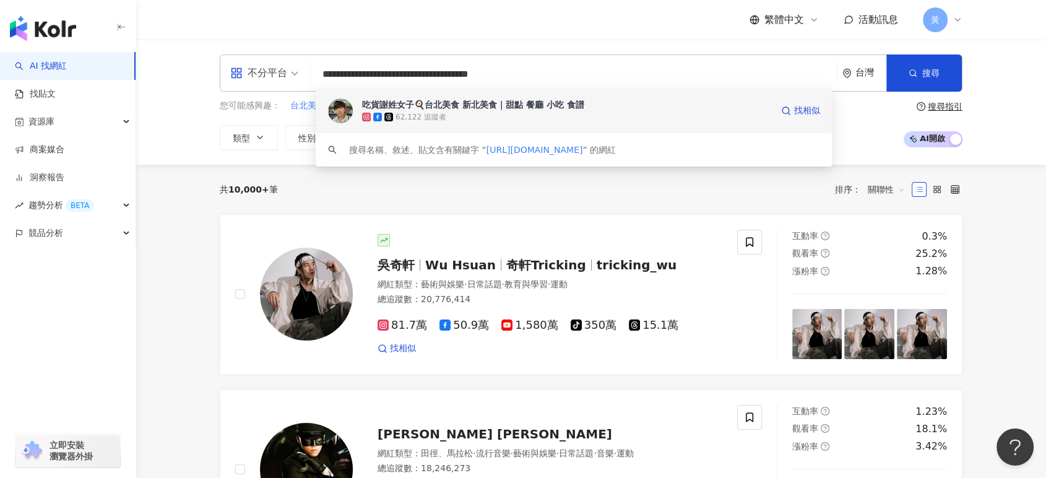
click at [525, 116] on div "62,122 追蹤者" at bounding box center [567, 117] width 410 height 12
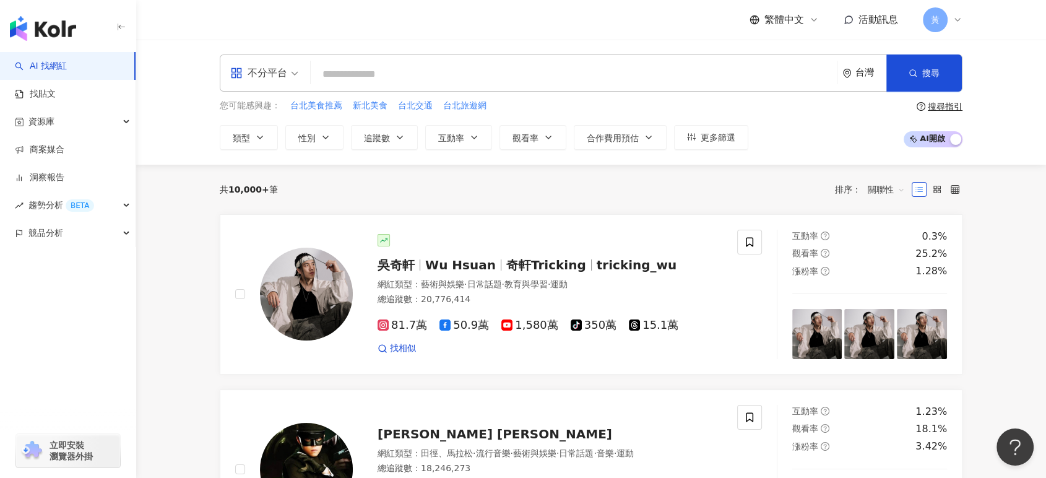
click at [528, 73] on input "search" at bounding box center [574, 75] width 516 height 24
paste input "**********"
type input "**********"
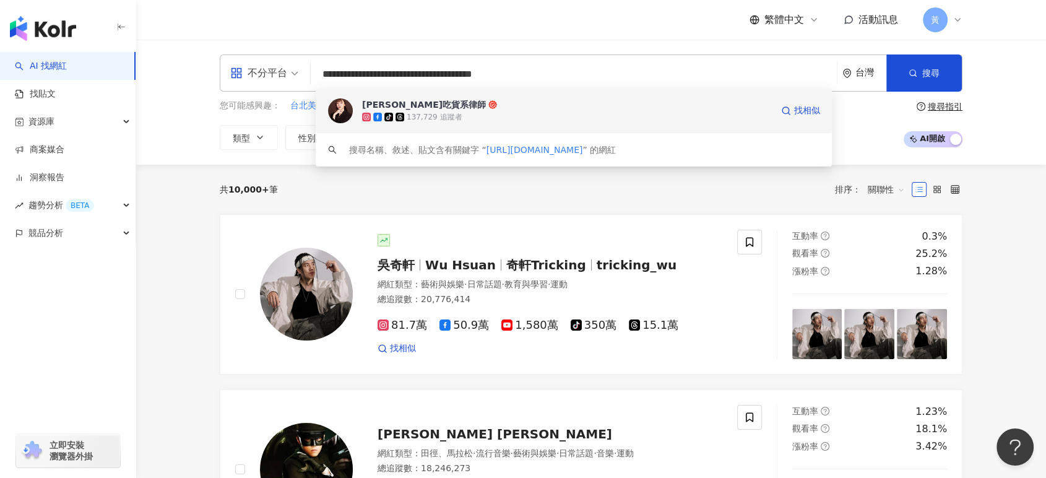
click at [526, 123] on div "tiktok-icon 137,729 追蹤者" at bounding box center [567, 117] width 410 height 12
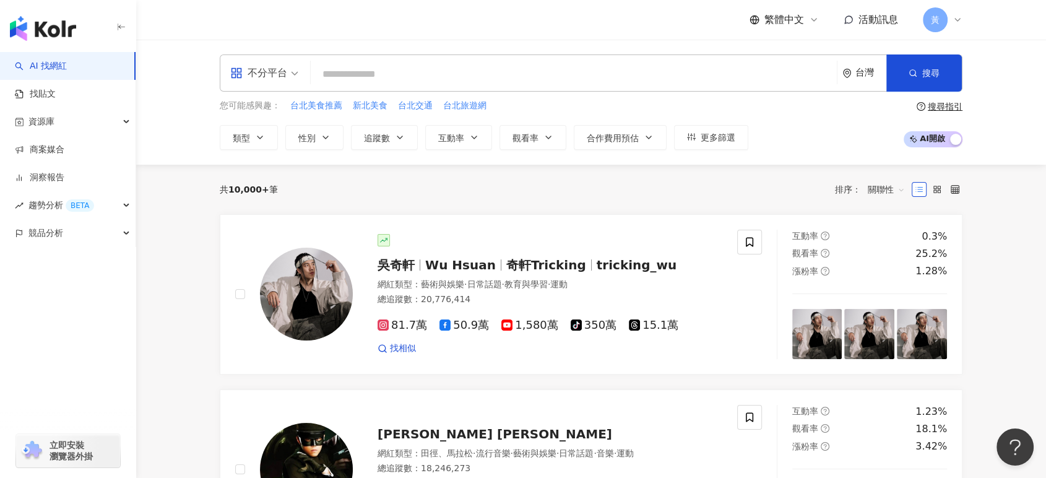
click at [737, 68] on input "search" at bounding box center [574, 75] width 516 height 24
paste input "**********"
type input "**********"
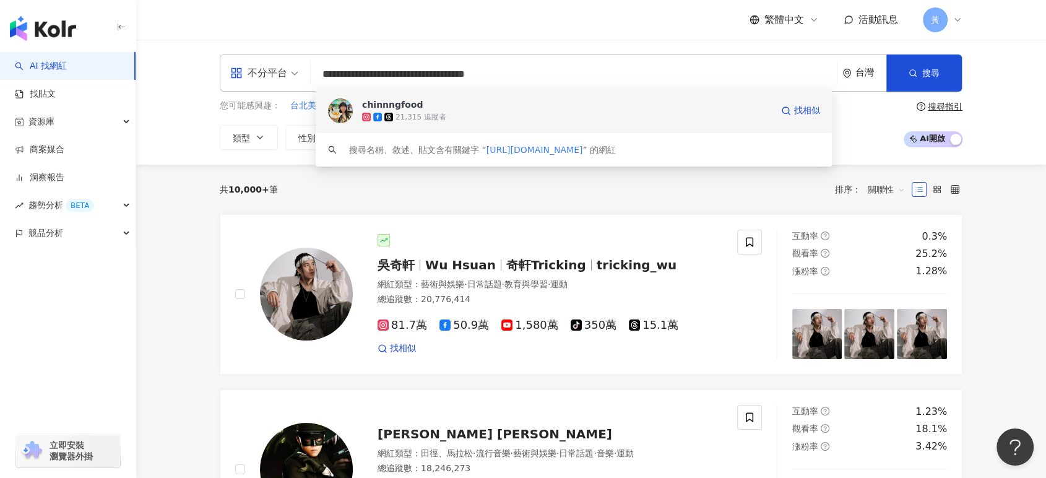
click at [664, 98] on div "chinnngfood 21,315 追蹤者 找相似" at bounding box center [574, 111] width 516 height 45
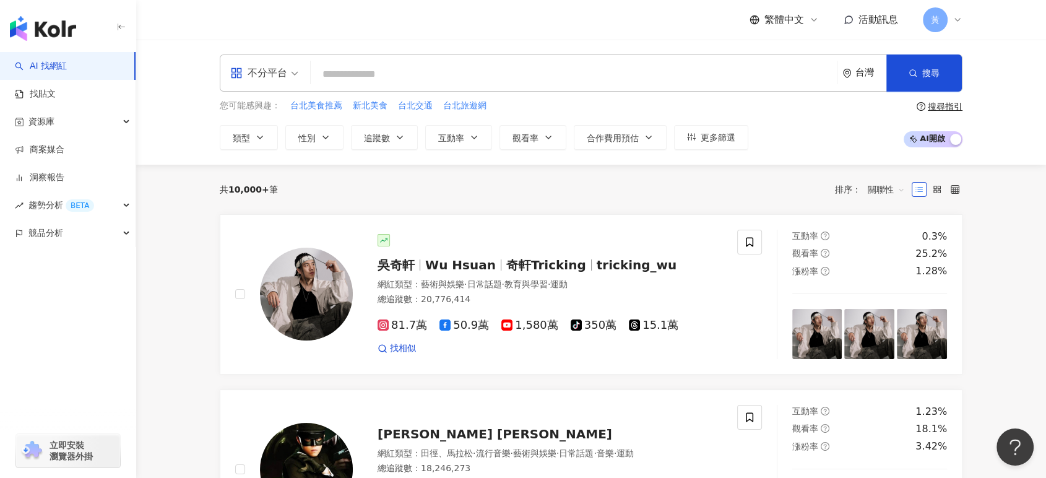
click at [519, 63] on input "search" at bounding box center [574, 75] width 516 height 24
paste input "**********"
type input "**********"
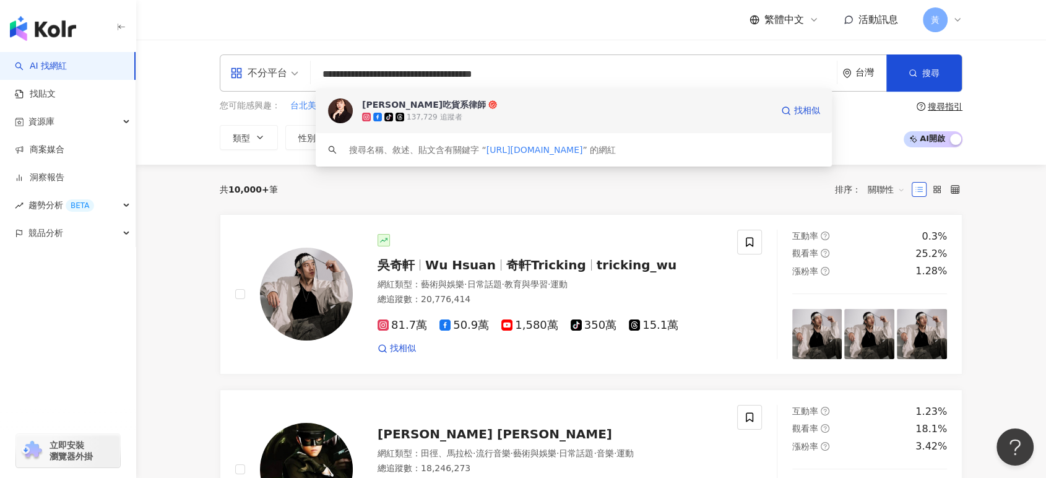
click at [552, 118] on div "tiktok-icon 137,729 追蹤者" at bounding box center [567, 117] width 410 height 12
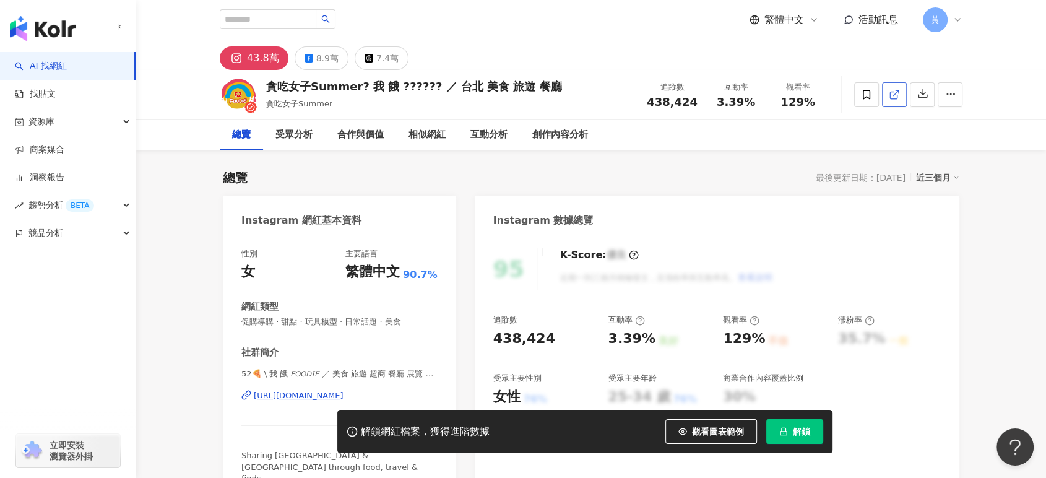
click at [897, 93] on icon at bounding box center [894, 94] width 11 height 11
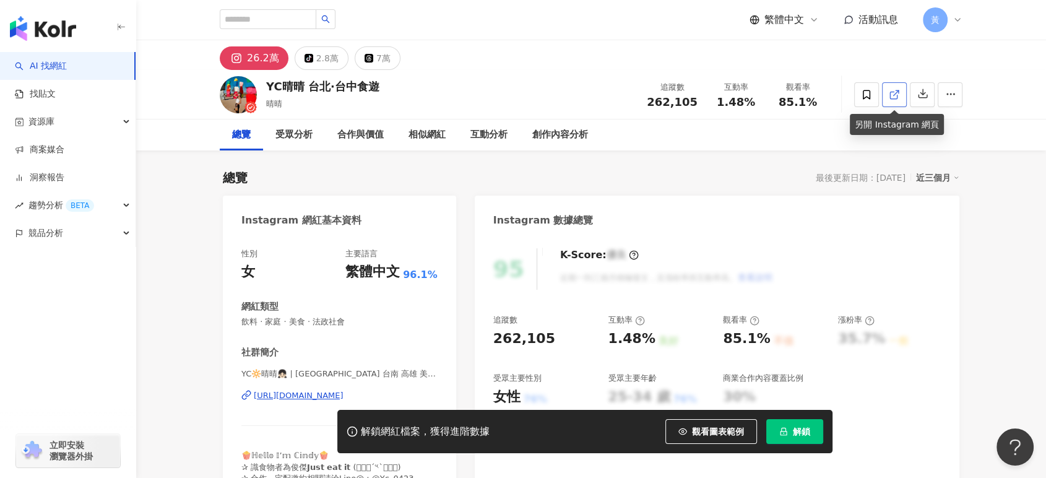
click at [895, 93] on icon at bounding box center [894, 94] width 11 height 11
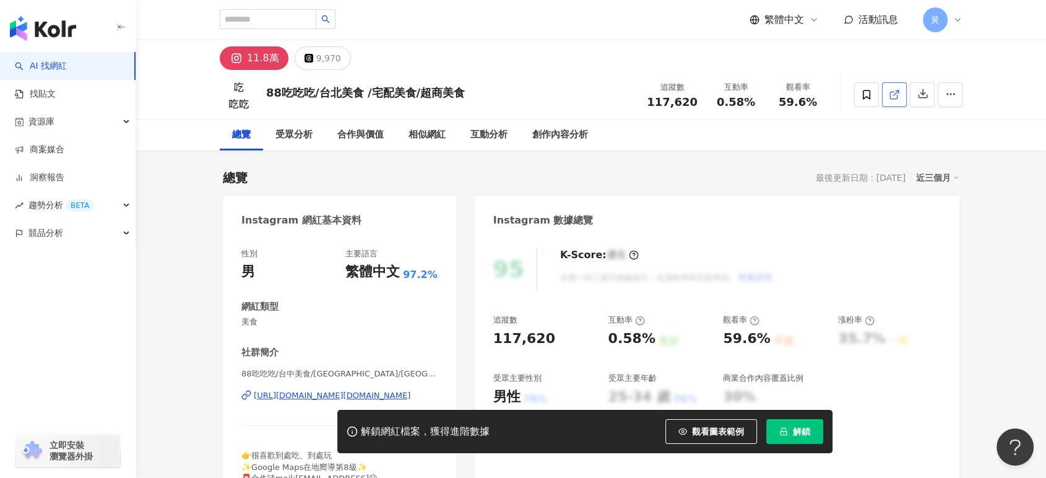
click at [892, 93] on icon at bounding box center [894, 94] width 11 height 11
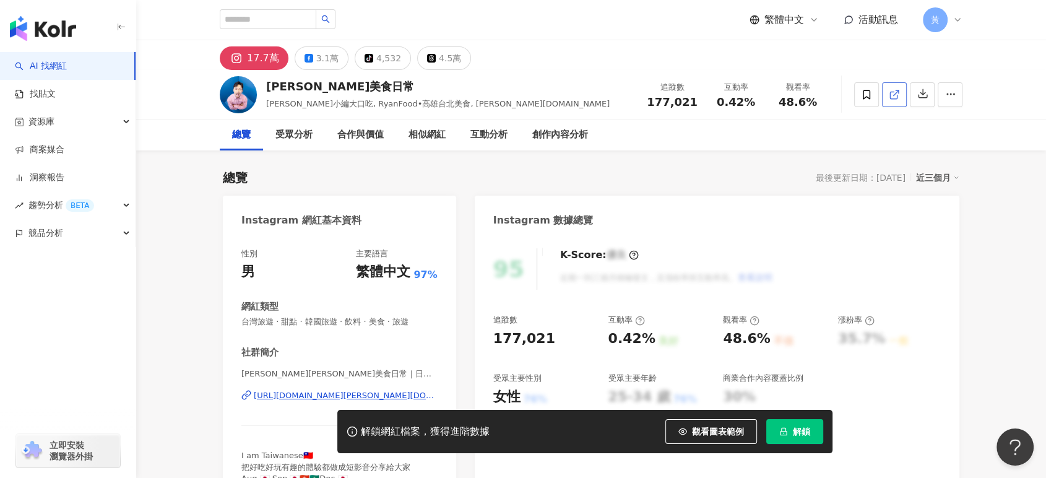
click at [884, 93] on link at bounding box center [894, 94] width 25 height 25
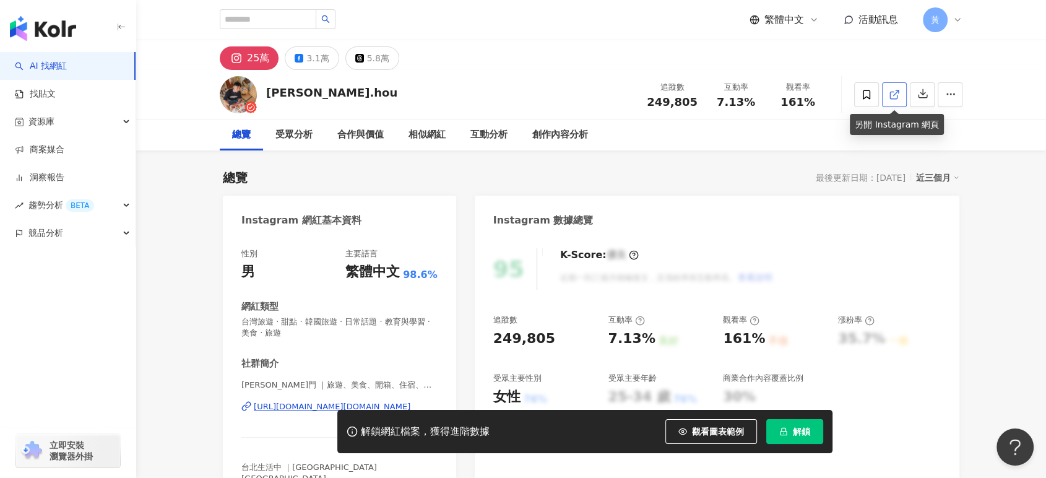
click at [897, 89] on icon at bounding box center [894, 94] width 11 height 11
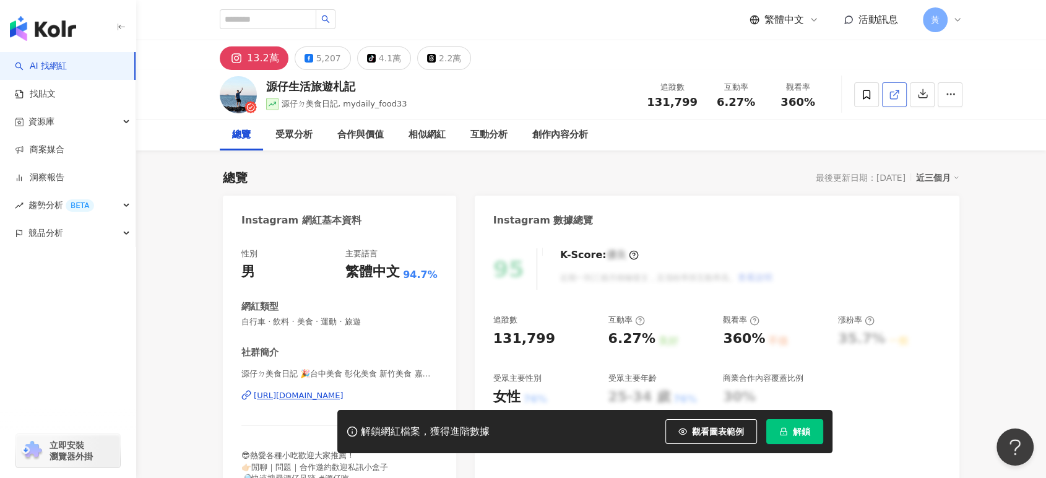
click at [885, 98] on link at bounding box center [894, 94] width 25 height 25
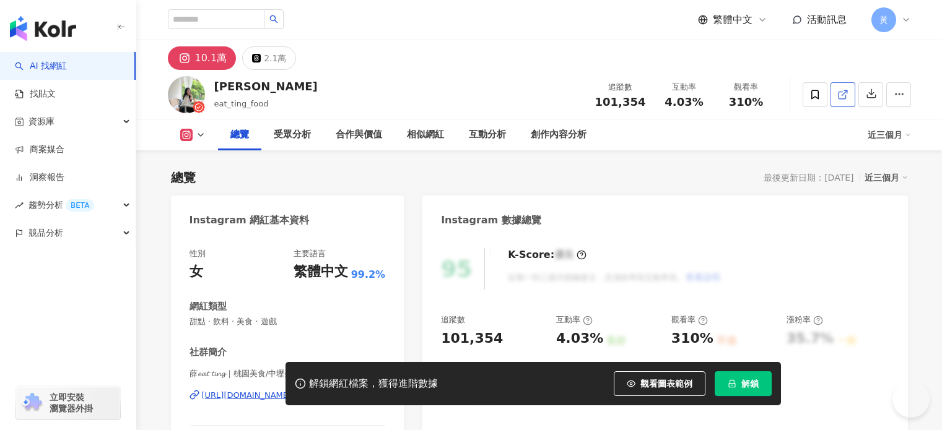
click at [846, 93] on line at bounding box center [843, 92] width 5 height 5
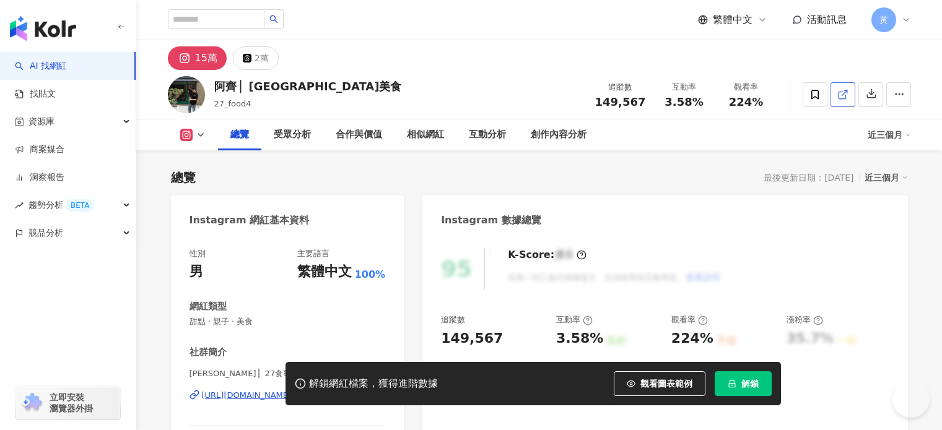
click at [848, 97] on icon at bounding box center [842, 94] width 11 height 11
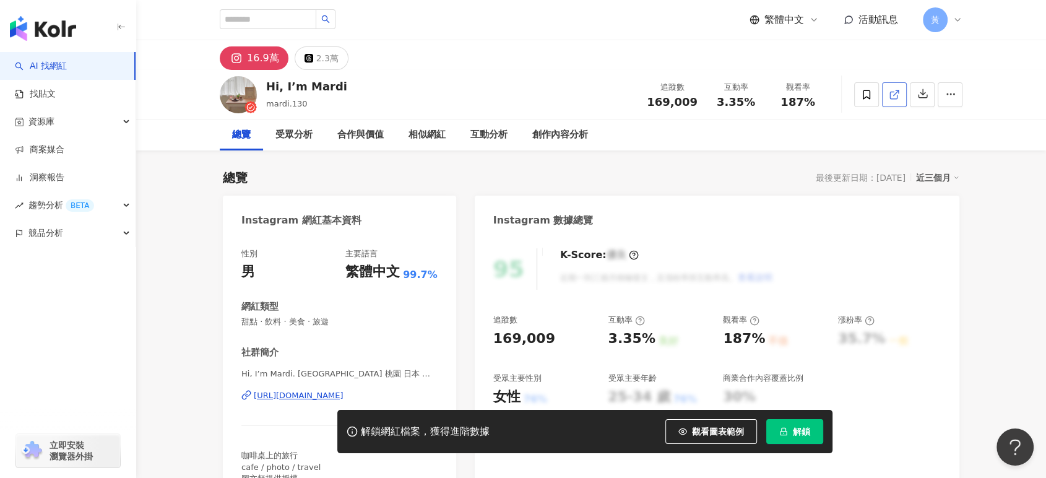
click at [888, 95] on link at bounding box center [894, 94] width 25 height 25
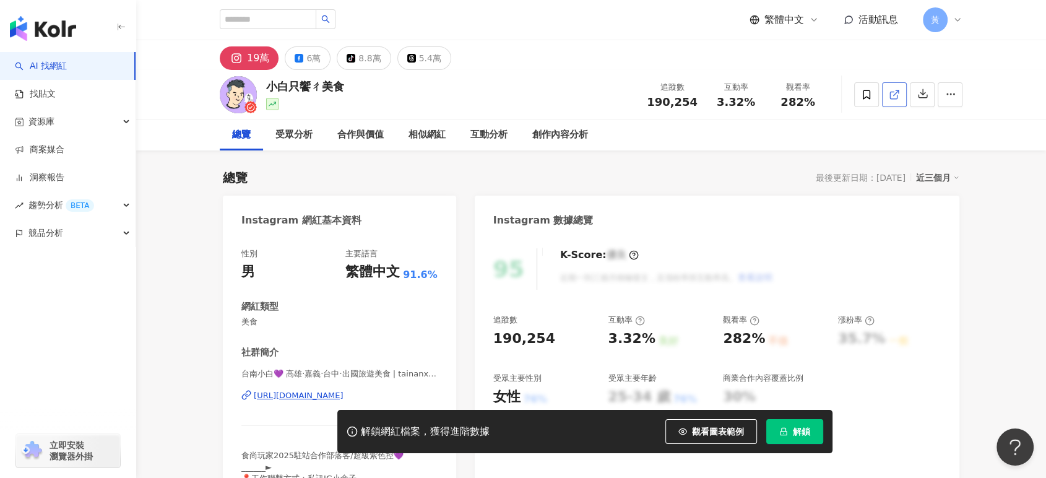
click at [885, 91] on link at bounding box center [894, 94] width 25 height 25
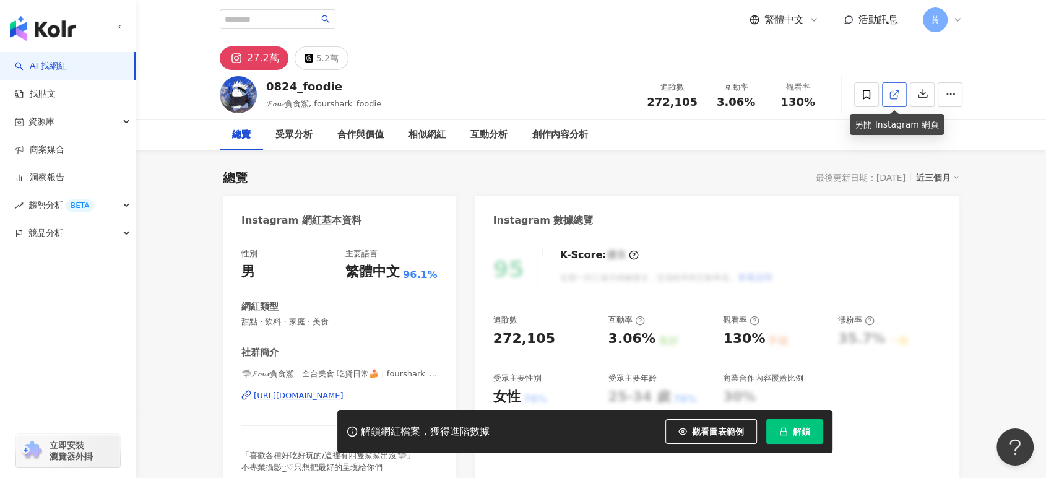
click at [893, 93] on icon at bounding box center [894, 94] width 11 height 11
copy span "3.06%"
drag, startPoint x: 716, startPoint y: 98, endPoint x: 754, endPoint y: 103, distance: 38.1
click at [754, 103] on div "3.06%" at bounding box center [736, 102] width 47 height 12
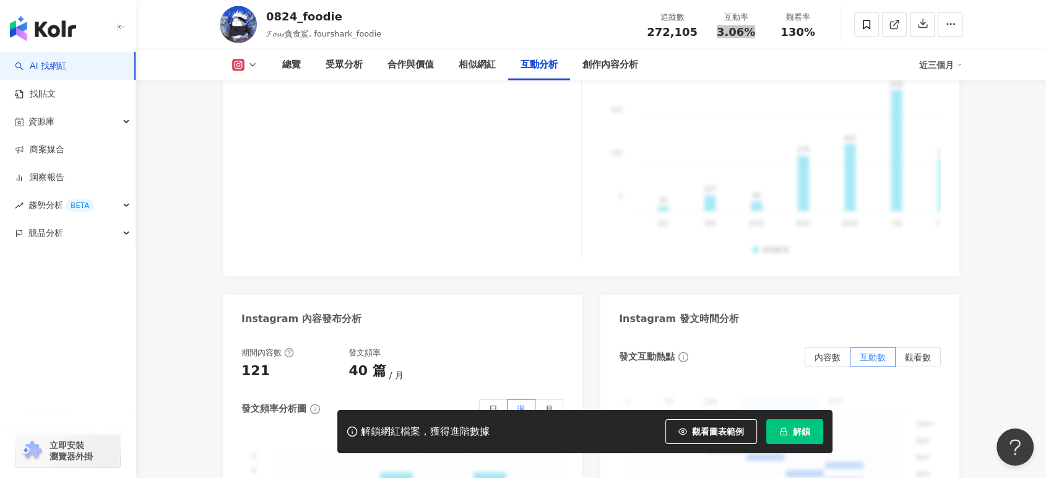
scroll to position [2752, 0]
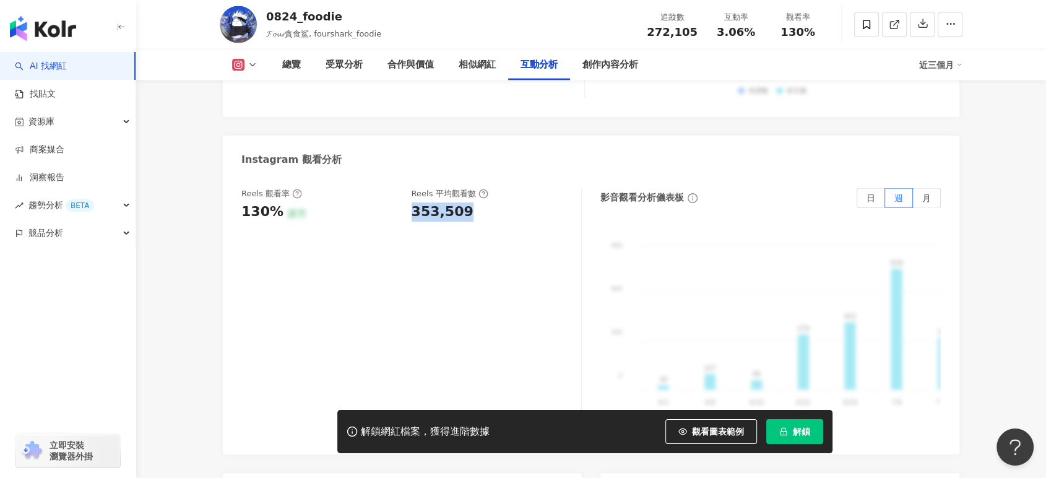
drag, startPoint x: 409, startPoint y: 185, endPoint x: 472, endPoint y: 183, distance: 63.2
click at [472, 188] on div "Reels 觀看率 130% 優秀 Reels 平均觀看數 353,509" at bounding box center [405, 204] width 328 height 33
copy div "353,509"
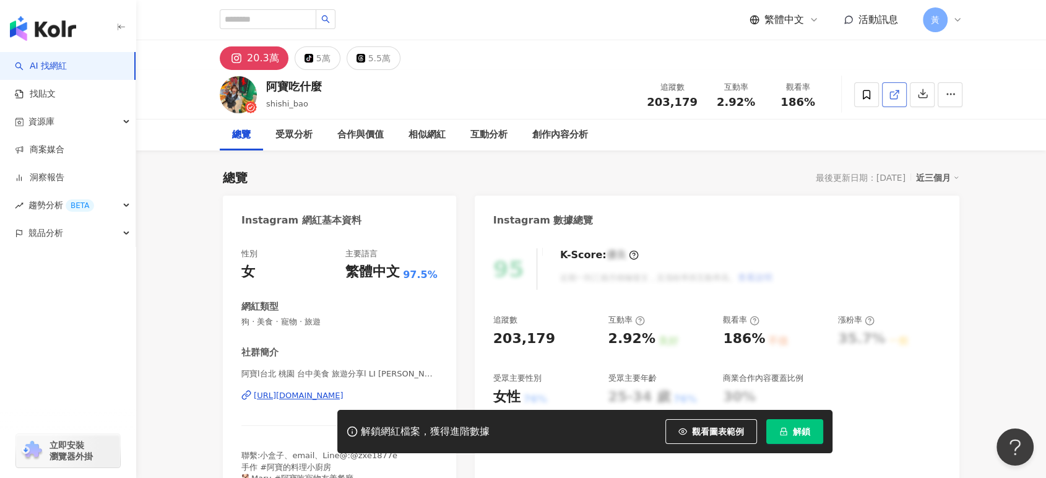
click at [894, 98] on icon at bounding box center [894, 94] width 11 height 11
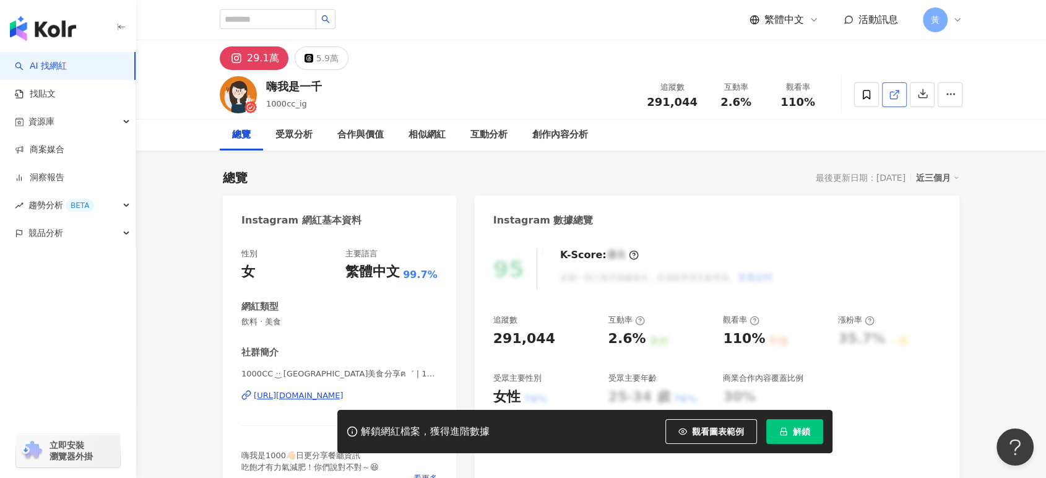
click at [891, 93] on icon at bounding box center [894, 94] width 11 height 11
drag, startPoint x: 720, startPoint y: 103, endPoint x: 752, endPoint y: 103, distance: 31.6
click at [752, 103] on div "2.6%" at bounding box center [736, 102] width 47 height 12
copy span "2.6%"
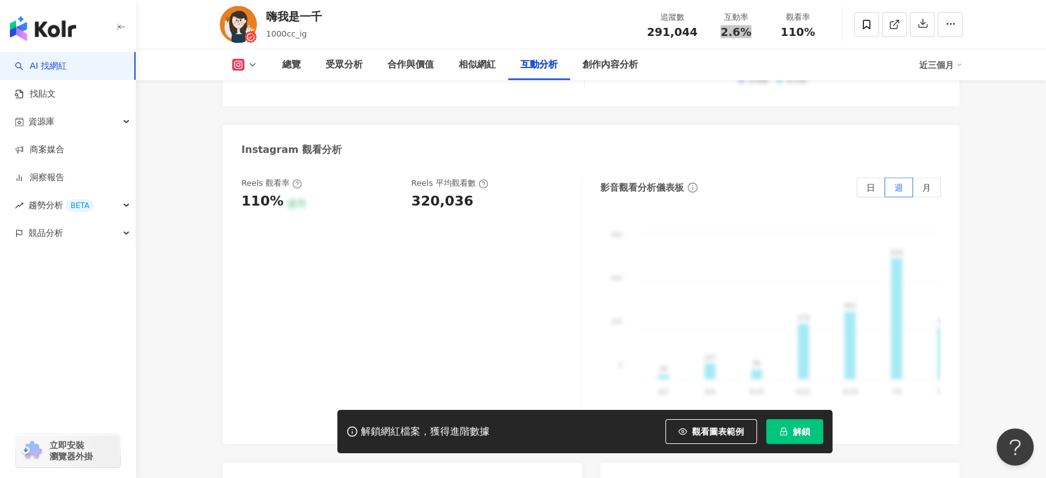
scroll to position [2739, 0]
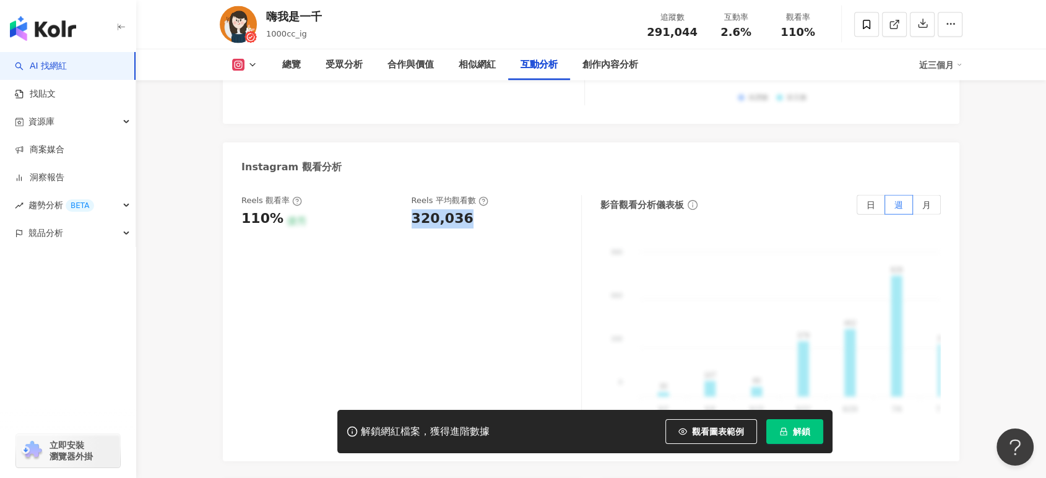
drag, startPoint x: 410, startPoint y: 192, endPoint x: 471, endPoint y: 194, distance: 61.3
click at [471, 195] on div "Reels 觀看率 110% 優秀 Reels 平均觀看數 320,036" at bounding box center [405, 211] width 328 height 33
copy div "320,036"
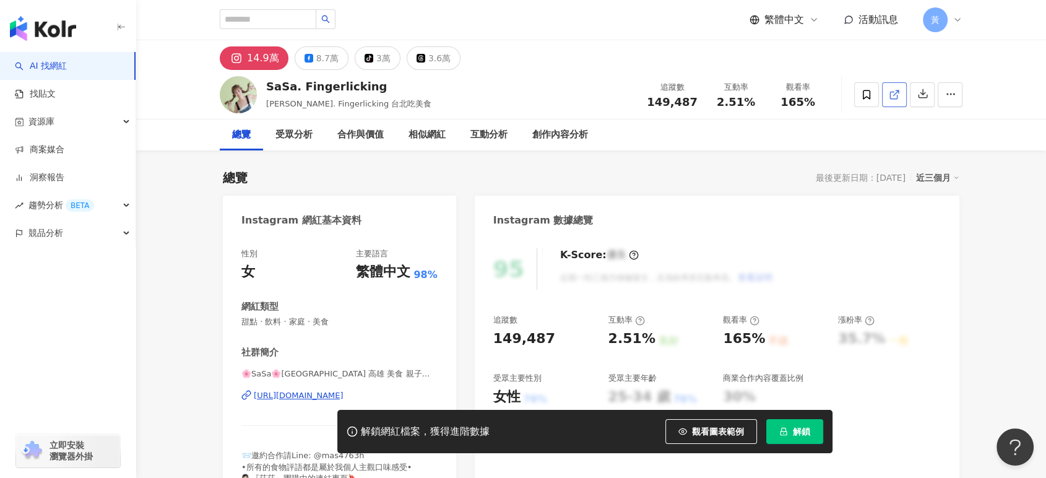
click at [891, 98] on icon at bounding box center [894, 94] width 11 height 11
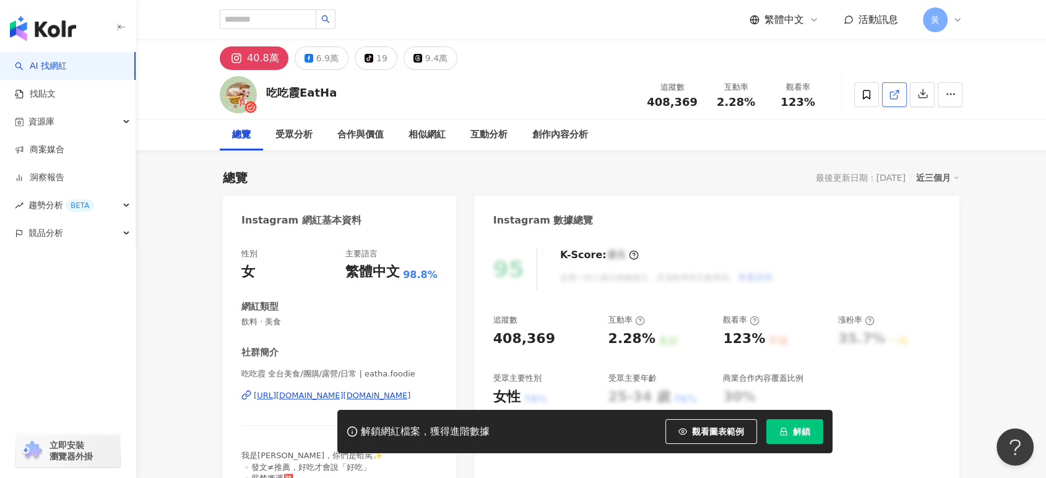
drag, startPoint x: 864, startPoint y: 128, endPoint x: 897, endPoint y: 98, distance: 44.3
click at [897, 98] on icon at bounding box center [893, 95] width 7 height 7
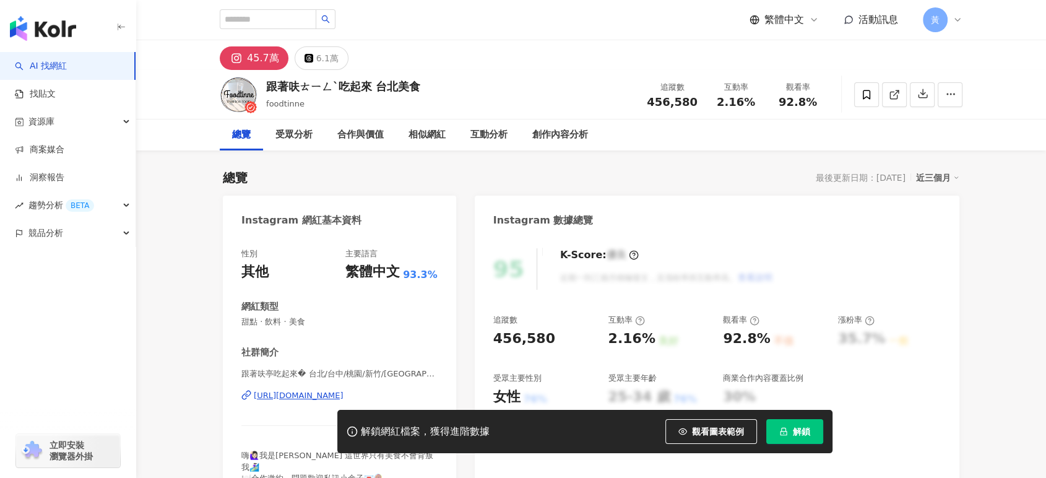
drag, startPoint x: 718, startPoint y: 105, endPoint x: 749, endPoint y: 103, distance: 31.0
click at [749, 103] on div "2.16%" at bounding box center [736, 102] width 47 height 12
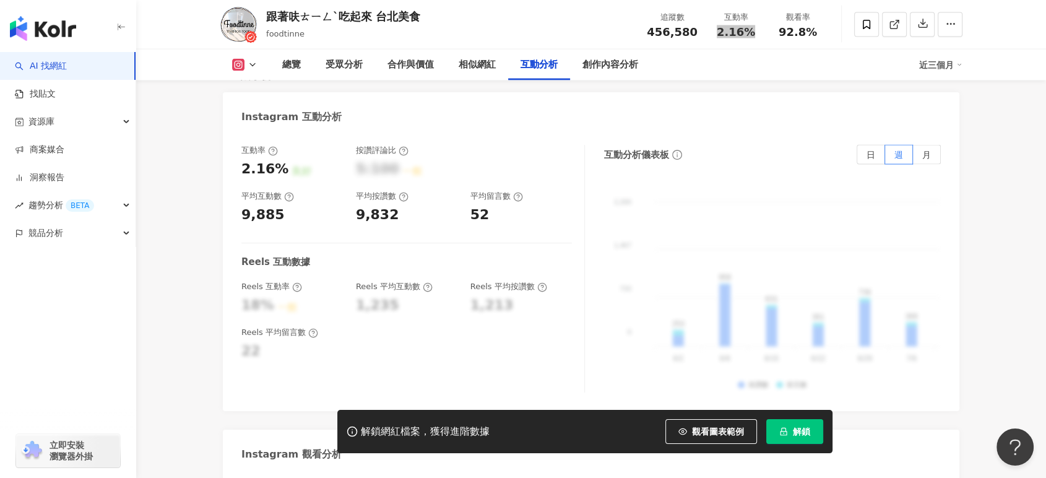
scroll to position [2752, 0]
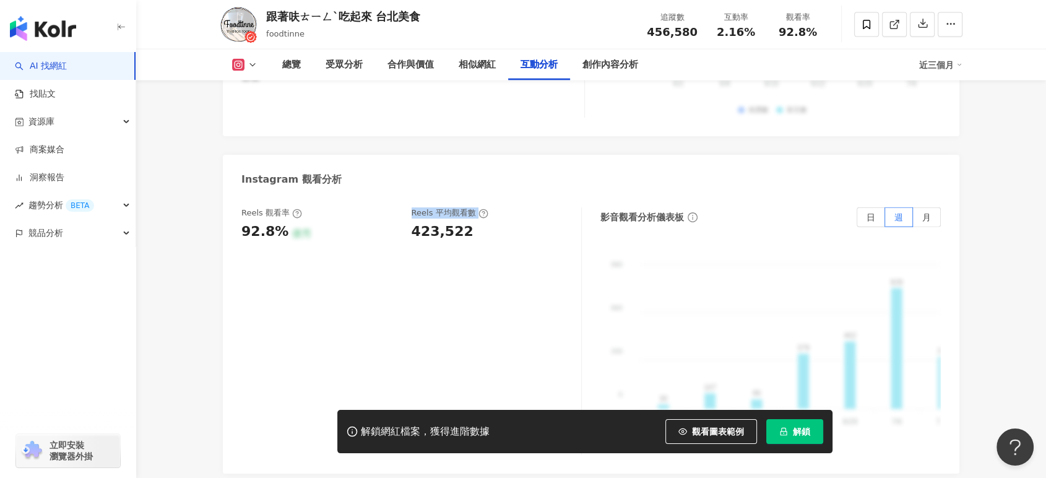
click at [406, 217] on div "Reels 觀看率 92.8% 優秀 Reels 平均觀看數 423,522" at bounding box center [405, 223] width 328 height 33
click at [403, 220] on div "Reels 觀看率 92.8% 優秀 Reels 平均觀看數 423,522" at bounding box center [405, 223] width 328 height 33
drag, startPoint x: 411, startPoint y: 213, endPoint x: 514, endPoint y: 214, distance: 102.8
click at [514, 222] on div "423,522" at bounding box center [491, 231] width 158 height 19
copy div "423,522"
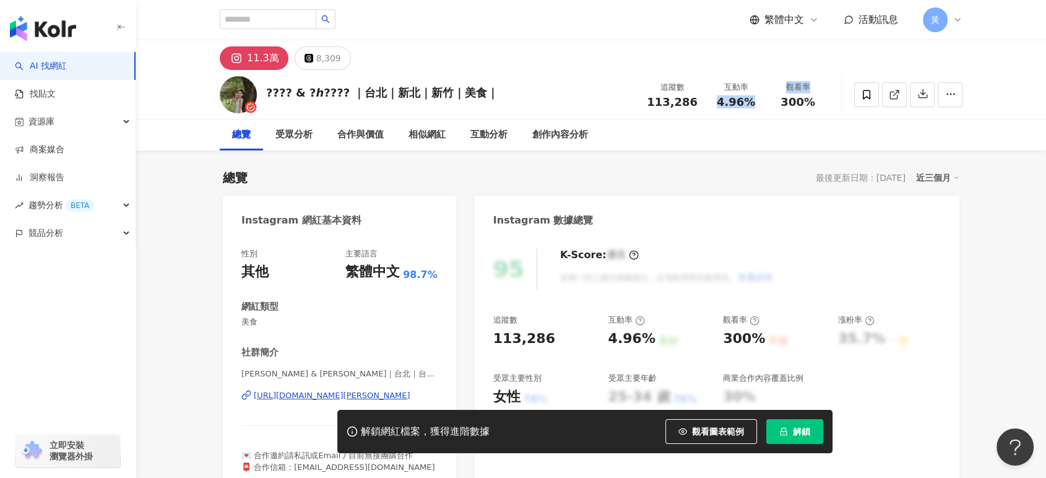
copy div "4.96% 觀看率"
drag, startPoint x: 718, startPoint y: 105, endPoint x: 768, endPoint y: 105, distance: 49.5
click at [768, 105] on div "追蹤數 113,286 互動率 4.96% 觀看率 300%" at bounding box center [734, 94] width 189 height 37
click at [776, 128] on div "總覽 受眾分析 合作與價值 相似網紅 互動分析 創作內容分析" at bounding box center [591, 135] width 743 height 31
copy span "4.96%"
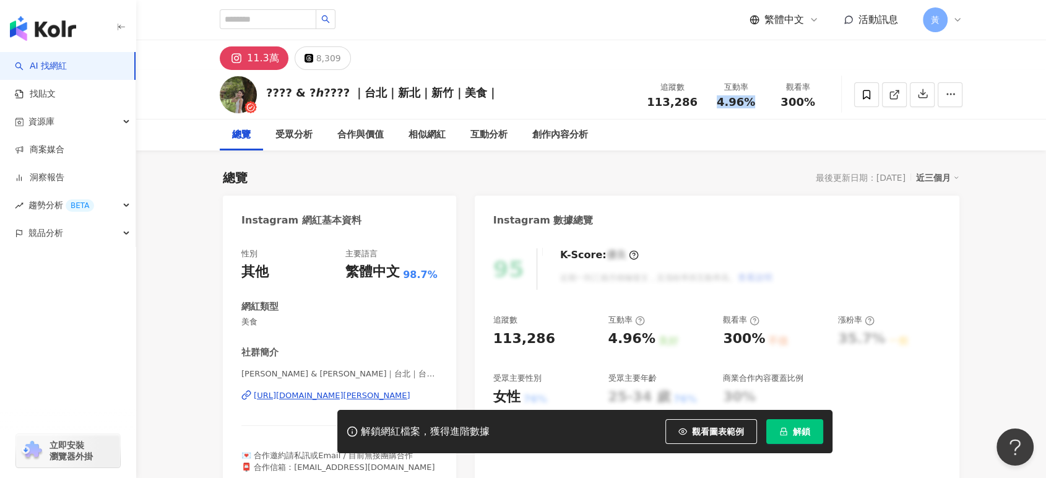
drag, startPoint x: 722, startPoint y: 103, endPoint x: 750, endPoint y: 103, distance: 28.5
click at [750, 103] on span "4.96%" at bounding box center [736, 102] width 38 height 12
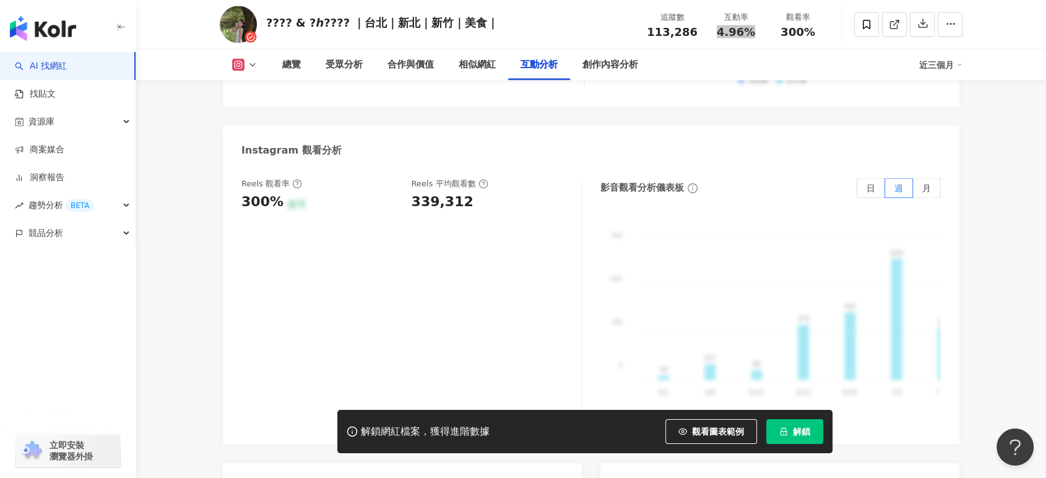
scroll to position [2752, 0]
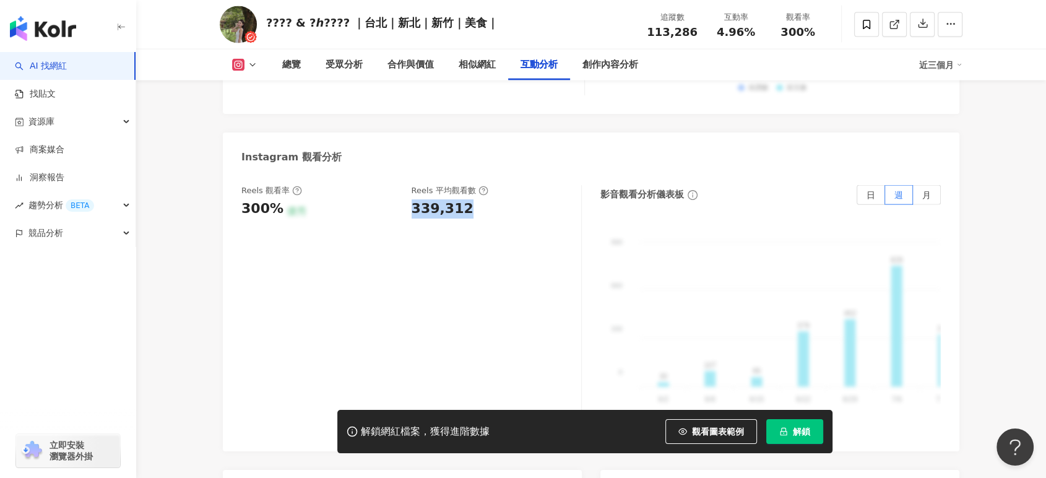
drag, startPoint x: 412, startPoint y: 175, endPoint x: 481, endPoint y: 175, distance: 68.7
click at [481, 199] on div "339,312" at bounding box center [491, 208] width 158 height 19
copy div "339,312"
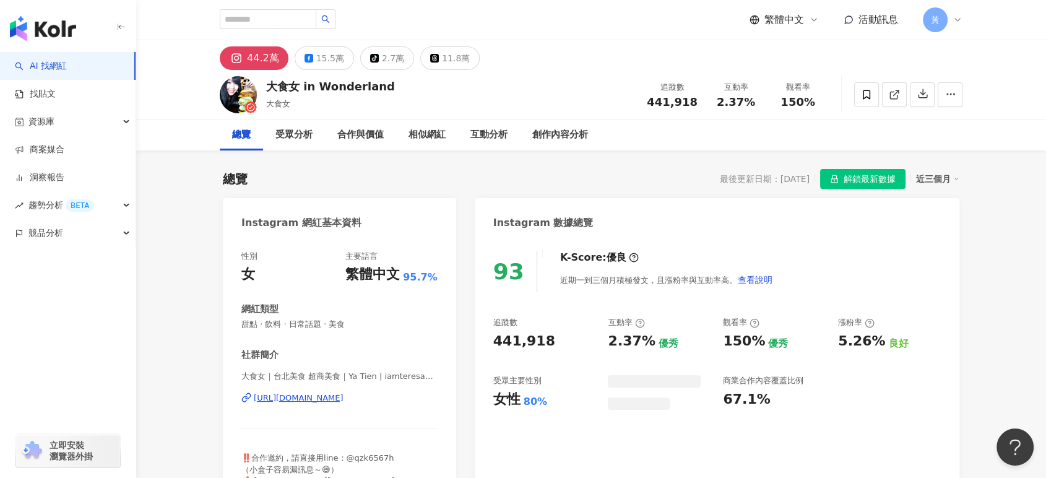
drag, startPoint x: 753, startPoint y: 106, endPoint x: 1049, endPoint y: 101, distance: 296.0
click at [753, 106] on div "2.37%" at bounding box center [736, 102] width 47 height 12
click at [615, 177] on div "總覽 最後更新日期：[DATE] 解鎖最新數據 近三個月" at bounding box center [591, 179] width 737 height 20
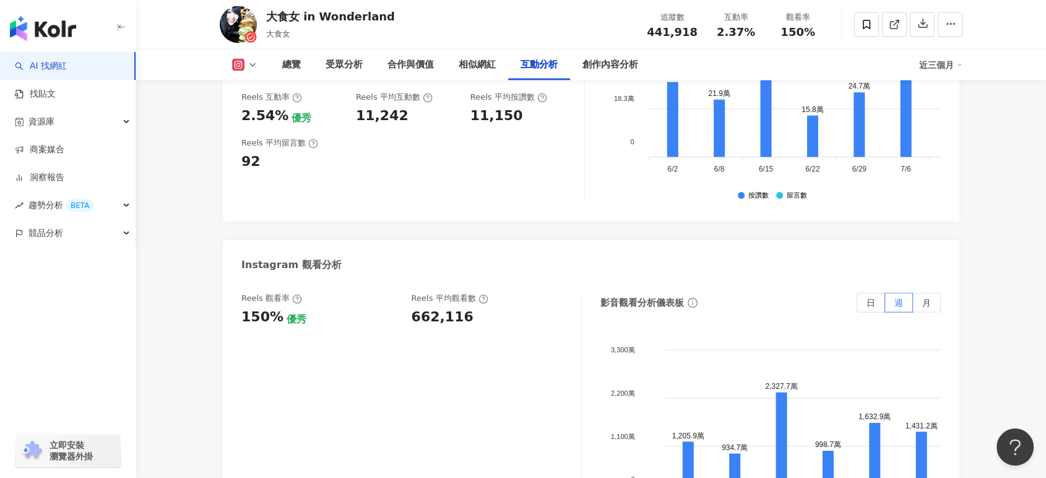
scroll to position [2820, 0]
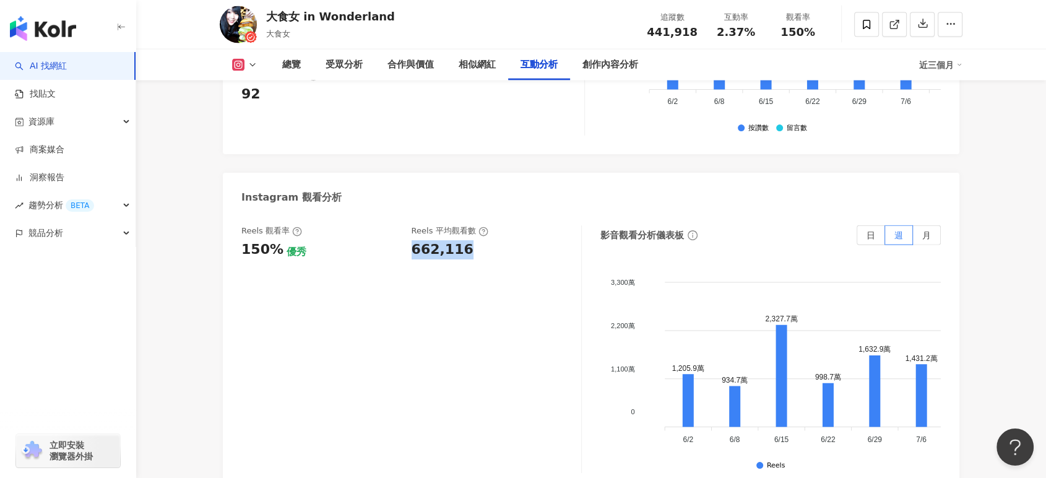
drag, startPoint x: 412, startPoint y: 191, endPoint x: 477, endPoint y: 194, distance: 65.1
click at [477, 240] on div "662,116" at bounding box center [491, 249] width 158 height 19
copy div "662,116"
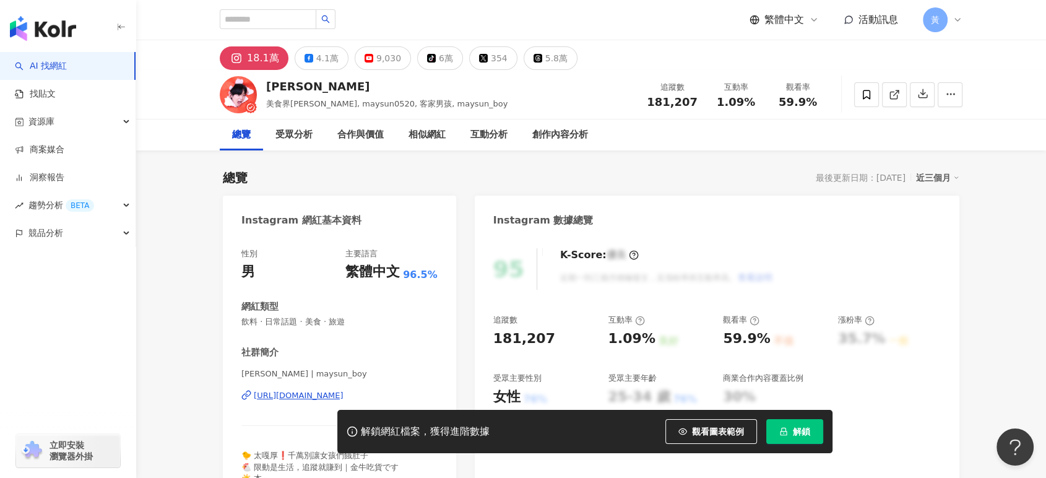
click at [939, 172] on div "近三個月" at bounding box center [937, 178] width 43 height 16
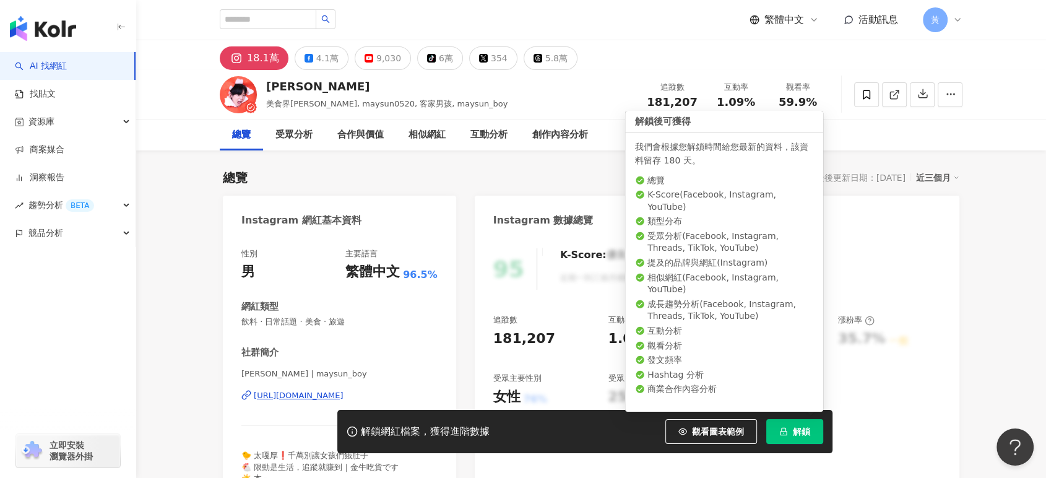
click at [796, 433] on span "解鎖" at bounding box center [801, 432] width 17 height 10
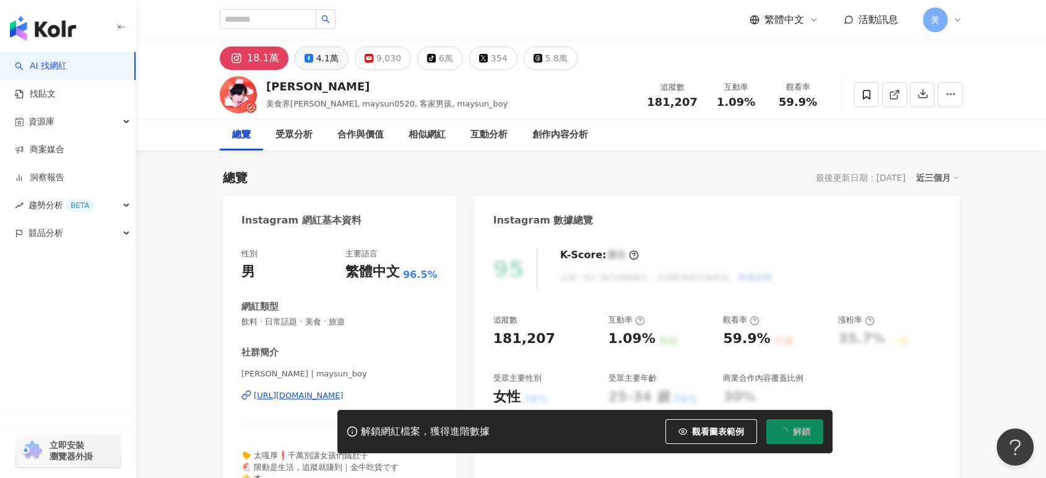
click at [319, 59] on div "4.1萬" at bounding box center [327, 58] width 22 height 17
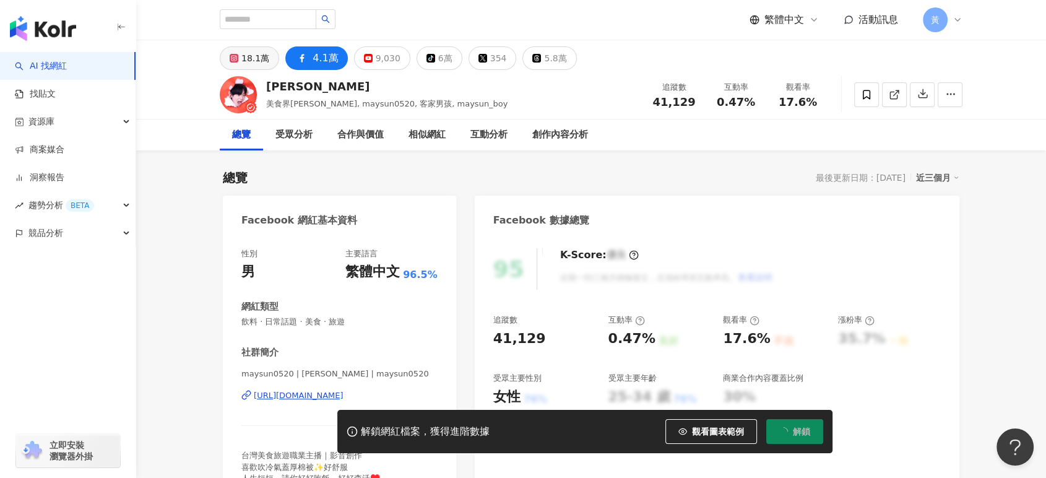
click at [240, 58] on button "18.1萬" at bounding box center [249, 58] width 59 height 24
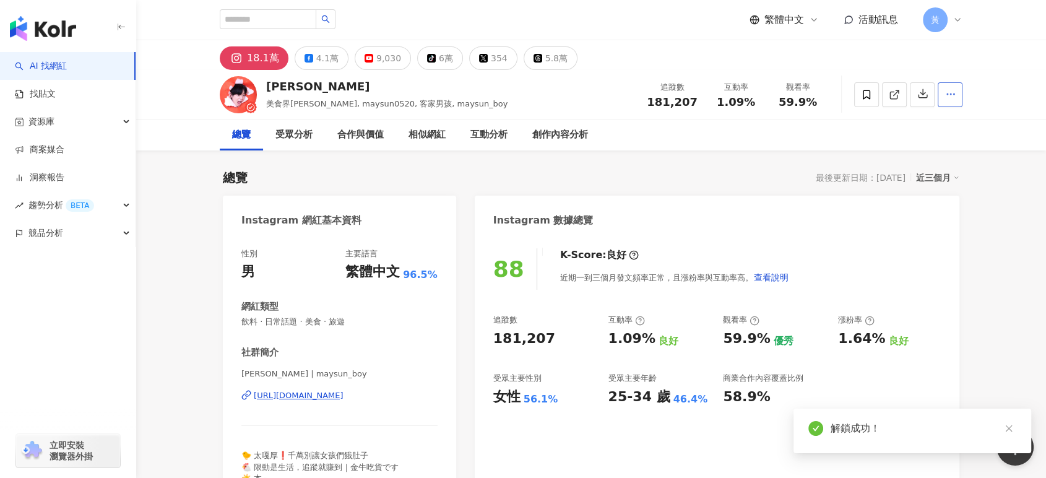
click at [950, 95] on circle "button" at bounding box center [950, 93] width 1 height 1
click at [950, 100] on span "button" at bounding box center [950, 93] width 11 height 13
click at [923, 178] on div "近三個月" at bounding box center [937, 178] width 43 height 16
click at [932, 232] on link "近六個月" at bounding box center [943, 228] width 35 height 14
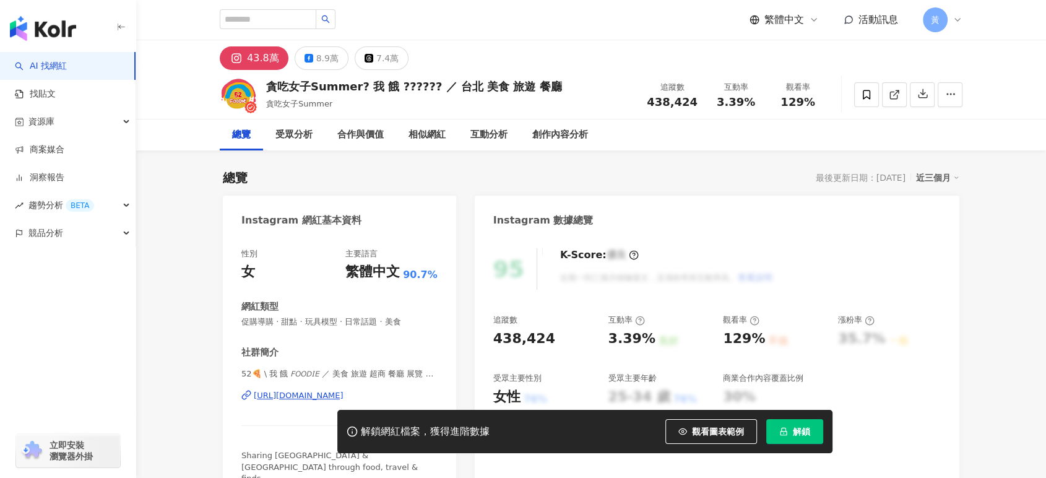
click at [750, 102] on span "3.39%" at bounding box center [736, 102] width 38 height 12
drag, startPoint x: 745, startPoint y: 106, endPoint x: 760, endPoint y: 106, distance: 14.9
click at [760, 106] on div "互動率 3.39%" at bounding box center [736, 94] width 62 height 27
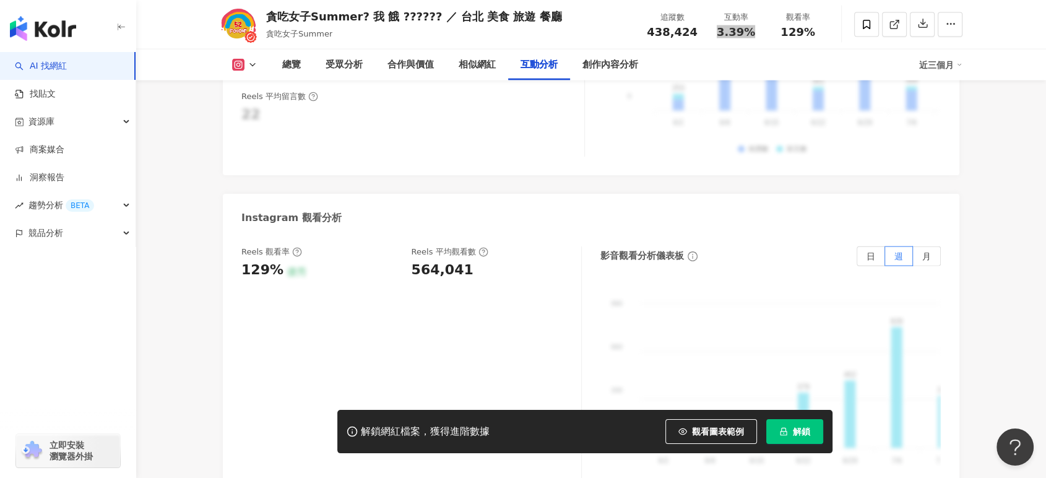
scroll to position [2683, 0]
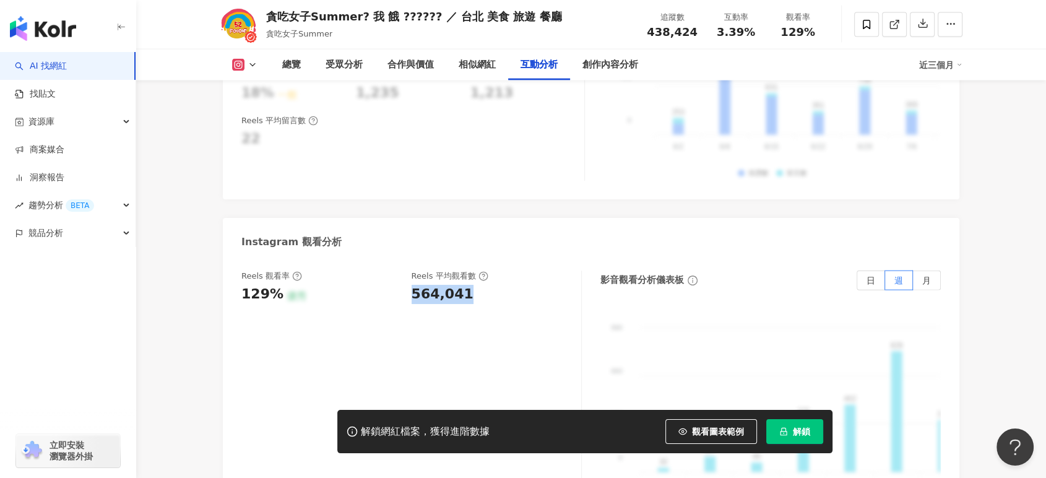
drag, startPoint x: 412, startPoint y: 278, endPoint x: 498, endPoint y: 271, distance: 85.7
click at [498, 285] on div "564,041" at bounding box center [491, 294] width 158 height 19
copy div "564,041"
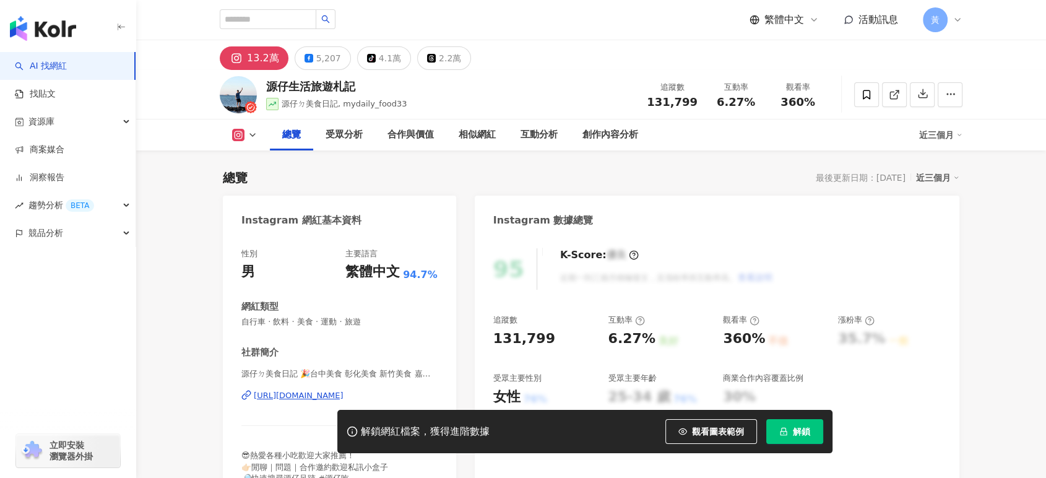
scroll to position [825, 0]
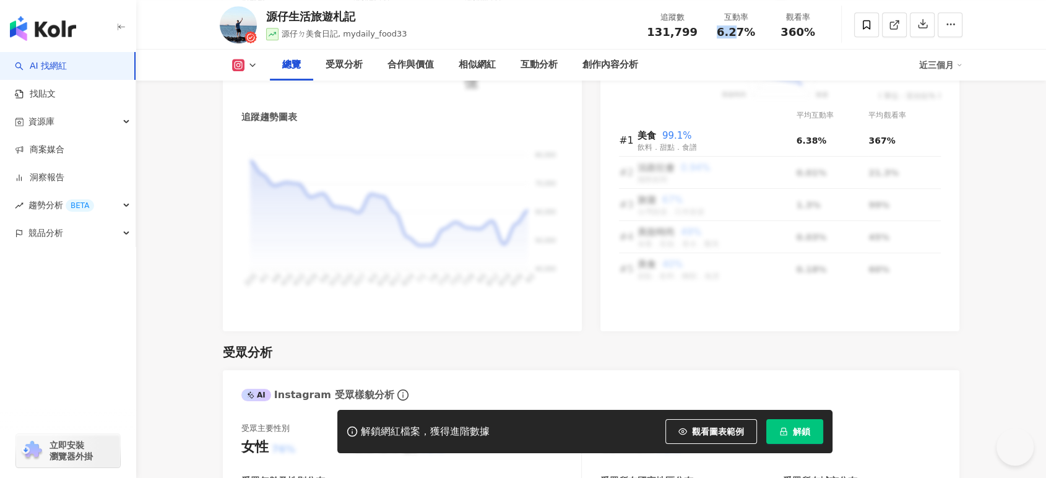
drag, startPoint x: 716, startPoint y: 30, endPoint x: 753, endPoint y: 30, distance: 36.5
click at [751, 30] on div "互動率 6.27%" at bounding box center [736, 24] width 62 height 27
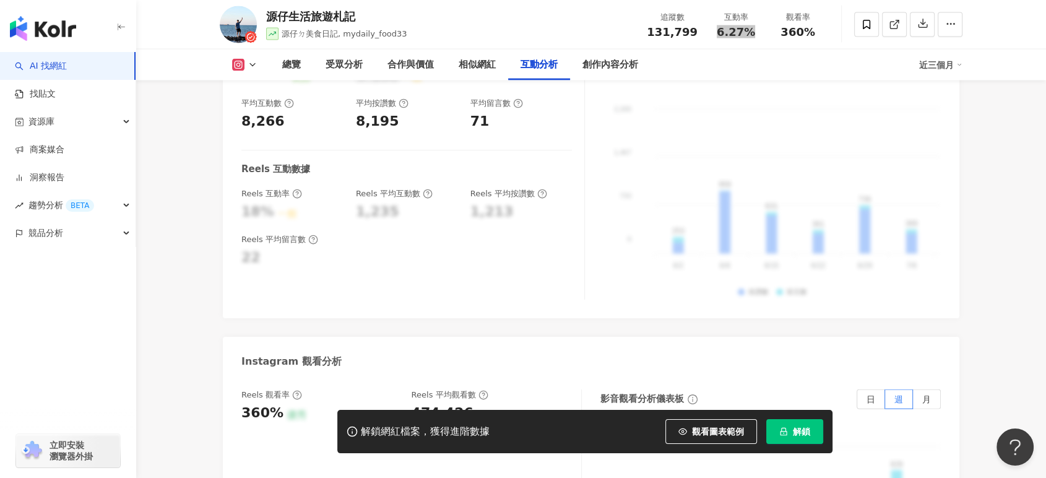
scroll to position [2614, 0]
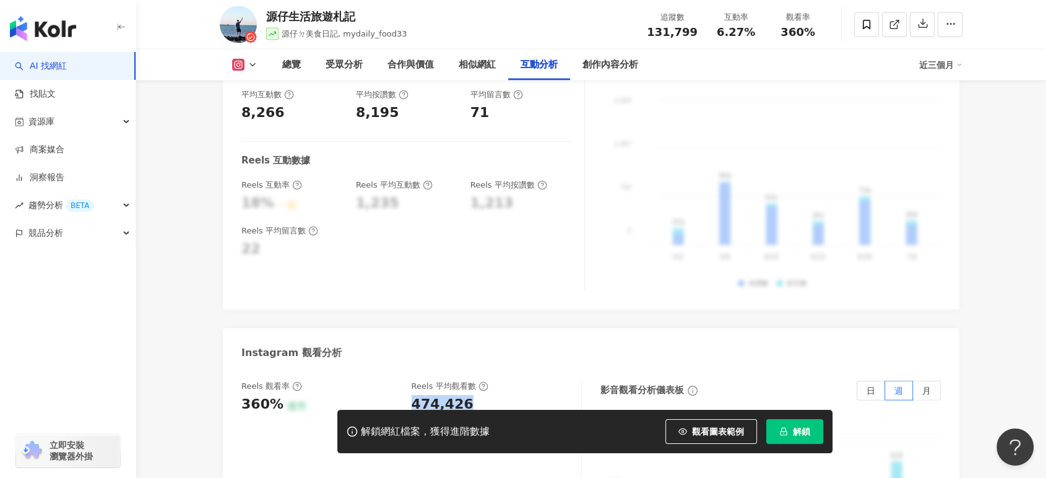
drag, startPoint x: 413, startPoint y: 363, endPoint x: 480, endPoint y: 361, distance: 67.5
click at [480, 395] on div "474,426" at bounding box center [491, 404] width 158 height 19
copy div "474,426"
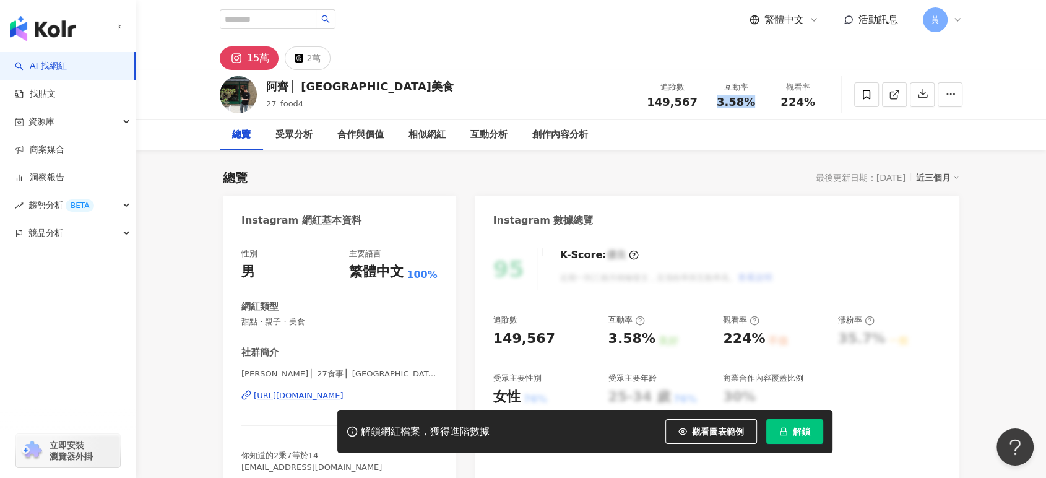
drag, startPoint x: 715, startPoint y: 103, endPoint x: 748, endPoint y: 103, distance: 33.4
click at [748, 103] on div "3.58%" at bounding box center [736, 102] width 47 height 12
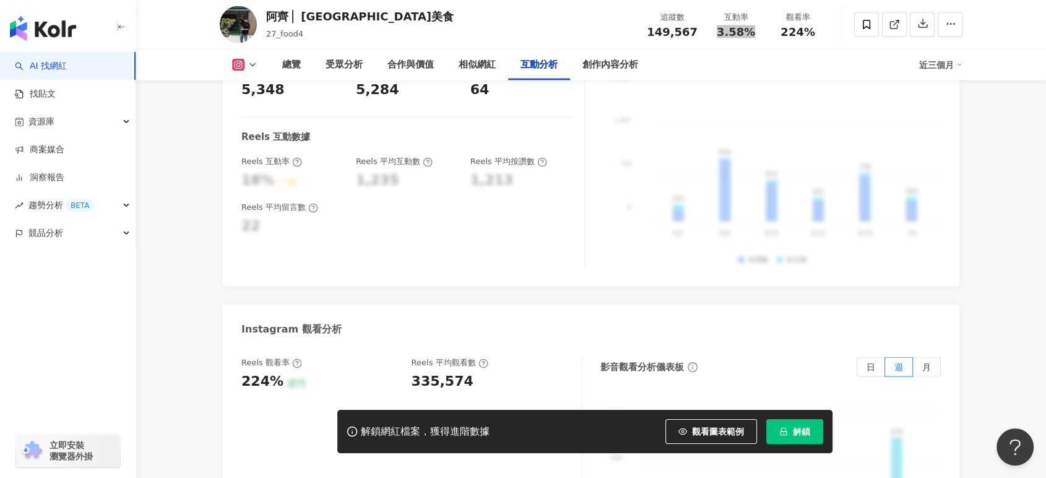
scroll to position [2752, 0]
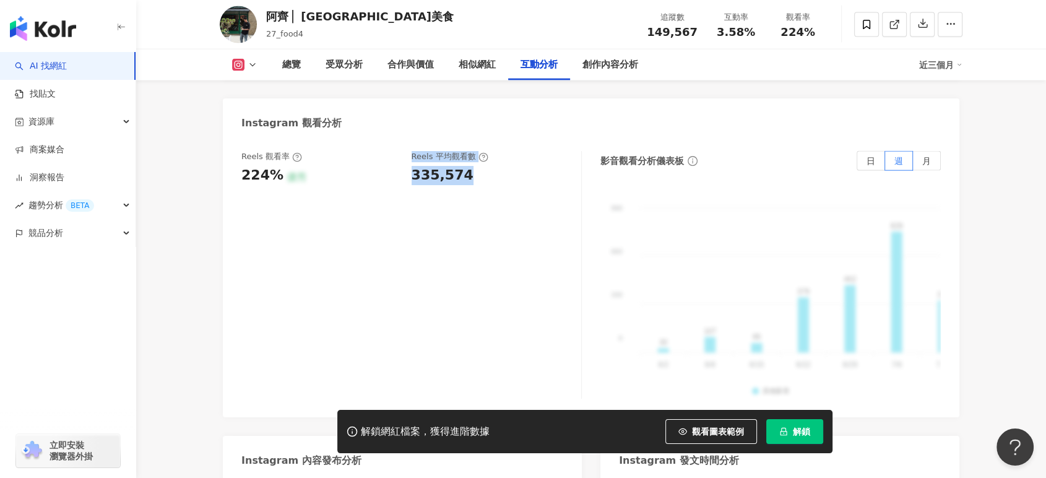
drag, startPoint x: 405, startPoint y: 162, endPoint x: 461, endPoint y: 162, distance: 56.3
click at [461, 162] on div "Reels 觀看率 224% 優秀 Reels 平均觀看數 335,574" at bounding box center [405, 167] width 328 height 33
click at [461, 166] on div "335,574" at bounding box center [443, 175] width 62 height 19
drag, startPoint x: 409, startPoint y: 158, endPoint x: 490, endPoint y: 158, distance: 81.1
click at [490, 158] on div "Reels 觀看率 224% 優秀 Reels 平均觀看數 335,574" at bounding box center [405, 167] width 328 height 33
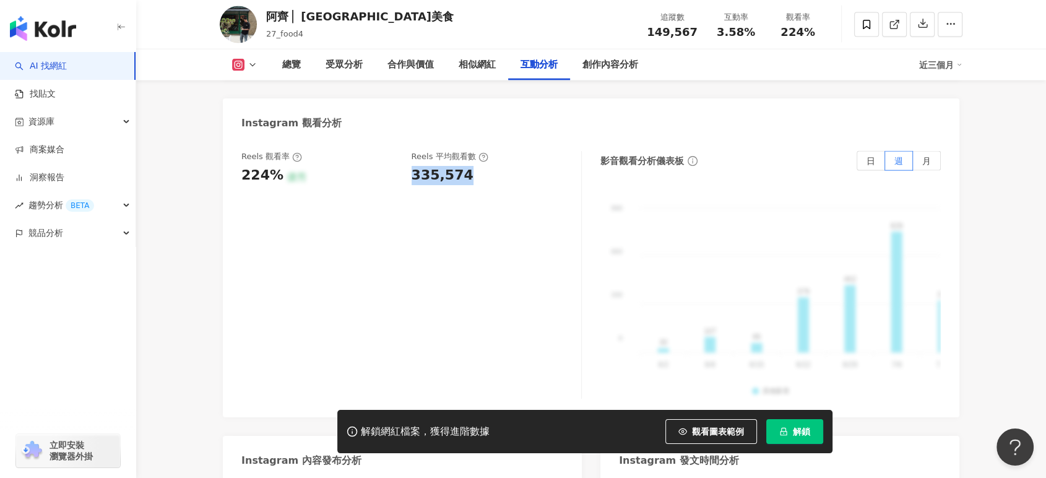
copy div "335,574"
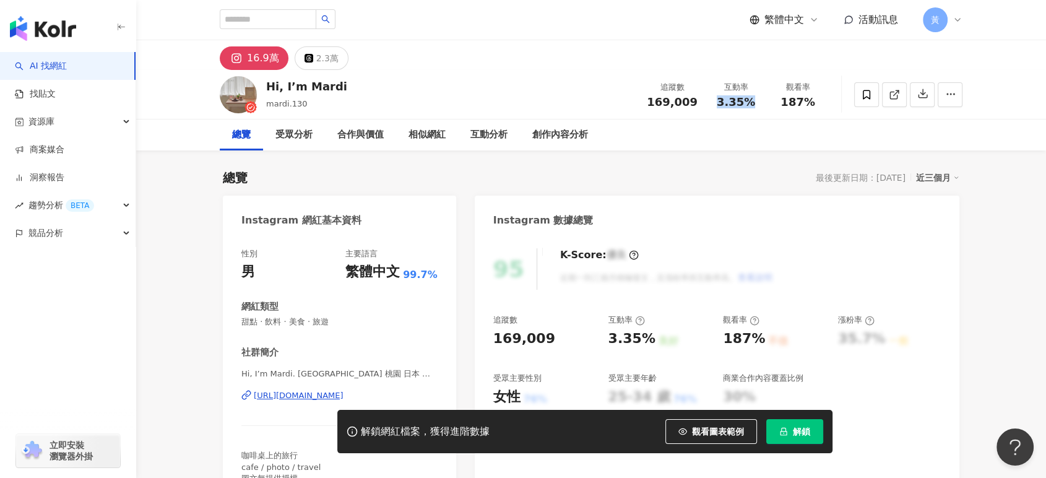
drag, startPoint x: 719, startPoint y: 102, endPoint x: 753, endPoint y: 103, distance: 34.1
click at [753, 103] on div "3.35%" at bounding box center [736, 102] width 47 height 12
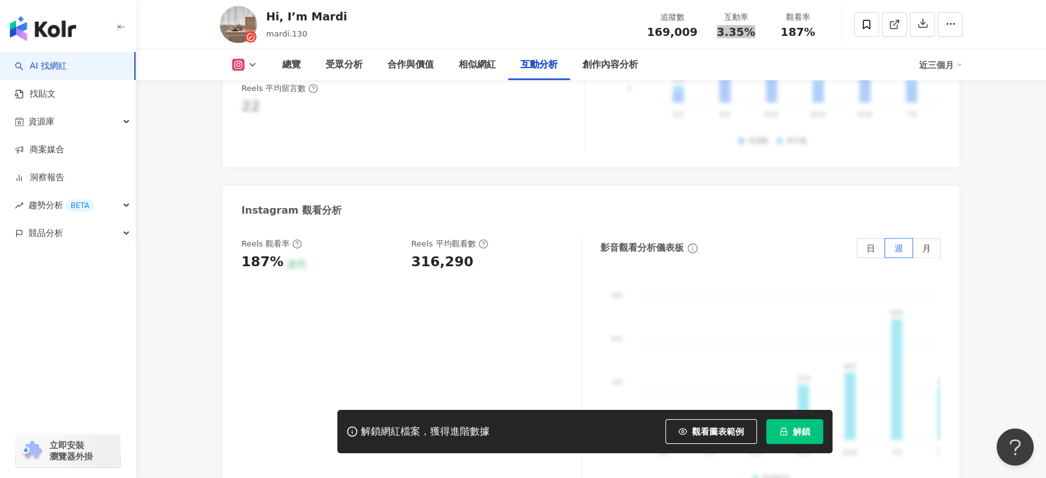
scroll to position [2752, 0]
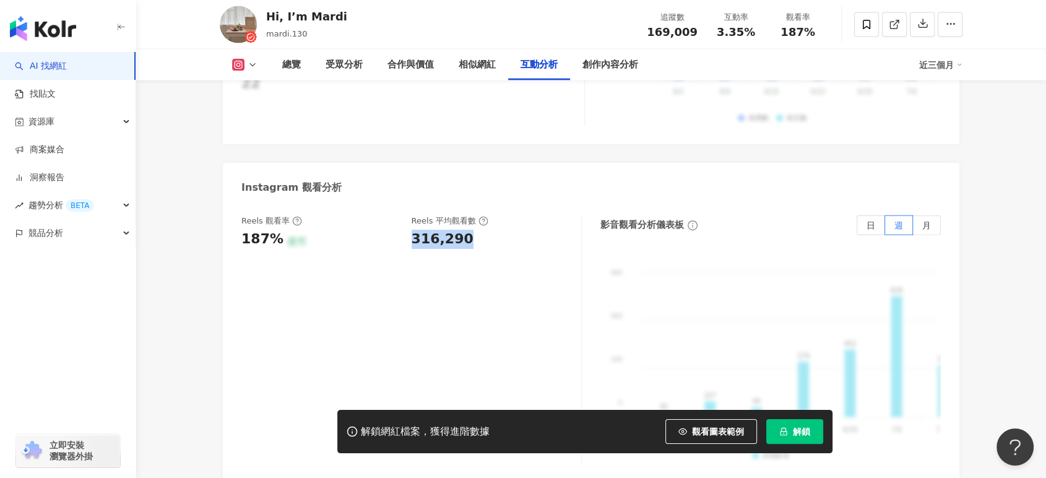
copy div "316,290"
drag, startPoint x: 405, startPoint y: 212, endPoint x: 461, endPoint y: 209, distance: 56.4
click at [461, 215] on div "Reels 觀看率 187% 優秀 Reels 平均觀看數 316,290" at bounding box center [405, 231] width 328 height 33
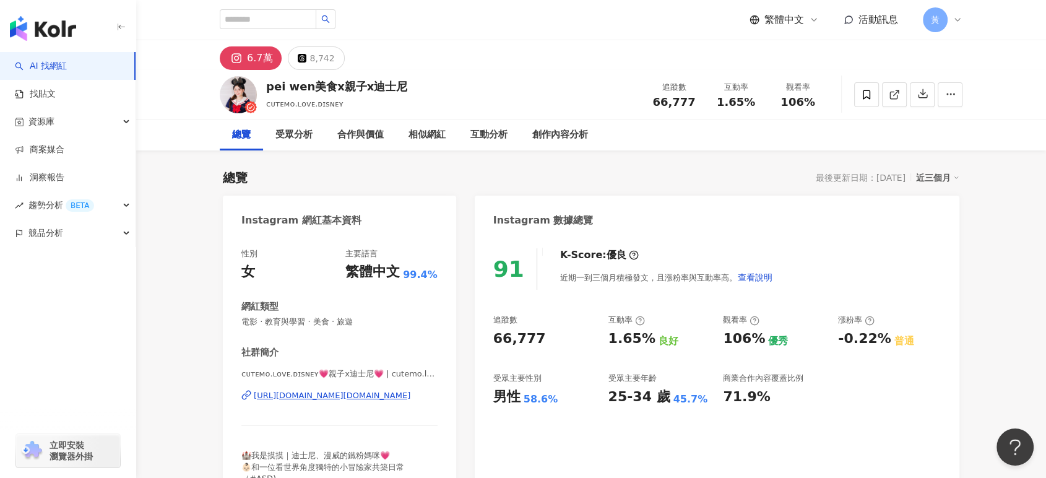
click at [949, 180] on div "近三個月" at bounding box center [937, 178] width 43 height 16
click at [944, 228] on link "近六個月" at bounding box center [943, 228] width 35 height 14
drag, startPoint x: 711, startPoint y: 103, endPoint x: 752, endPoint y: 105, distance: 40.9
click at [752, 105] on div "互動率 2.18%" at bounding box center [736, 94] width 62 height 27
copy span "2.18%"
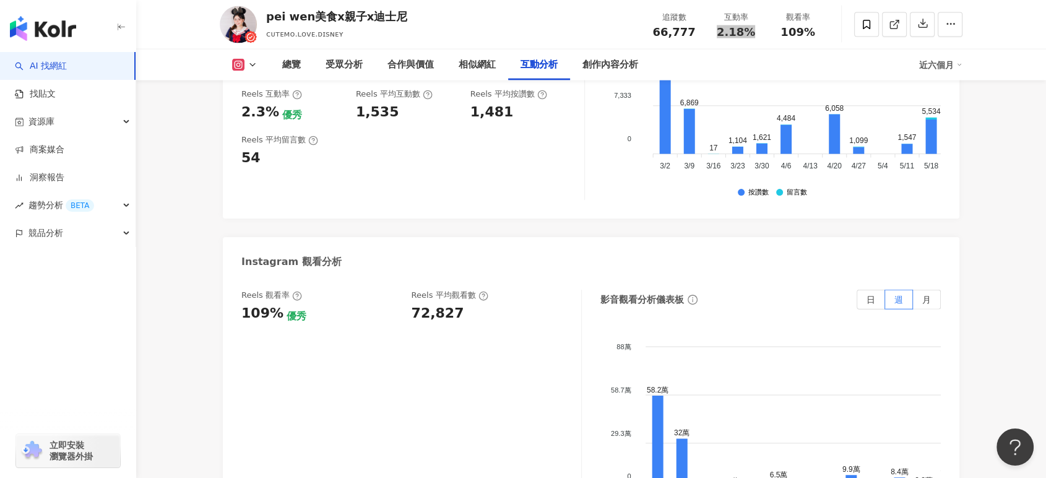
scroll to position [2820, 0]
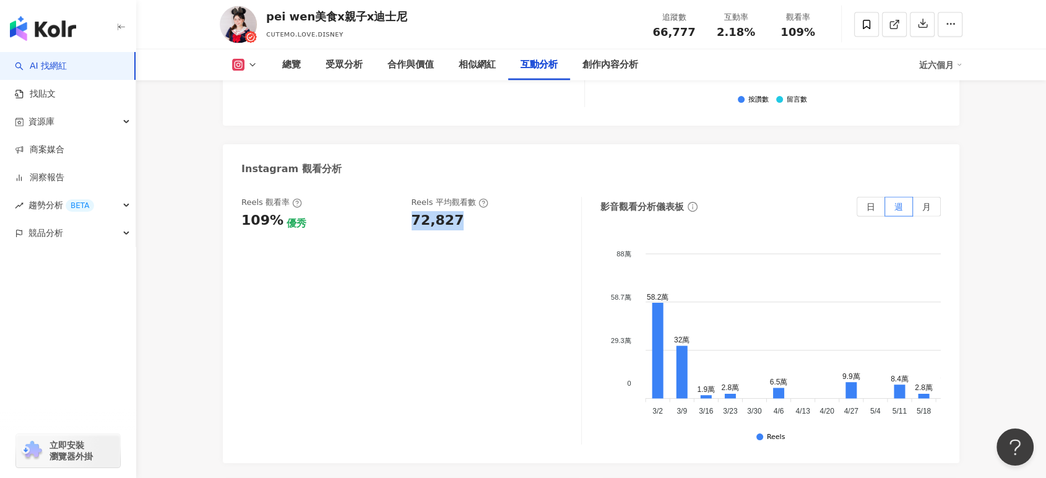
drag, startPoint x: 410, startPoint y: 183, endPoint x: 460, endPoint y: 182, distance: 50.2
click at [460, 197] on div "Reels 觀看率 109% 優秀 Reels 平均觀看數 72,827" at bounding box center [405, 213] width 328 height 33
copy div "72,827"
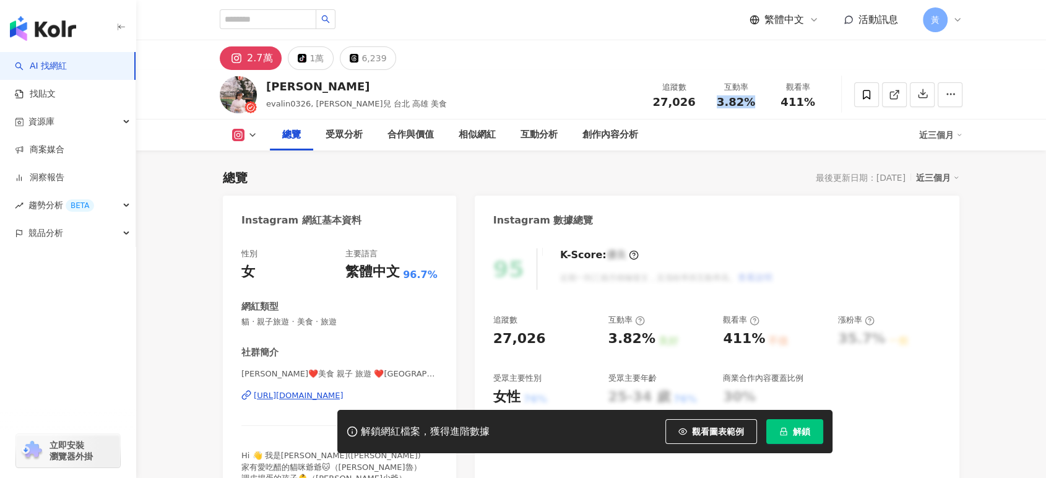
drag, startPoint x: 718, startPoint y: 103, endPoint x: 752, endPoint y: 103, distance: 34.1
click at [752, 103] on div "3.82%" at bounding box center [736, 102] width 47 height 12
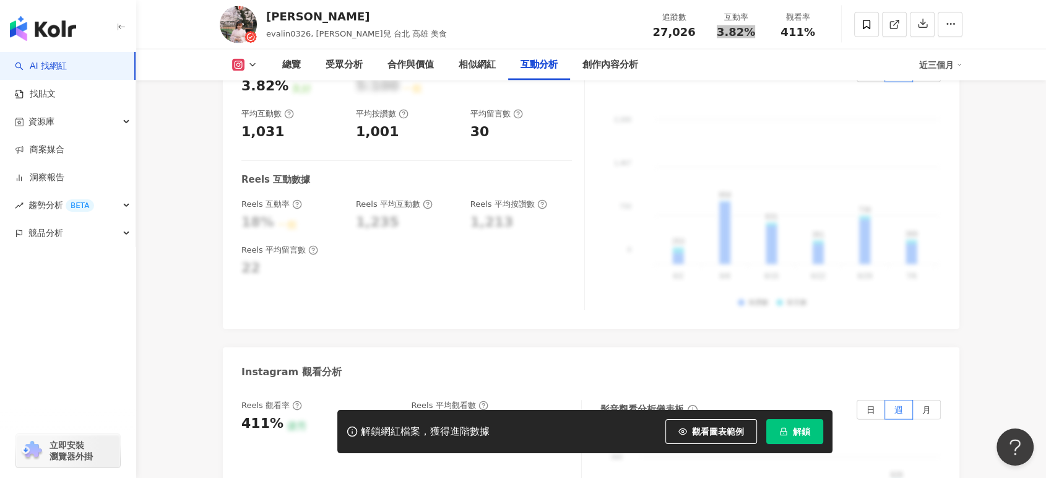
scroll to position [2752, 0]
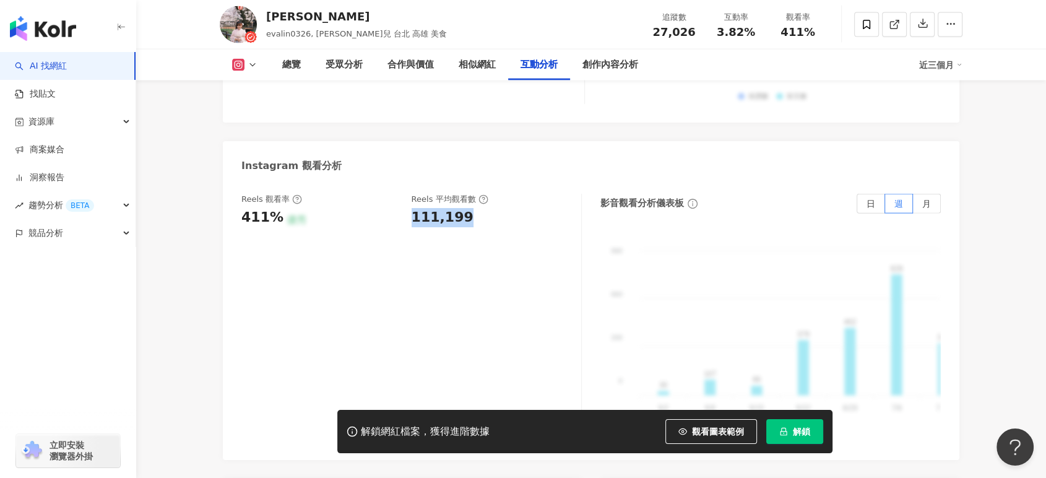
drag, startPoint x: 409, startPoint y: 199, endPoint x: 469, endPoint y: 201, distance: 60.1
click at [469, 201] on div "Reels 觀看率 411% 優秀 Reels 平均觀看數 111,199" at bounding box center [405, 210] width 328 height 33
copy div "111,199"
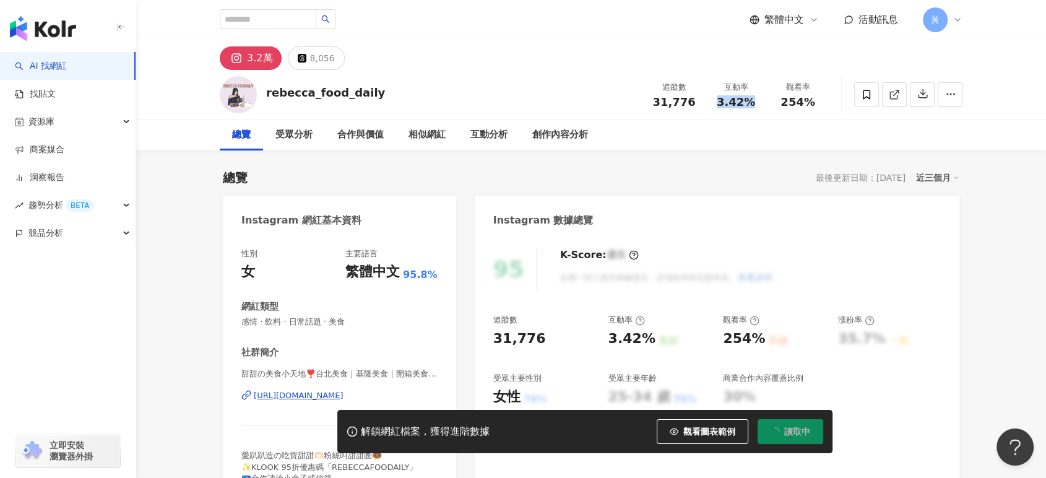
click at [755, 105] on div "3.42%" at bounding box center [736, 102] width 47 height 12
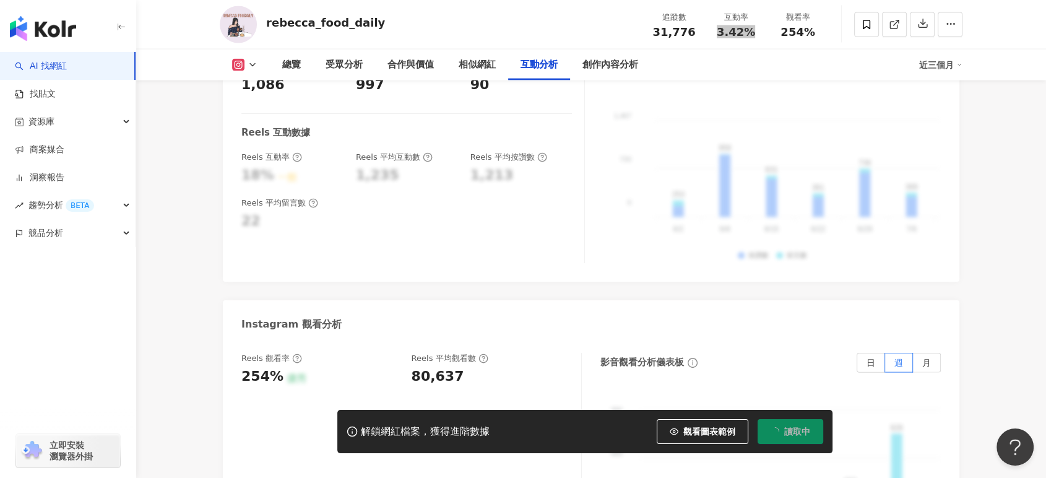
scroll to position [2683, 0]
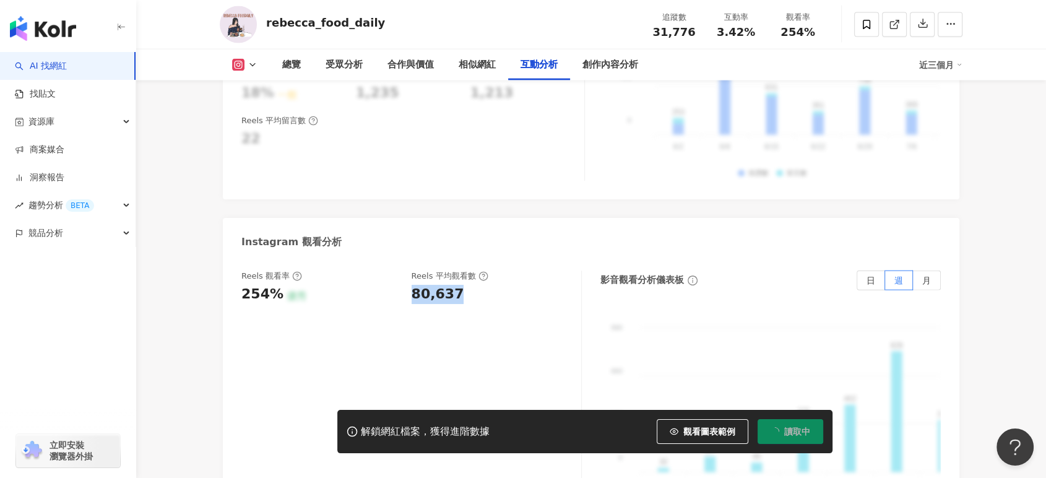
drag, startPoint x: 409, startPoint y: 279, endPoint x: 484, endPoint y: 277, distance: 74.3
click at [484, 277] on div "Reels 觀看率 254% 優秀 [PERSON_NAME] 平均觀看數 80,637" at bounding box center [405, 287] width 328 height 33
copy div "80,637"
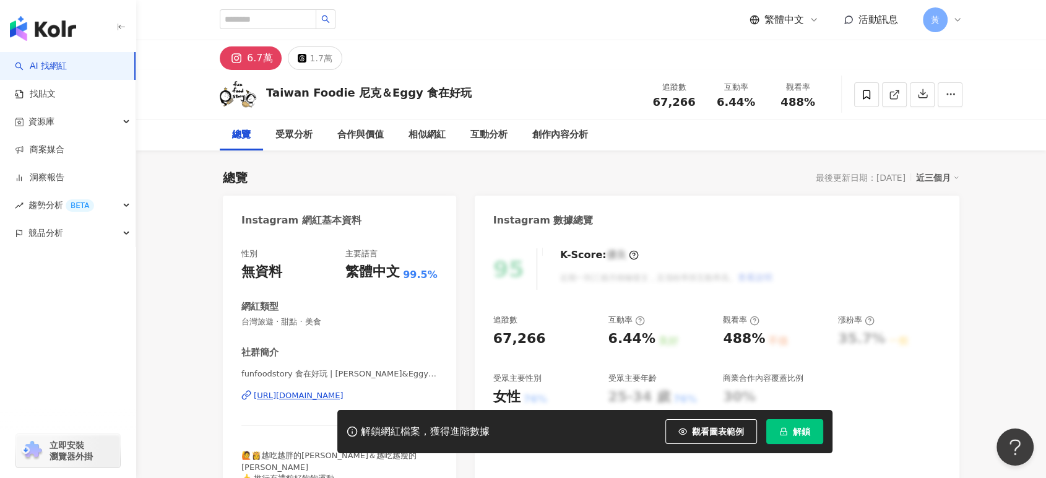
click at [764, 104] on div "互動率 6.44%" at bounding box center [736, 94] width 62 height 27
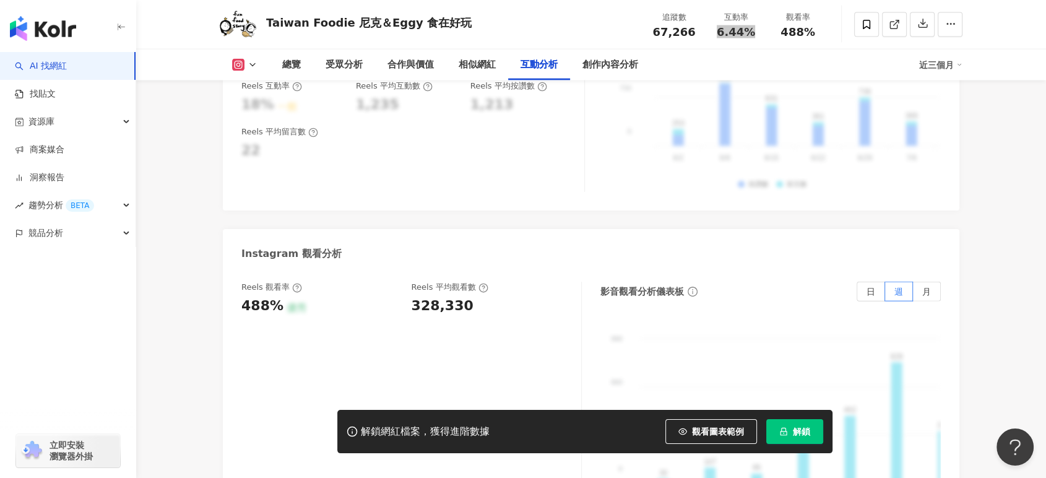
scroll to position [2683, 0]
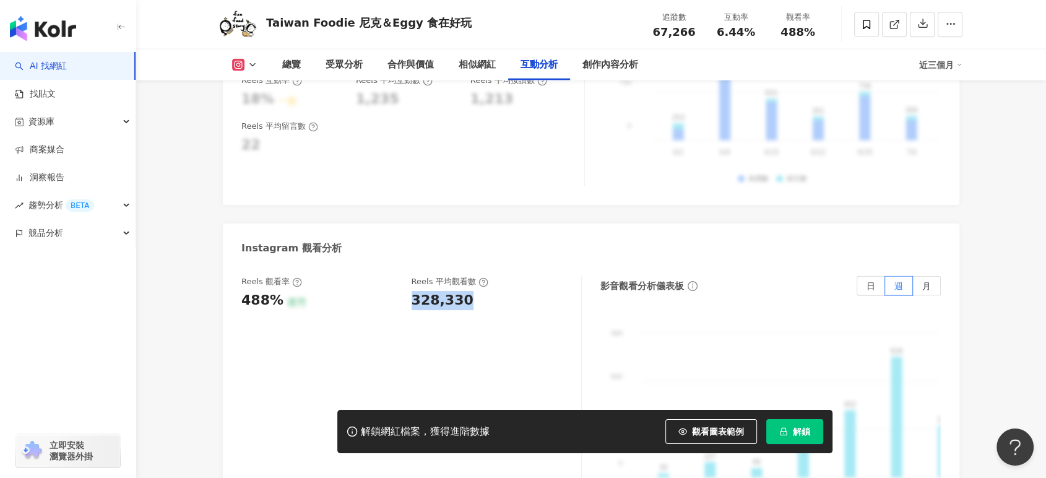
drag, startPoint x: 411, startPoint y: 286, endPoint x: 494, endPoint y: 286, distance: 83.0
click at [494, 291] on div "328,330" at bounding box center [491, 300] width 158 height 19
copy div "328,330"
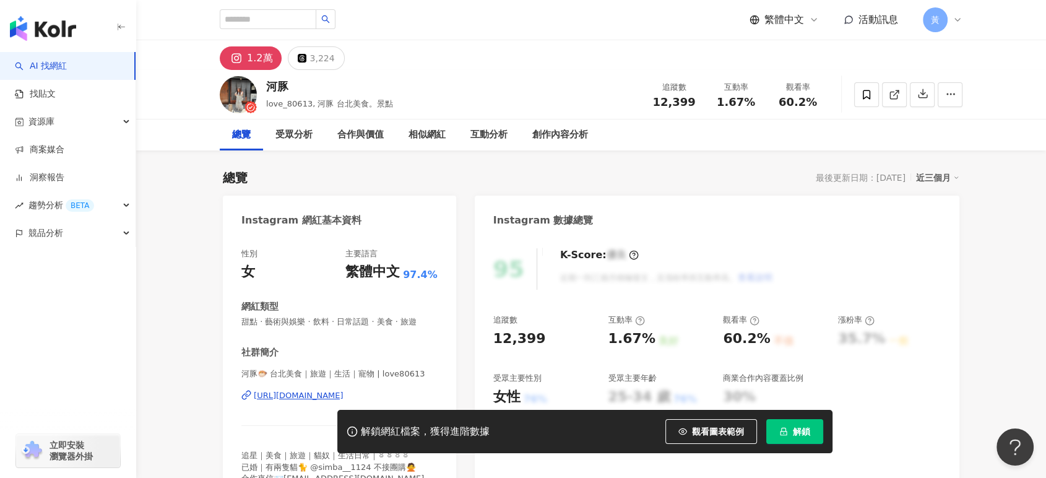
click at [948, 182] on div "近三個月" at bounding box center [937, 178] width 43 height 16
click at [780, 420] on button "解鎖" at bounding box center [795, 431] width 57 height 25
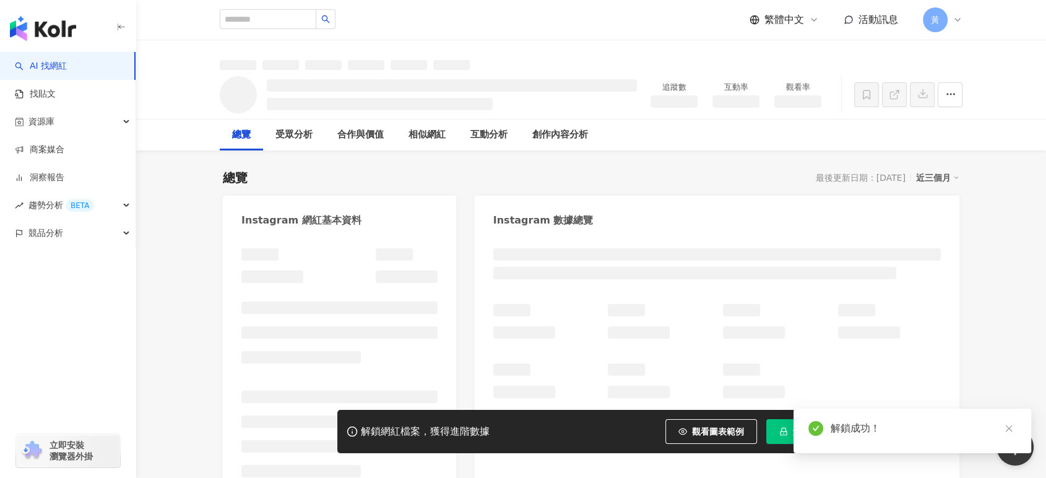
click at [921, 177] on div "近三個月" at bounding box center [937, 178] width 43 height 16
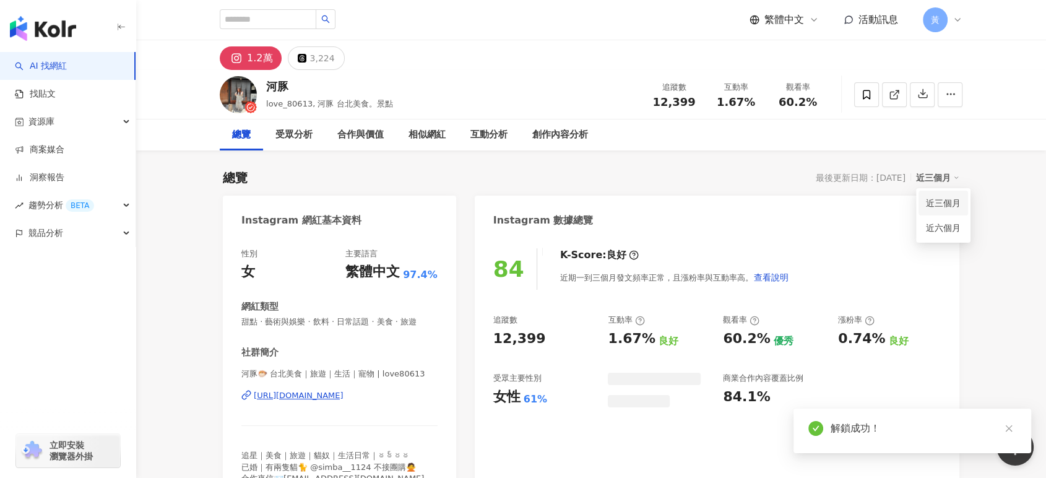
click at [947, 229] on link "近六個月" at bounding box center [943, 228] width 35 height 14
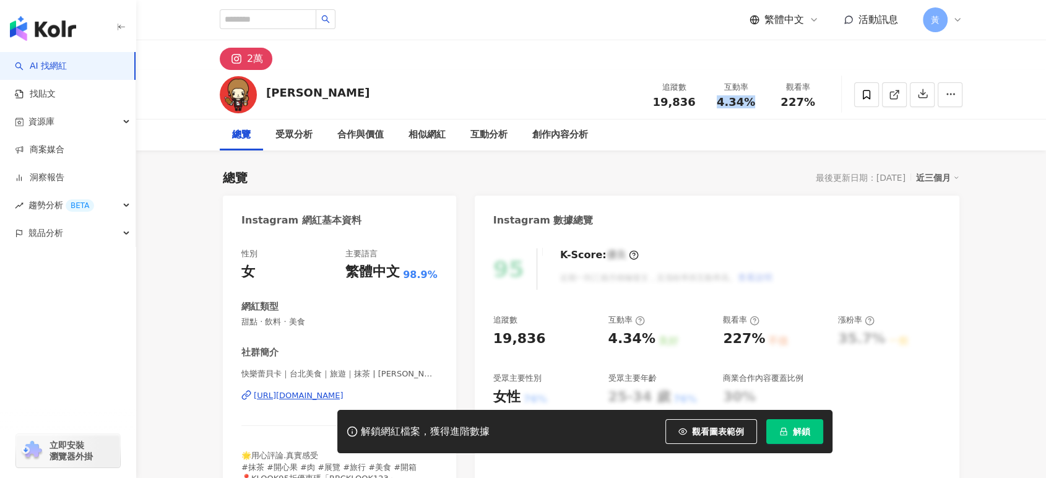
click at [754, 103] on div "4.34%" at bounding box center [736, 102] width 47 height 12
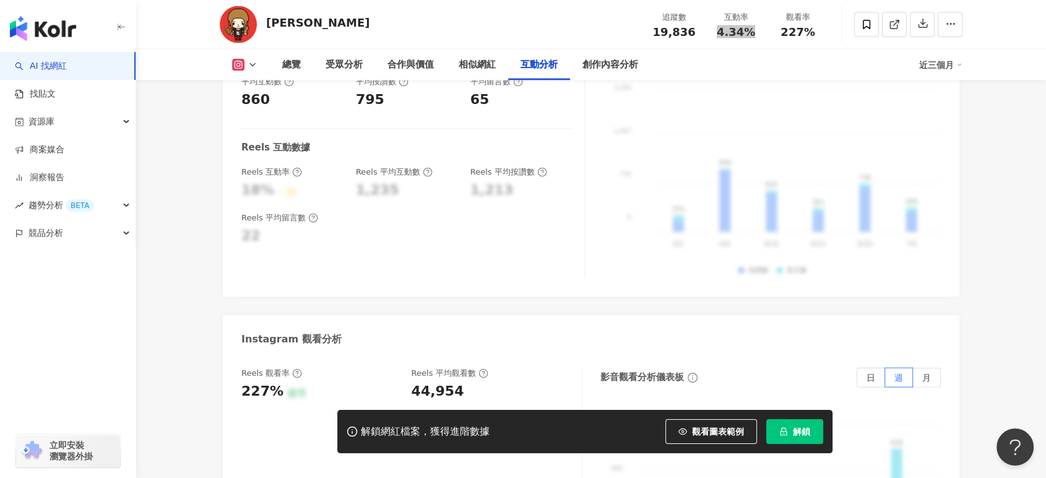
scroll to position [2614, 0]
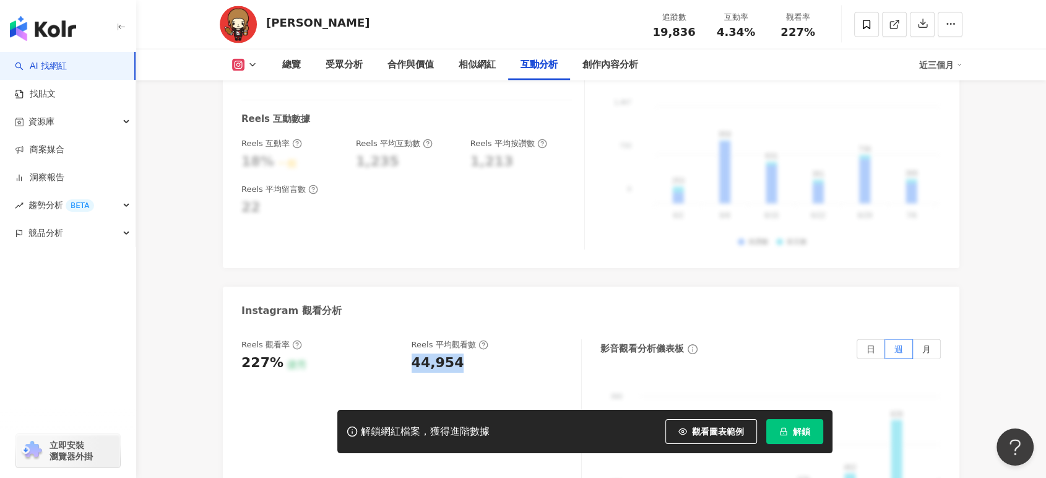
drag, startPoint x: 412, startPoint y: 342, endPoint x: 489, endPoint y: 349, distance: 77.1
click at [489, 354] on div "44,954" at bounding box center [491, 363] width 158 height 19
copy div "44,954"
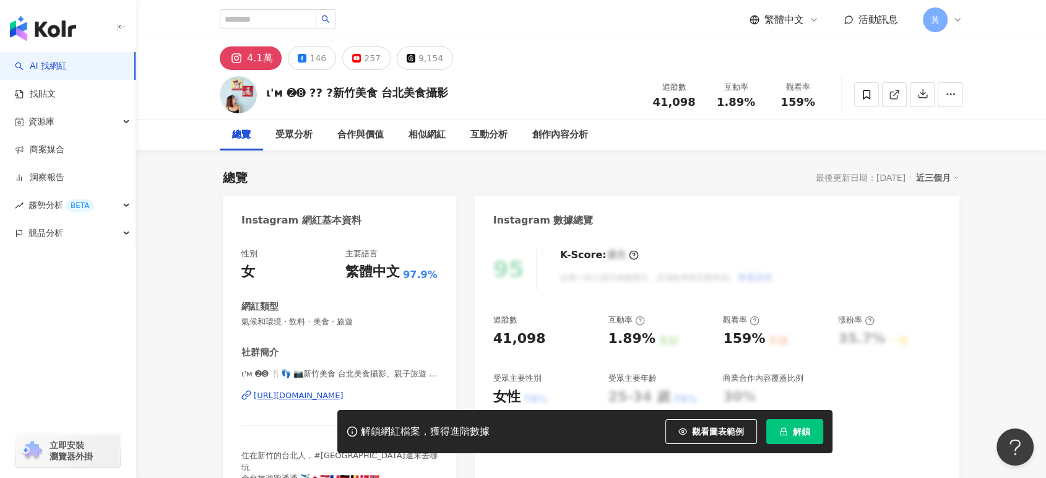
click at [802, 444] on button "解鎖" at bounding box center [795, 431] width 57 height 25
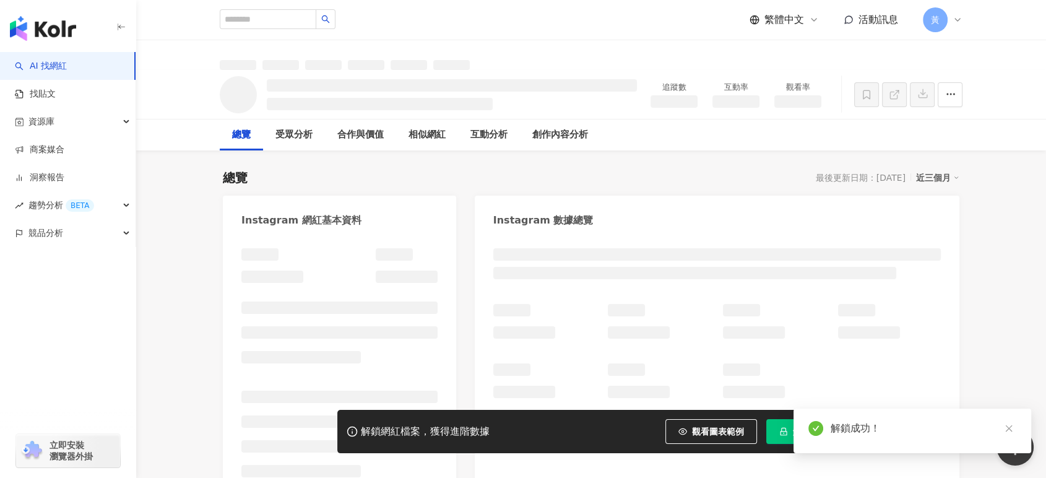
click at [936, 177] on div "近三個月" at bounding box center [937, 178] width 43 height 16
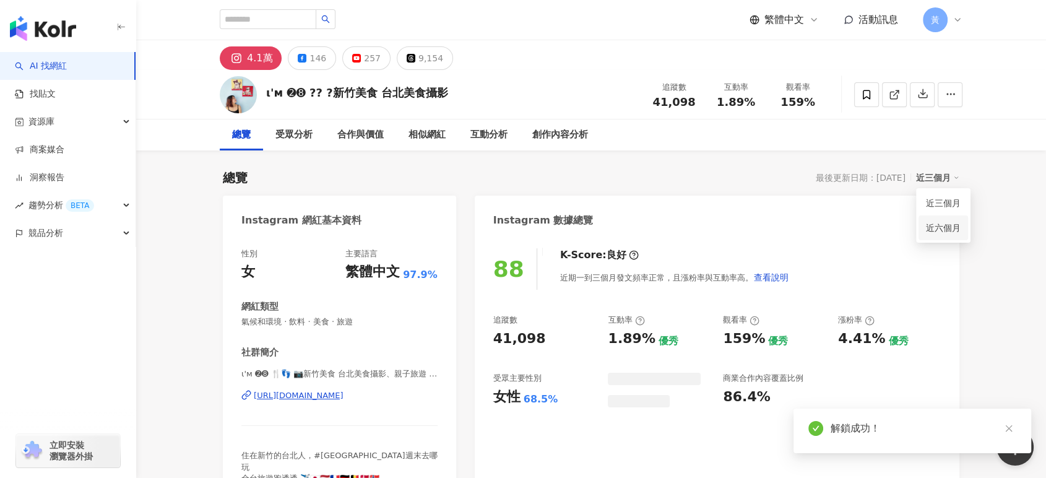
click at [942, 228] on link "近六個月" at bounding box center [943, 228] width 35 height 14
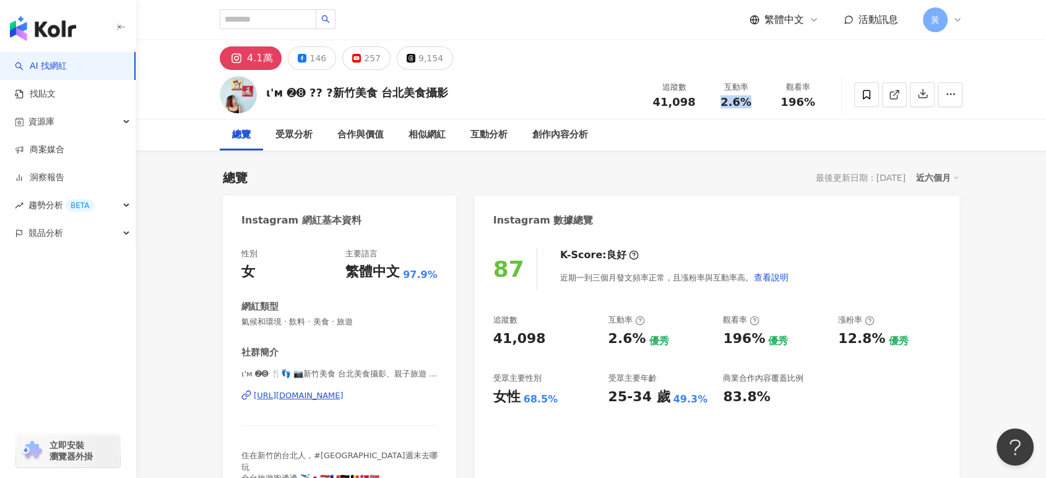
drag, startPoint x: 721, startPoint y: 103, endPoint x: 758, endPoint y: 102, distance: 36.5
click at [757, 102] on div "2.6%" at bounding box center [736, 102] width 47 height 12
copy span "2.6%"
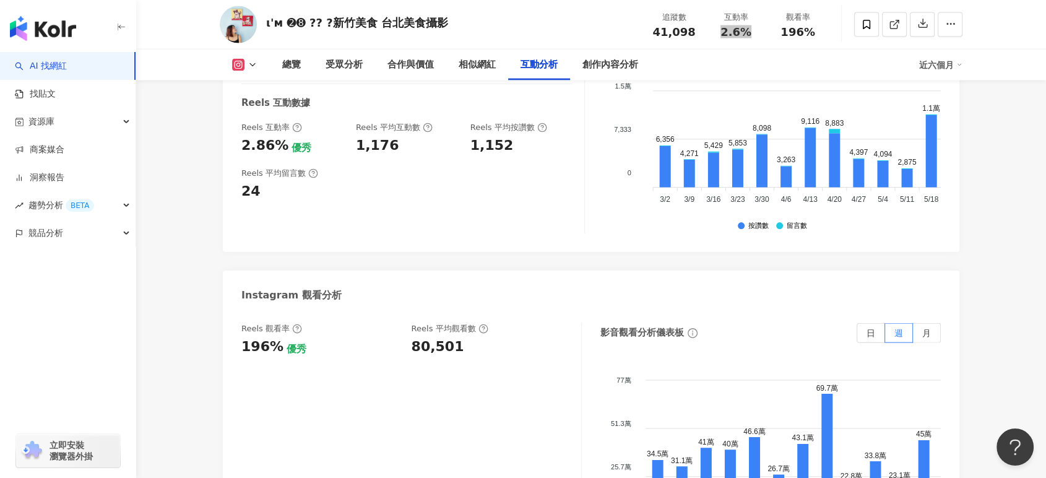
scroll to position [2683, 0]
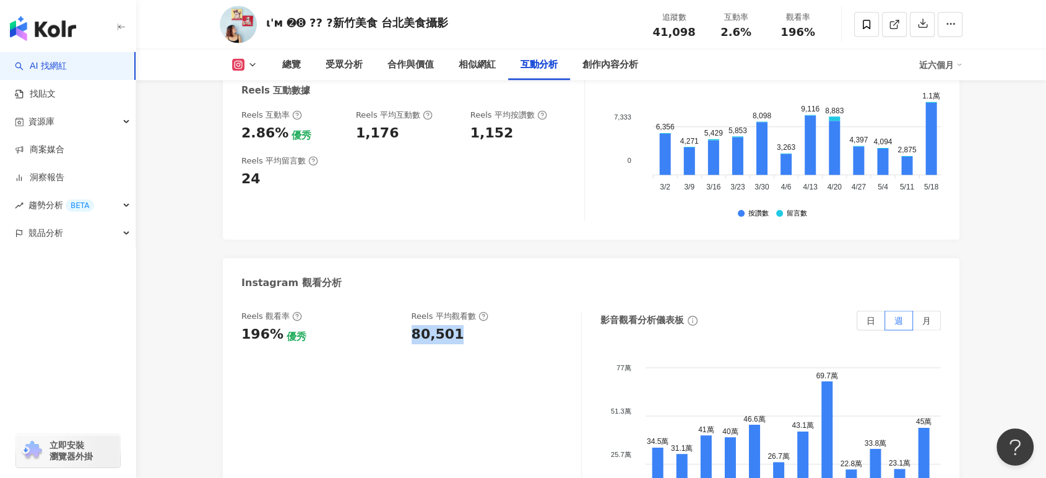
drag, startPoint x: 412, startPoint y: 313, endPoint x: 474, endPoint y: 313, distance: 61.9
click at [474, 325] on div "80,501" at bounding box center [491, 334] width 158 height 19
copy div "80,501"
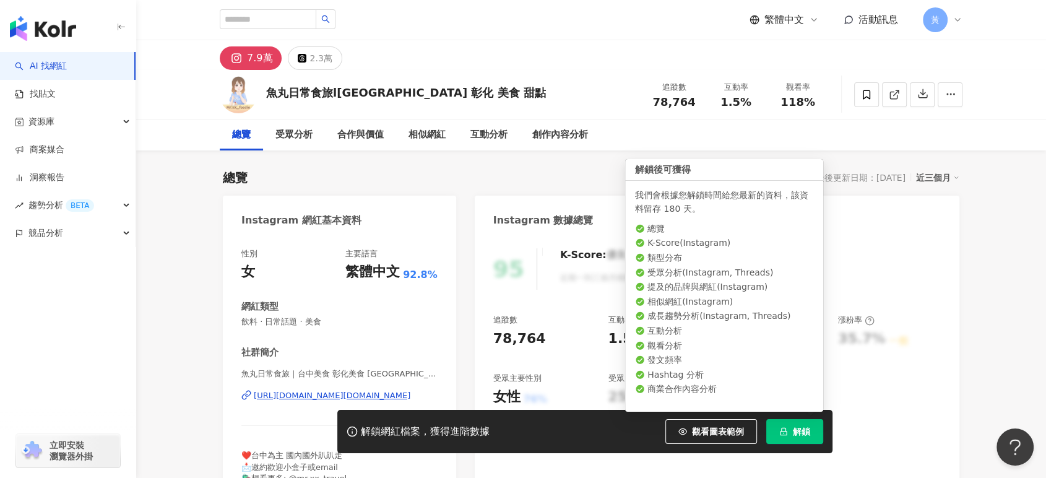
click at [784, 433] on icon "lock" at bounding box center [784, 431] width 9 height 9
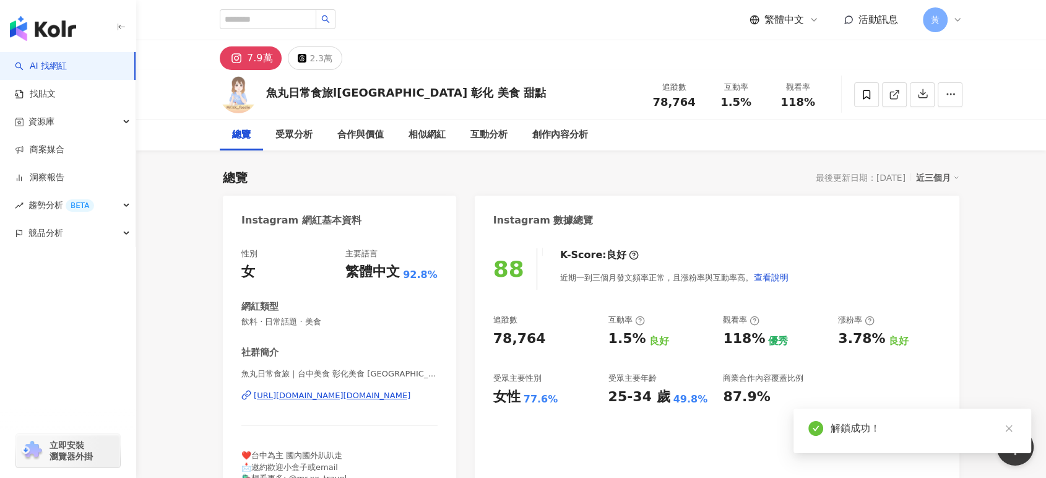
click at [738, 102] on div "1.5%" at bounding box center [736, 102] width 47 height 12
click at [936, 175] on div "近三個月" at bounding box center [937, 178] width 43 height 16
click at [944, 232] on link "近六個月" at bounding box center [943, 228] width 35 height 14
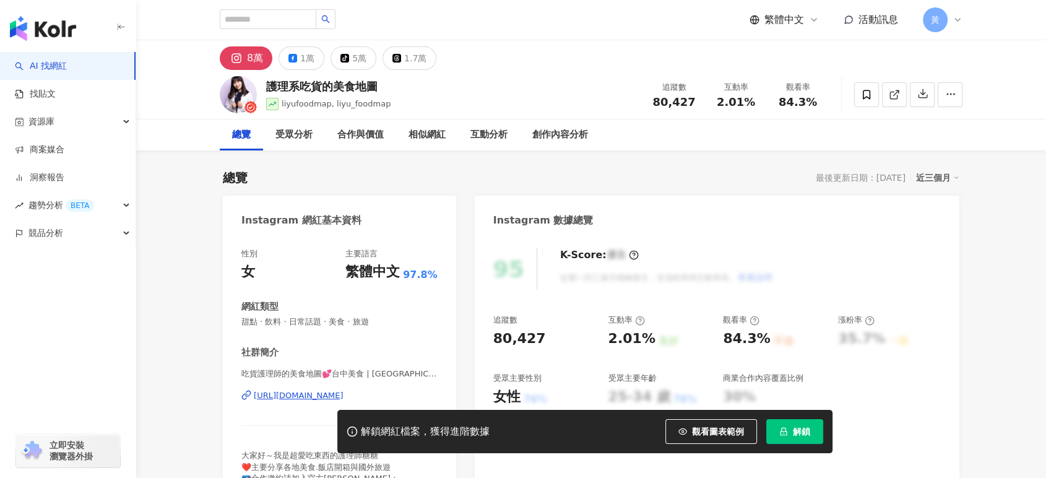
click at [756, 103] on div "2.01%" at bounding box center [736, 102] width 47 height 12
copy span "2.01%"
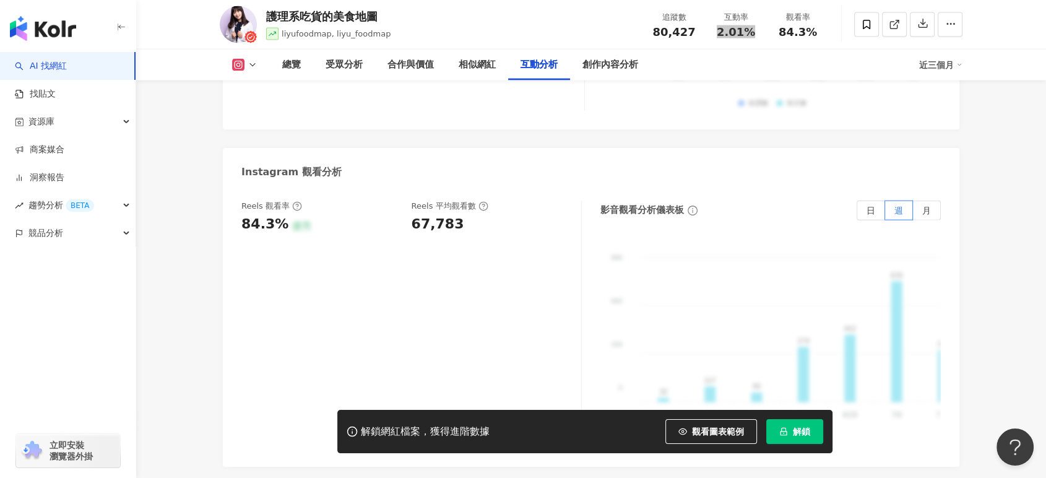
scroll to position [2752, 0]
drag, startPoint x: 416, startPoint y: 204, endPoint x: 446, endPoint y: 215, distance: 31.7
click at [451, 216] on div "67,783" at bounding box center [438, 225] width 53 height 19
drag, startPoint x: 414, startPoint y: 209, endPoint x: 467, endPoint y: 216, distance: 53.8
click at [466, 216] on div "67,783" at bounding box center [491, 225] width 158 height 19
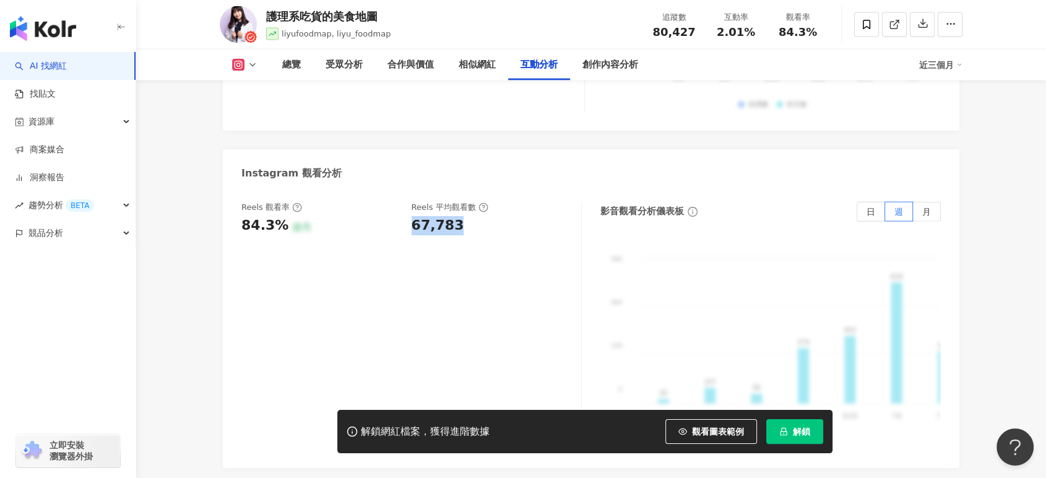
copy div "67,783"
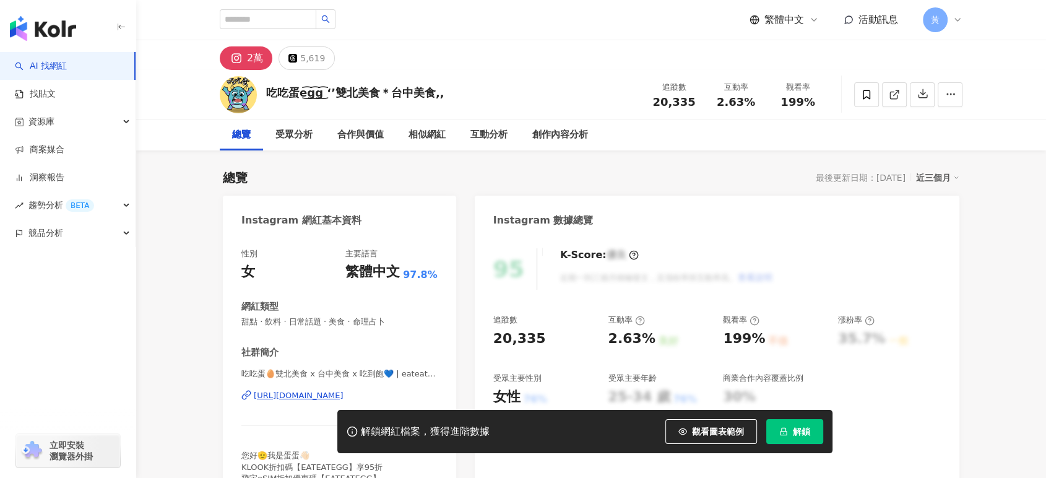
click at [754, 103] on div "2.63%" at bounding box center [736, 102] width 47 height 12
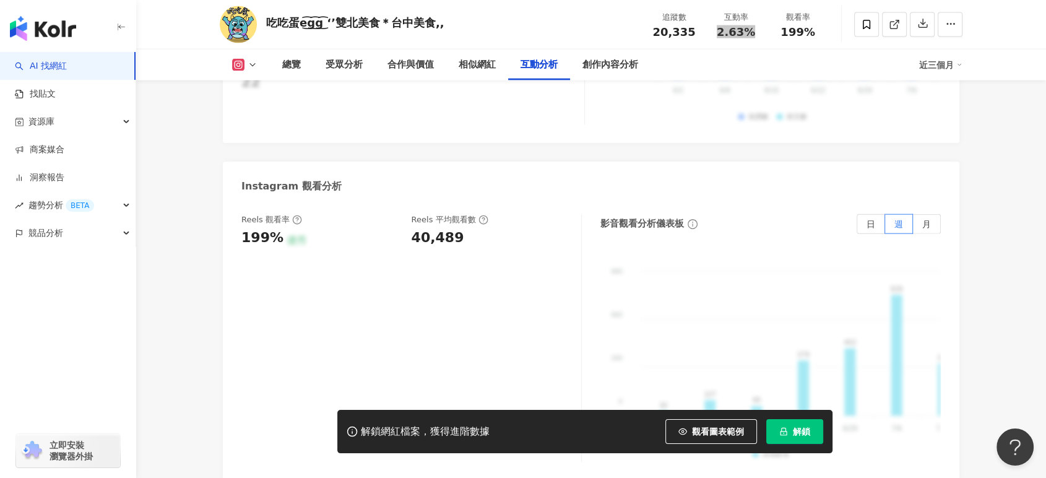
scroll to position [2752, 0]
drag, startPoint x: 413, startPoint y: 220, endPoint x: 459, endPoint y: 221, distance: 46.4
click at [459, 230] on div "40,489" at bounding box center [491, 239] width 158 height 19
copy div "40,489"
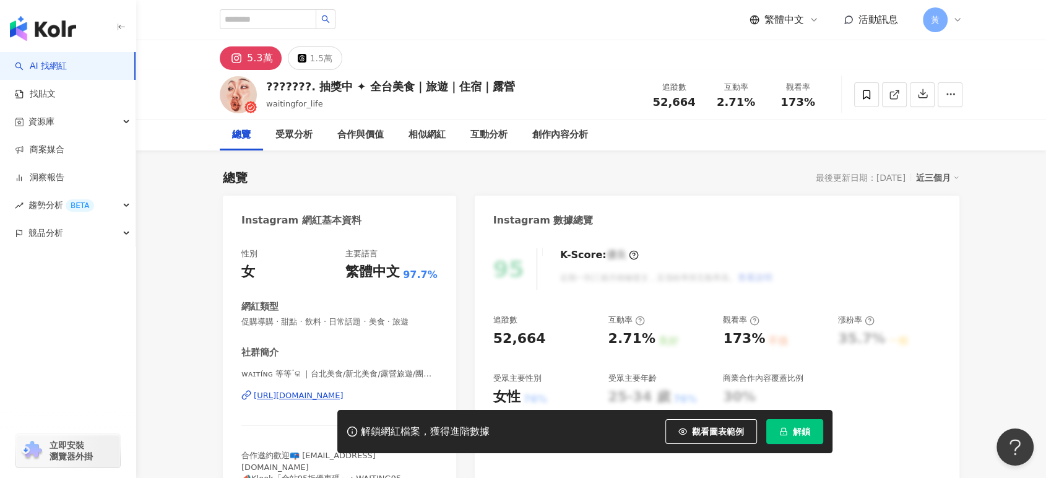
click at [760, 102] on div "互動率 2.71%" at bounding box center [736, 94] width 62 height 27
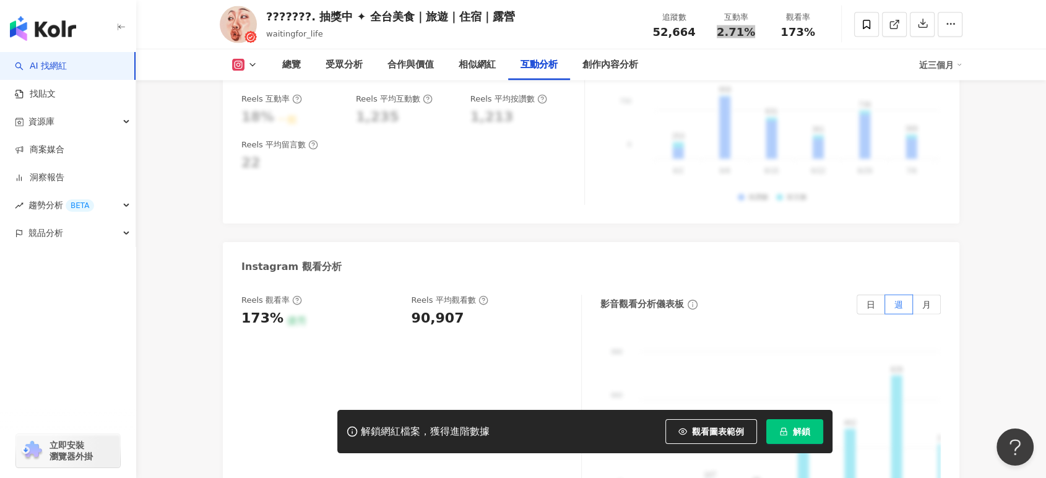
scroll to position [2683, 0]
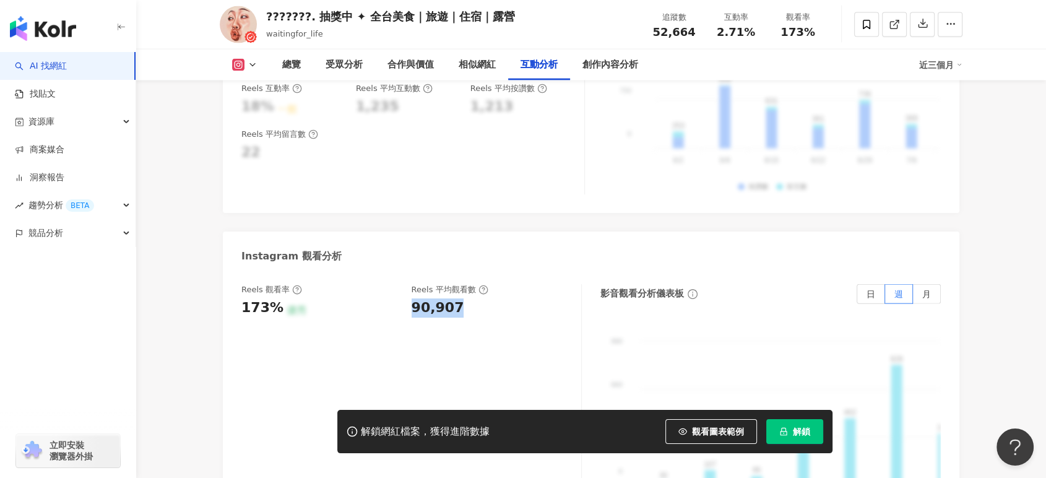
drag, startPoint x: 407, startPoint y: 291, endPoint x: 485, endPoint y: 292, distance: 78.6
click at [485, 292] on div "Reels 觀看率 173% 優秀 Reels 平均觀看數 90,907" at bounding box center [405, 300] width 328 height 33
copy div "90,907"
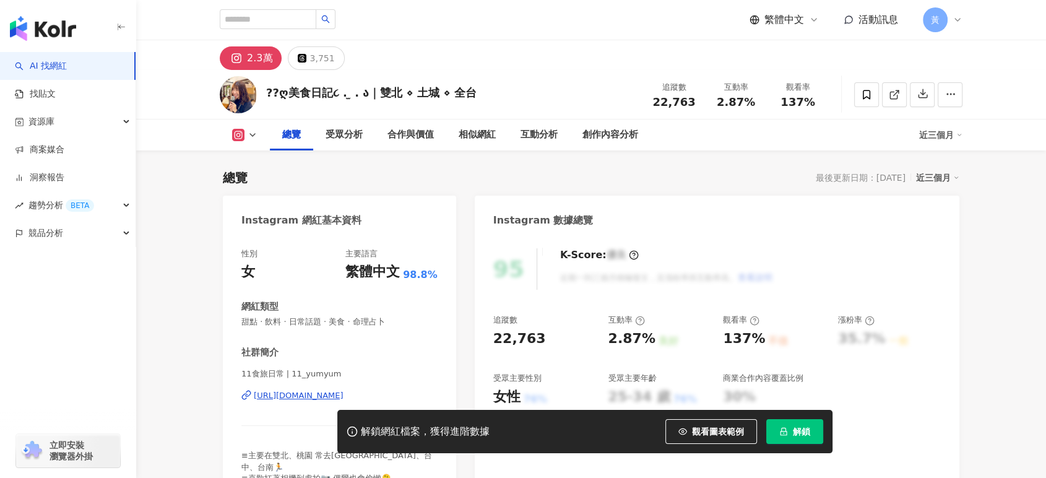
drag, startPoint x: 729, startPoint y: 103, endPoint x: 739, endPoint y: 103, distance: 9.9
click at [739, 103] on span "2.87%" at bounding box center [736, 102] width 38 height 12
drag, startPoint x: 720, startPoint y: 103, endPoint x: 758, endPoint y: 103, distance: 37.8
click at [758, 103] on div "2.87%" at bounding box center [736, 102] width 47 height 12
copy span "2.87%"
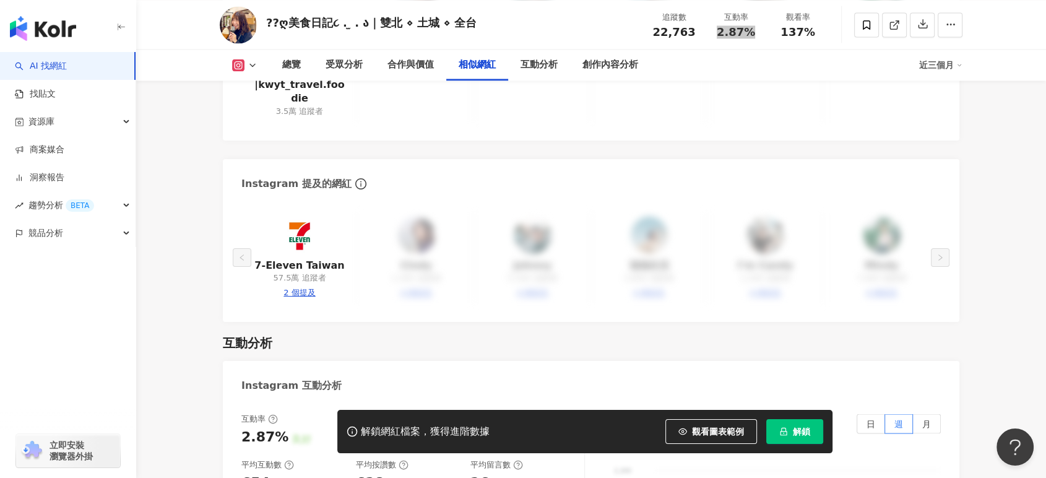
scroll to position [2614, 0]
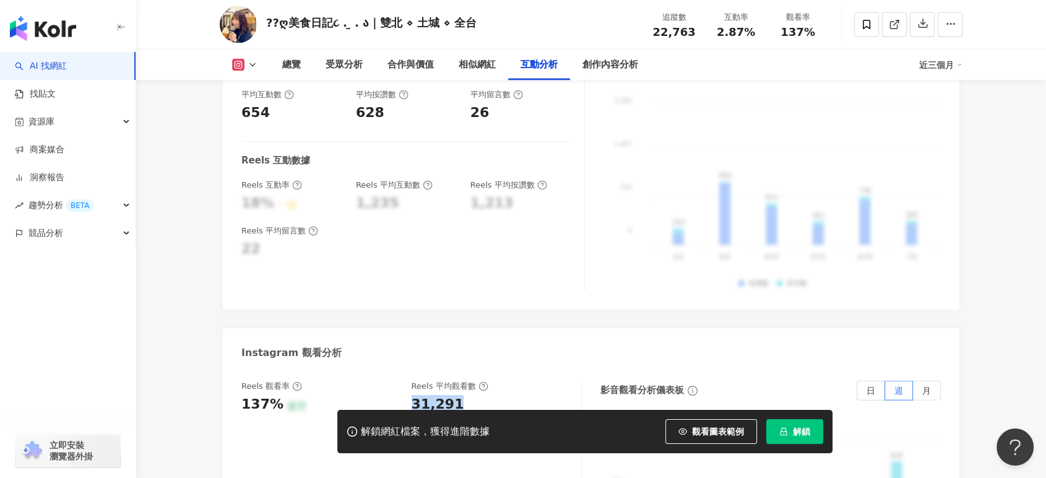
drag, startPoint x: 409, startPoint y: 347, endPoint x: 502, endPoint y: 344, distance: 92.3
click at [502, 381] on div "Reels 觀看率 137% 優秀 Reels 平均觀看數 31,291" at bounding box center [405, 397] width 328 height 33
copy div "31,291"
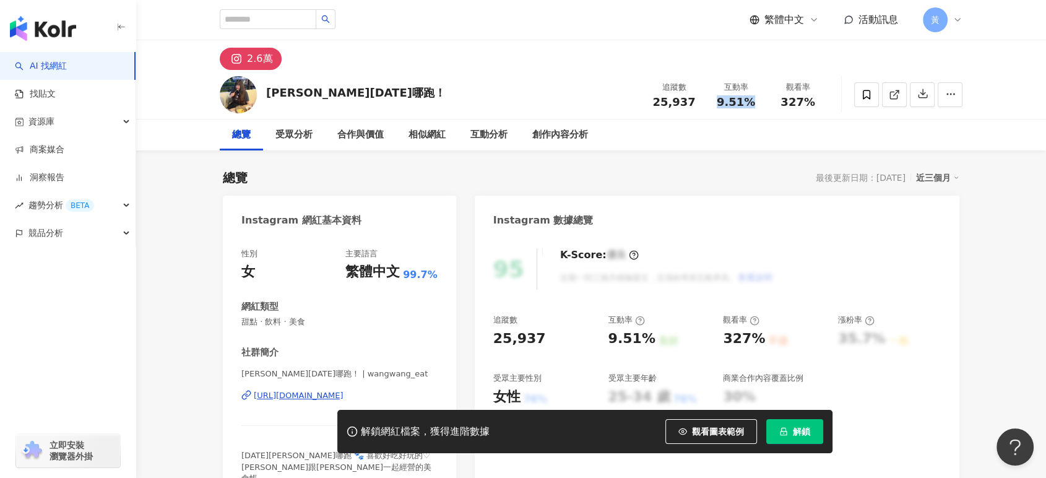
drag, startPoint x: 718, startPoint y: 102, endPoint x: 770, endPoint y: 113, distance: 53.1
click at [760, 102] on div "互動率 9.51%" at bounding box center [736, 94] width 62 height 27
copy span "9.51%"
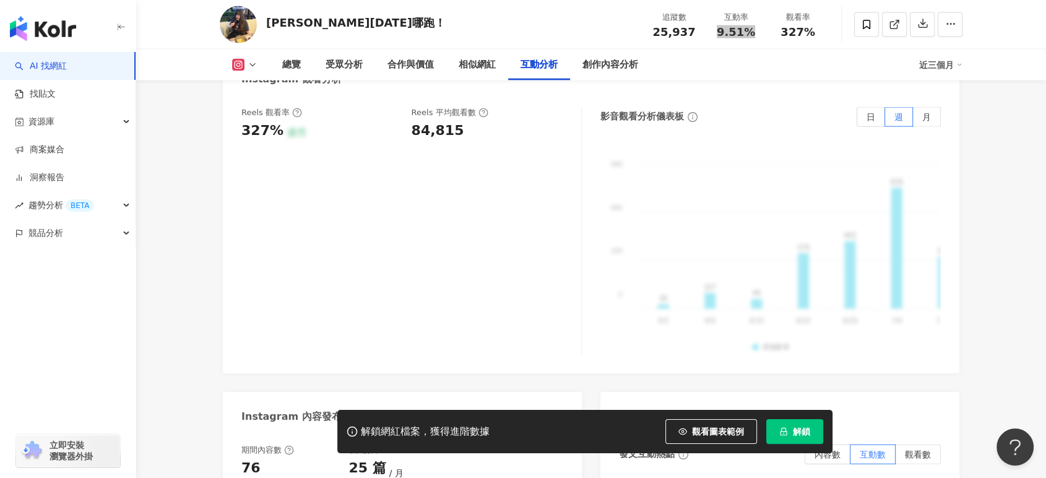
scroll to position [2752, 0]
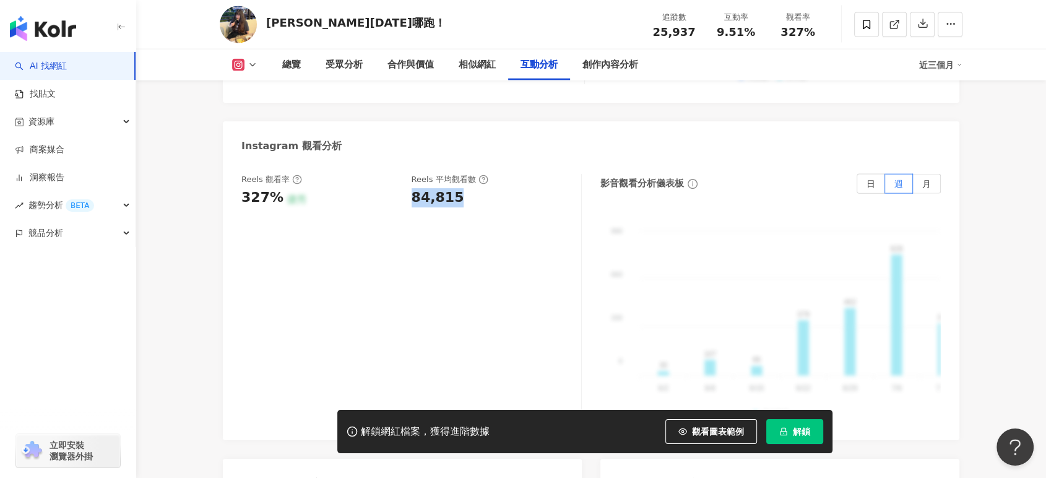
drag, startPoint x: 410, startPoint y: 183, endPoint x: 461, endPoint y: 182, distance: 50.8
click at [461, 182] on div "Reels 觀看率 327% 優秀 Reels 平均觀看數 84,815" at bounding box center [405, 190] width 328 height 33
copy div "84,815"
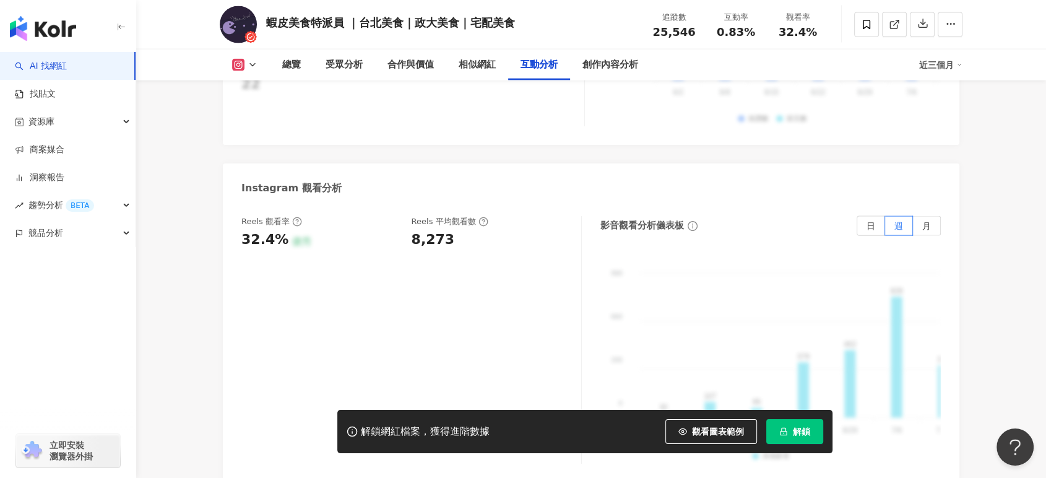
scroll to position [2820, 0]
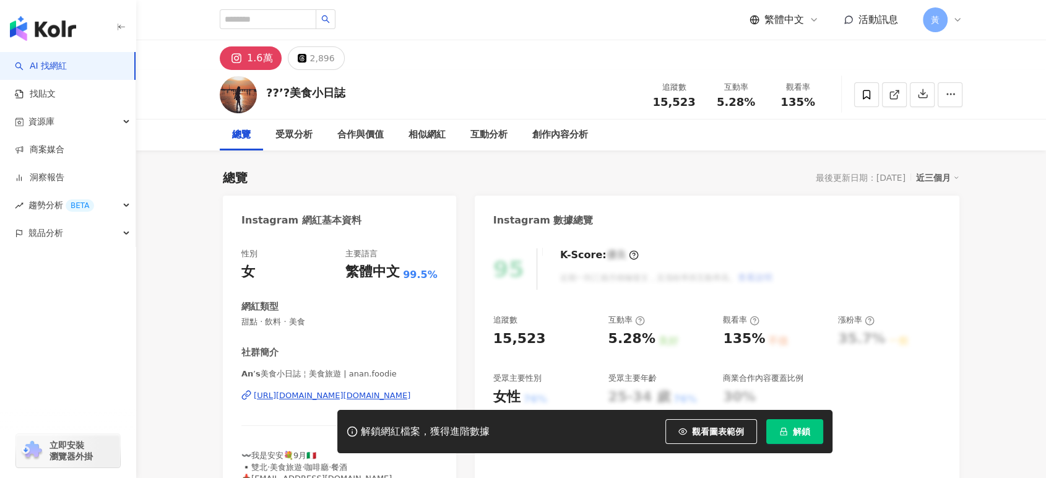
drag, startPoint x: 751, startPoint y: 104, endPoint x: 759, endPoint y: 104, distance: 7.4
click at [759, 104] on div "5.28%" at bounding box center [736, 102] width 47 height 12
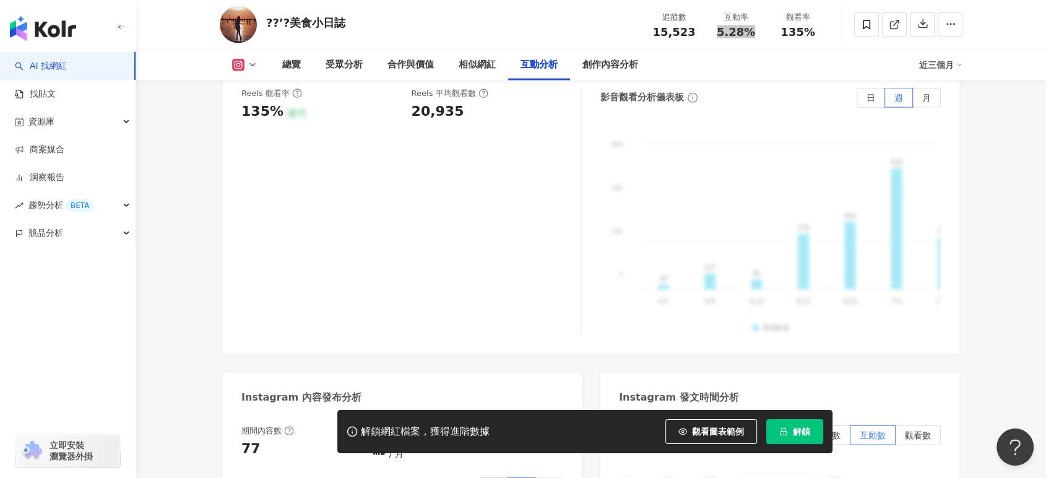
scroll to position [2854, 0]
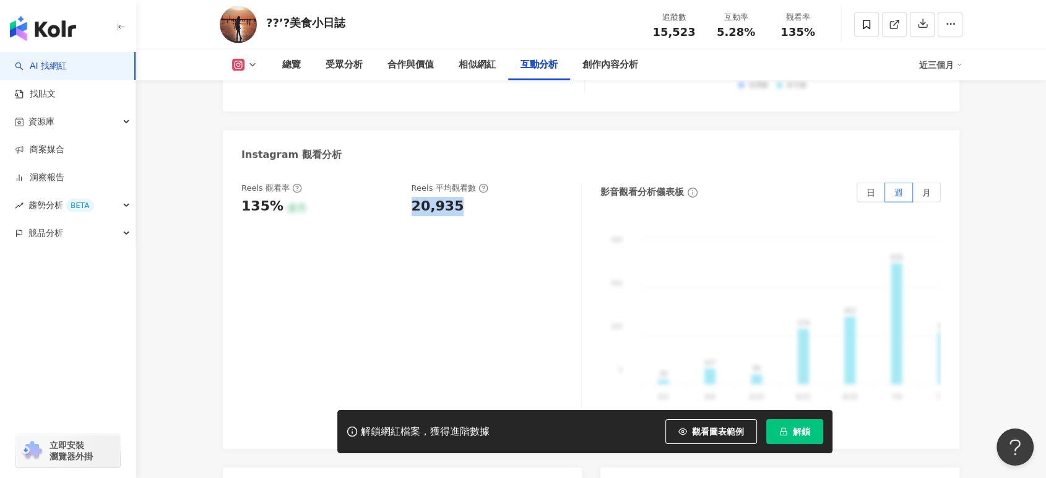
drag, startPoint x: 412, startPoint y: 121, endPoint x: 467, endPoint y: 126, distance: 55.3
click at [467, 197] on div "20,935" at bounding box center [491, 206] width 158 height 19
copy div "20,935"
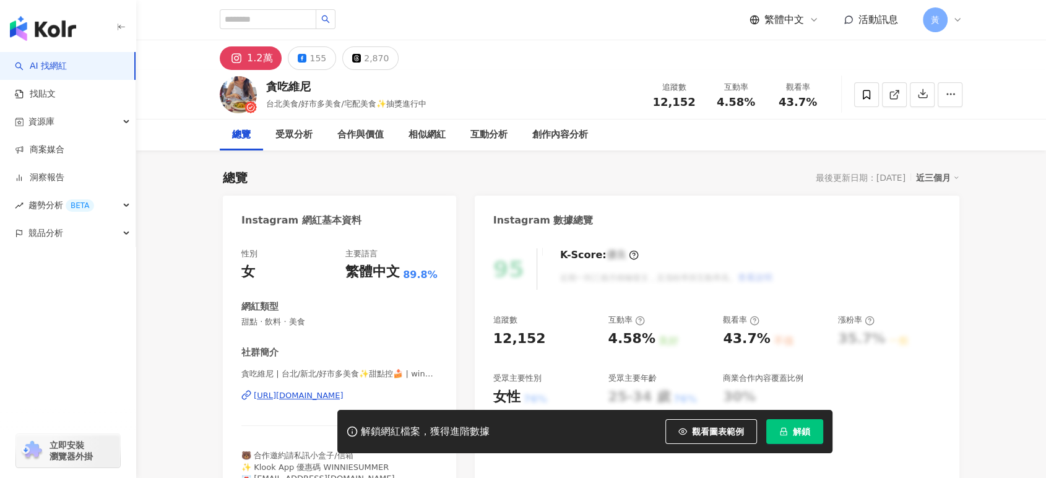
drag, startPoint x: 711, startPoint y: 108, endPoint x: 754, endPoint y: 105, distance: 42.8
click at [753, 105] on div "追蹤數 12,152 互動率 4.58% 觀看率 43.7%" at bounding box center [736, 94] width 186 height 37
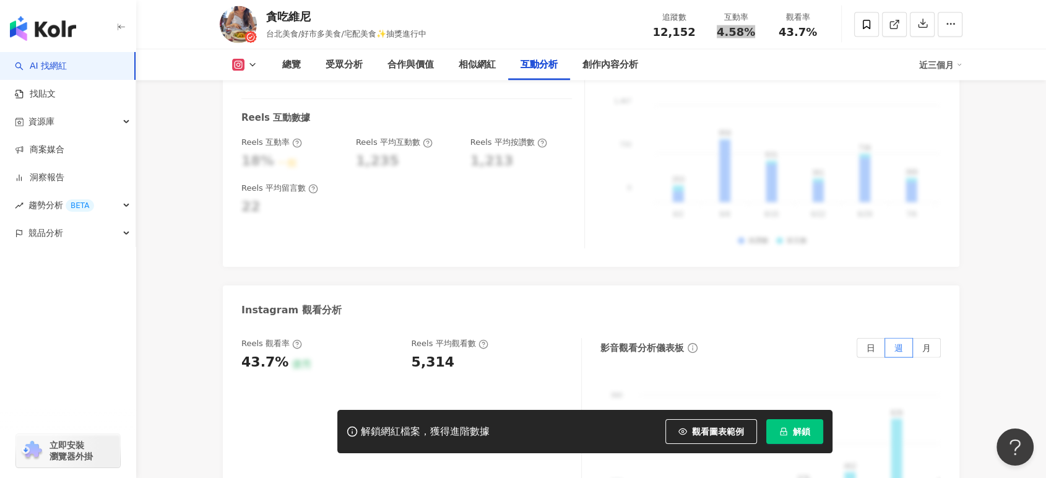
scroll to position [2820, 0]
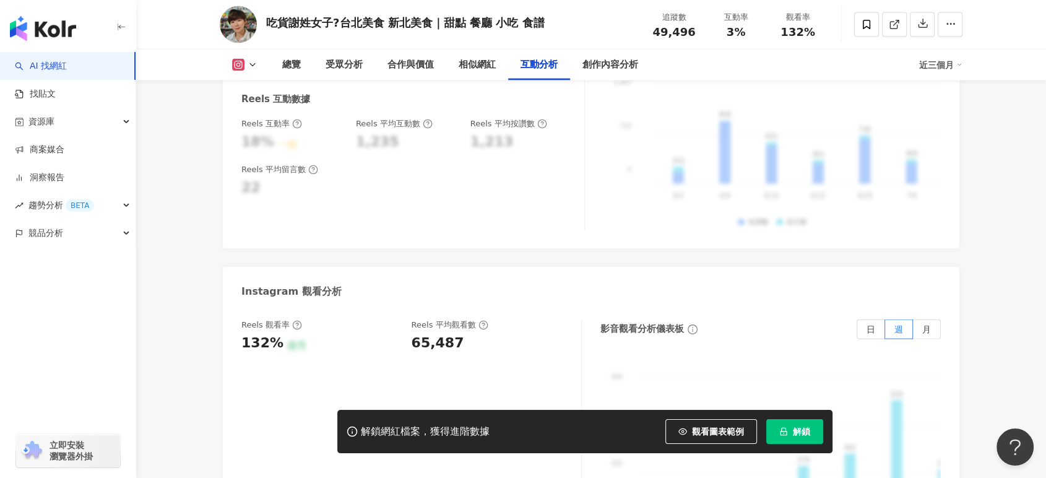
scroll to position [2683, 0]
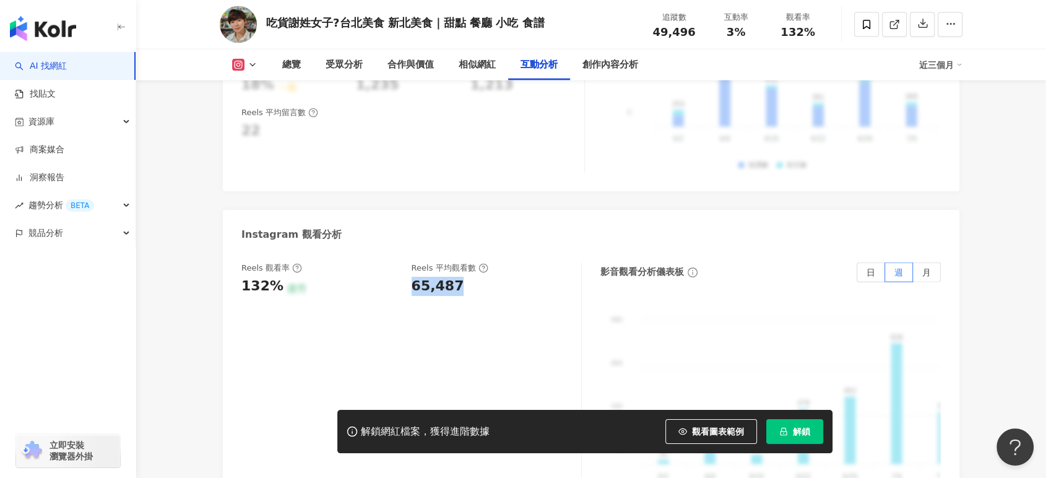
drag, startPoint x: 411, startPoint y: 272, endPoint x: 468, endPoint y: 272, distance: 57.0
click at [468, 277] on div "65,487" at bounding box center [491, 286] width 158 height 19
copy div "65,487"
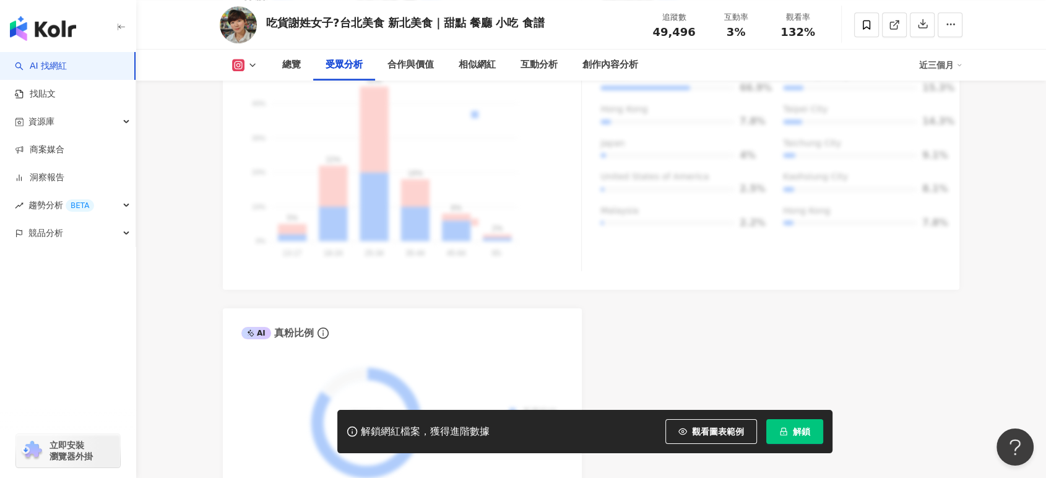
scroll to position [1100, 0]
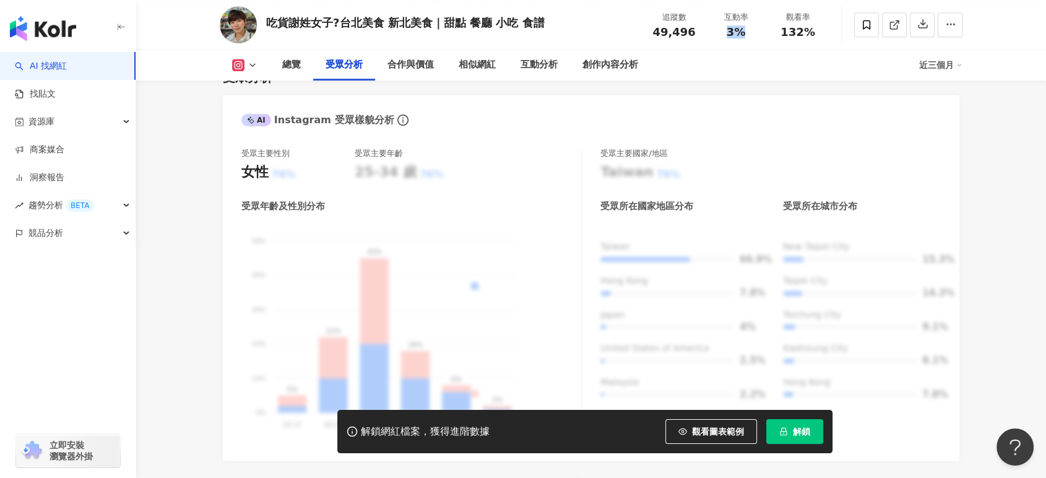
drag, startPoint x: 723, startPoint y: 33, endPoint x: 760, endPoint y: 33, distance: 37.8
click at [760, 33] on div "互動率 3%" at bounding box center [736, 24] width 62 height 27
copy span "3%"
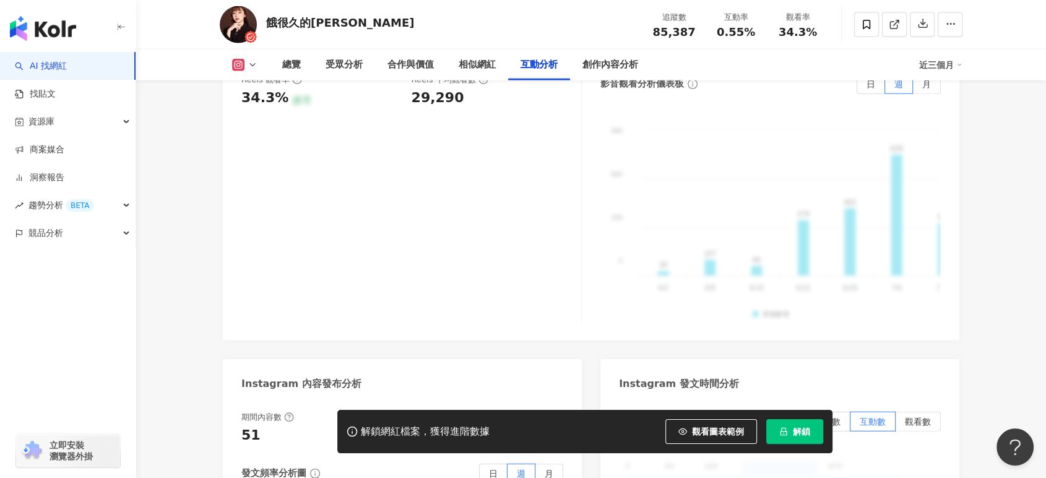
scroll to position [2820, 0]
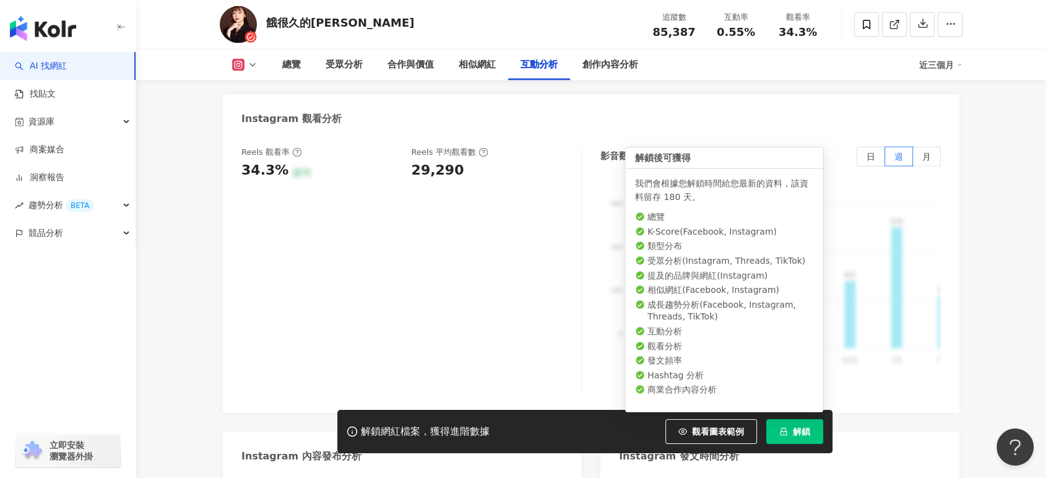
click at [783, 423] on button "解鎖" at bounding box center [795, 431] width 57 height 25
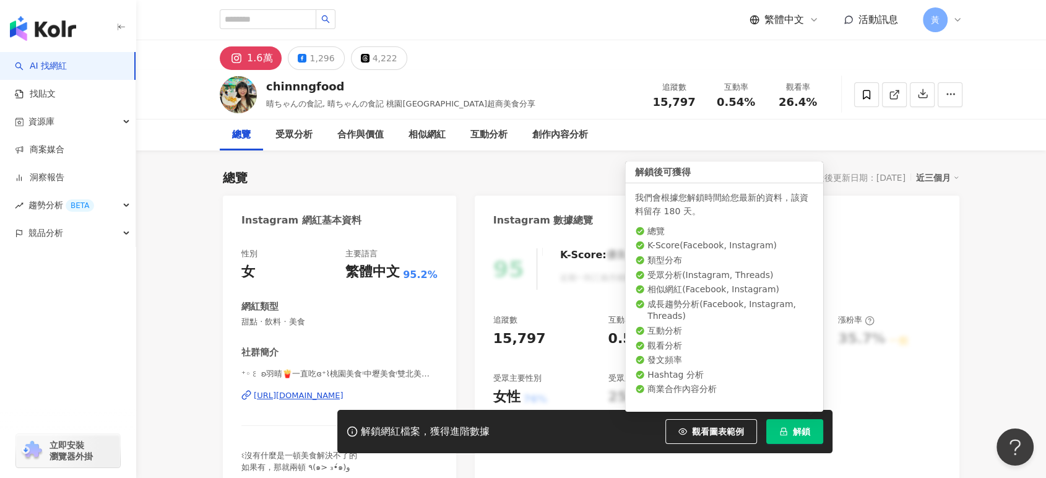
click at [793, 435] on span "解鎖" at bounding box center [801, 432] width 17 height 10
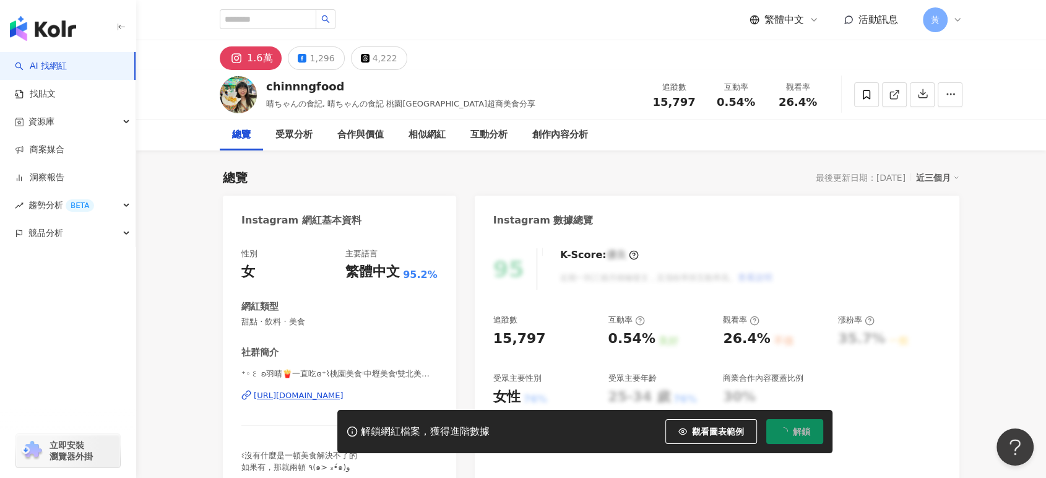
click at [937, 178] on div "近三個月" at bounding box center [937, 178] width 43 height 16
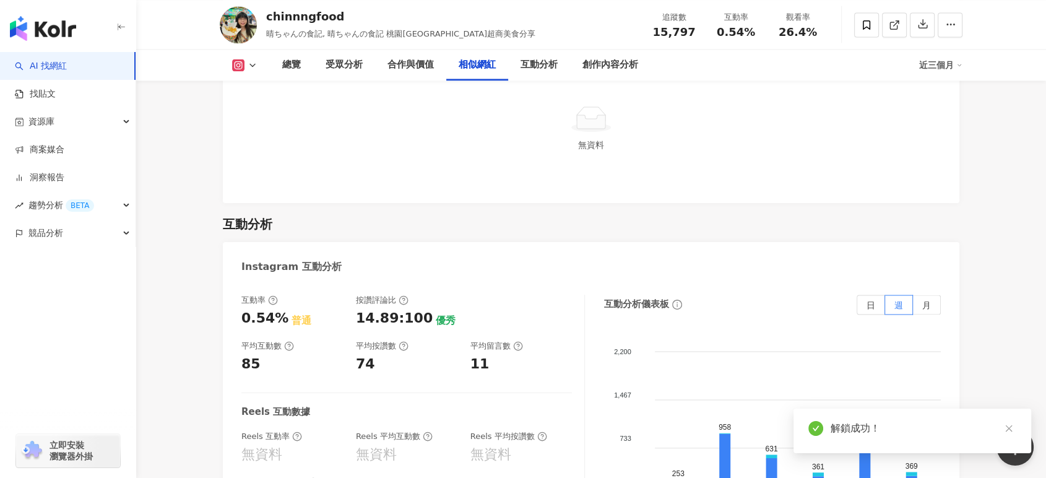
scroll to position [2148, 0]
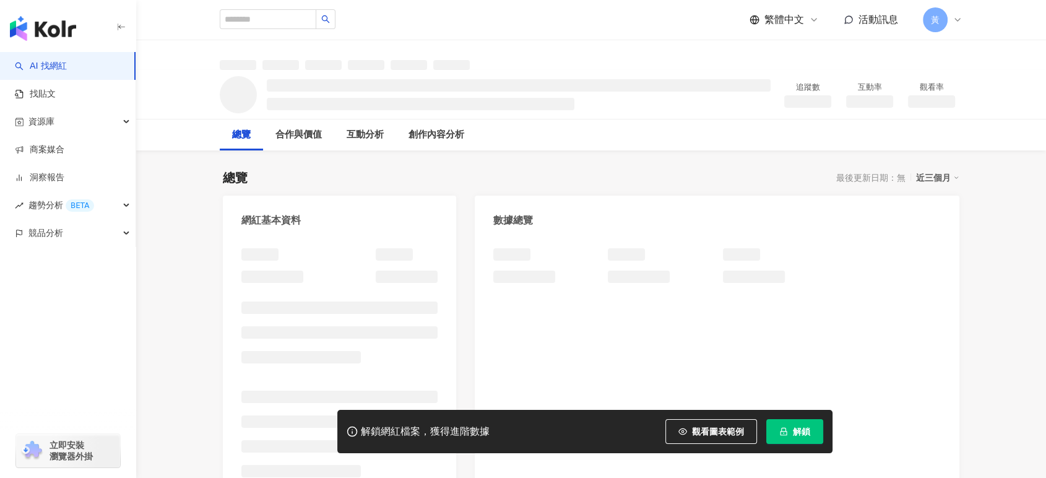
click at [780, 430] on icon "lock" at bounding box center [784, 431] width 9 height 9
